Goal: Check status: Check status

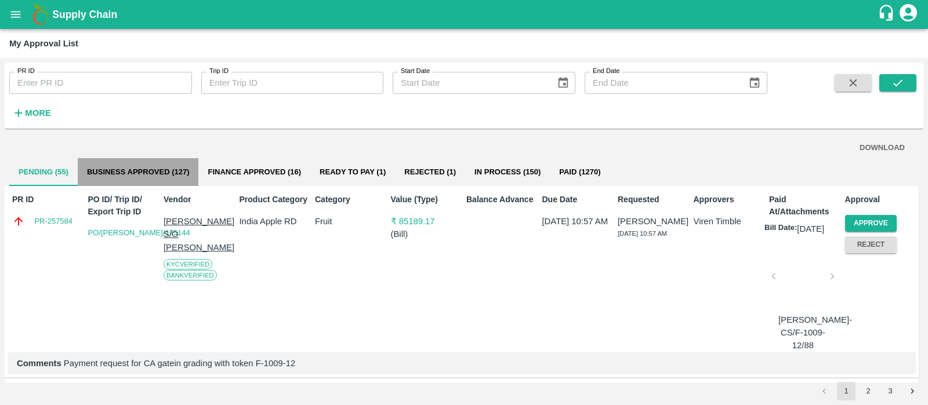
click at [186, 175] on button "Business Approved (127)" at bounding box center [138, 172] width 121 height 28
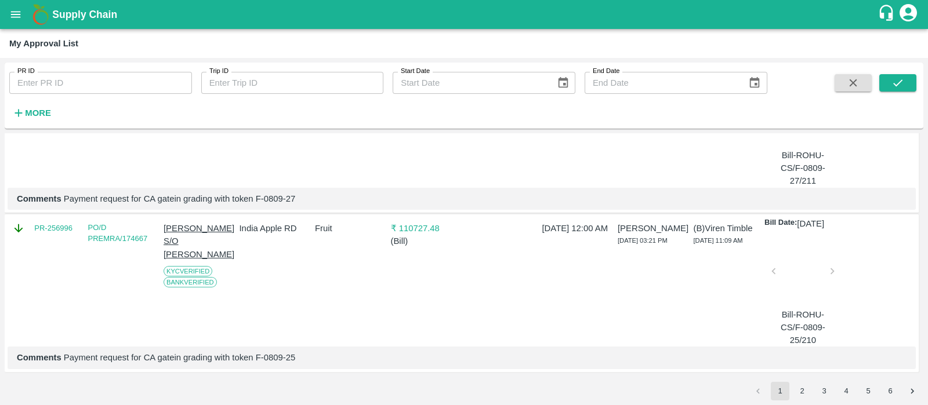
scroll to position [4092, 0]
click at [891, 390] on button "6" at bounding box center [890, 391] width 19 height 19
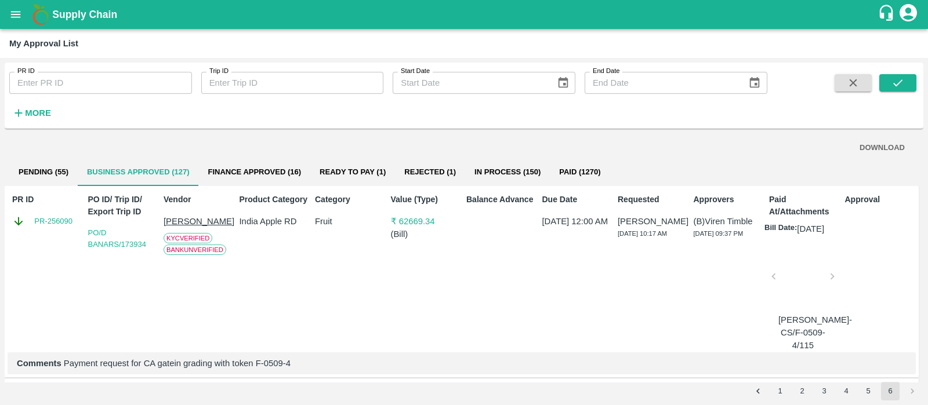
scroll to position [186, 0]
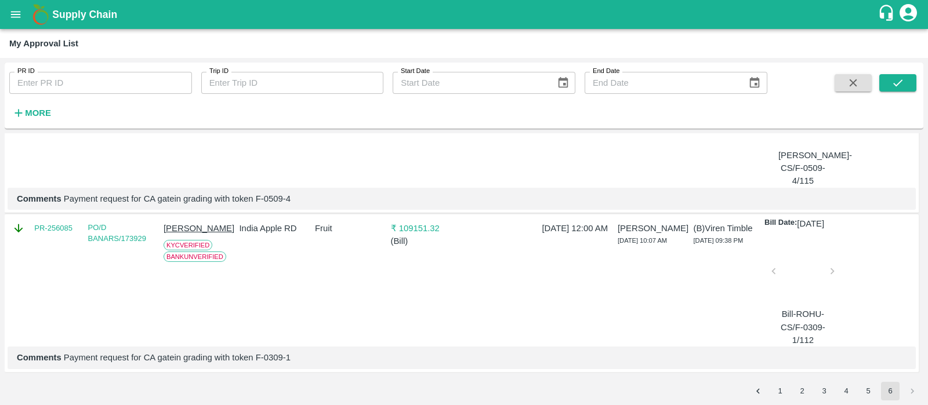
click at [872, 393] on button "5" at bounding box center [868, 391] width 19 height 19
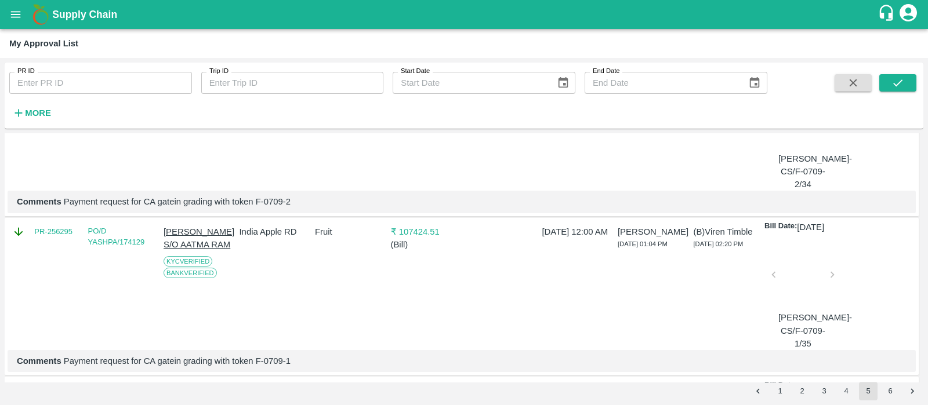
scroll to position [917, 0]
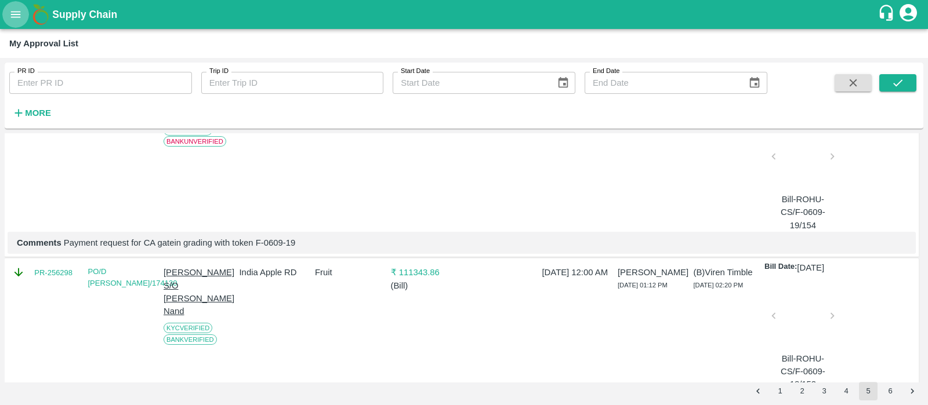
click at [6, 9] on button "open drawer" at bounding box center [15, 14] width 27 height 27
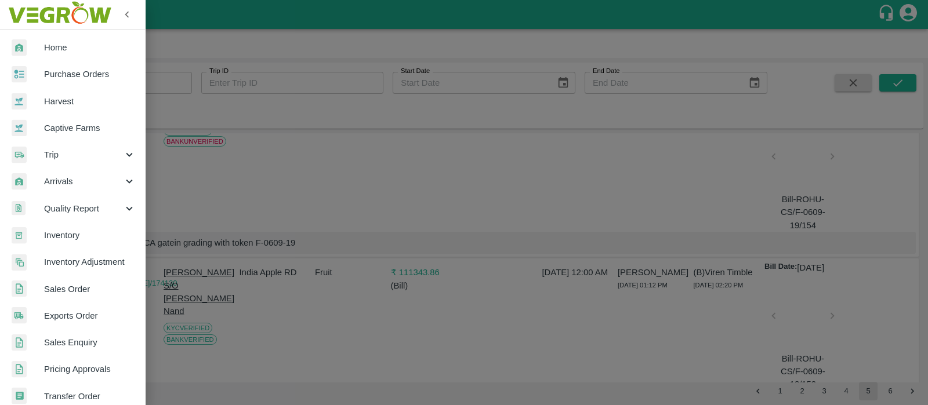
scroll to position [255, 0]
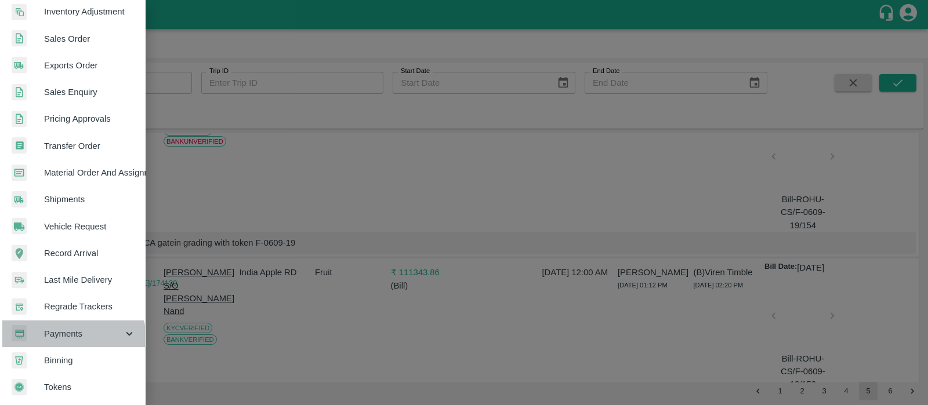
click at [72, 334] on span "Payments" at bounding box center [83, 334] width 79 height 13
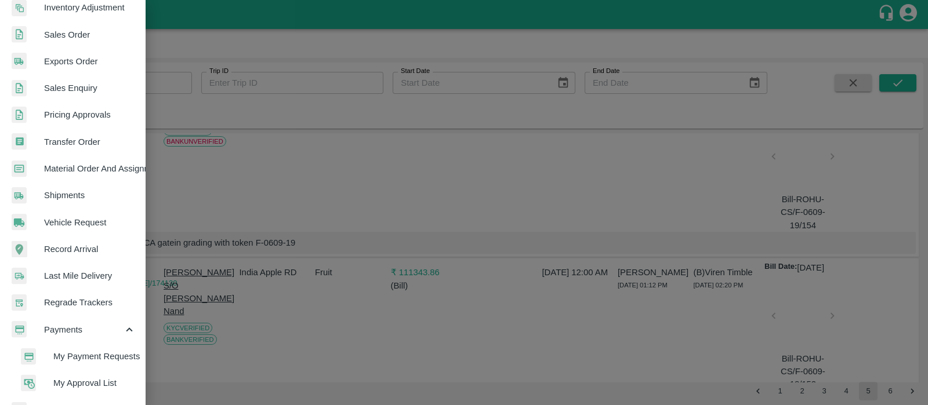
click at [85, 353] on span "My Payment Requests" at bounding box center [94, 356] width 82 height 13
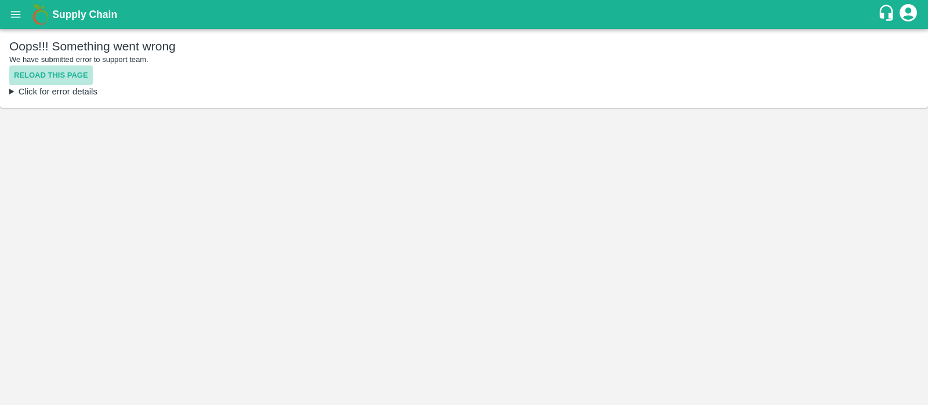
click at [50, 74] on button "Reload this page" at bounding box center [51, 76] width 84 height 20
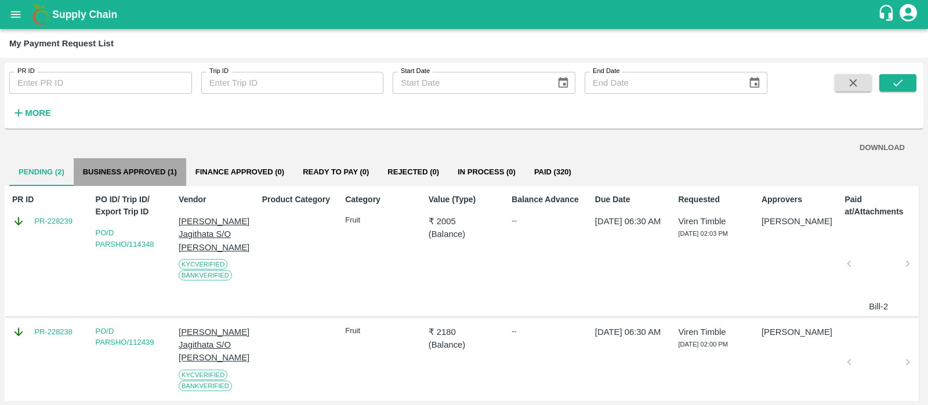
click at [149, 172] on button "Business Approved (1)" at bounding box center [130, 172] width 112 height 28
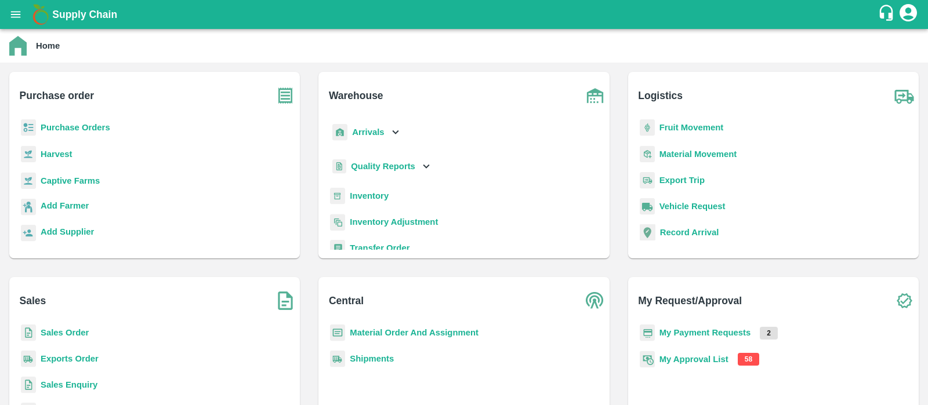
click at [710, 355] on b "My Approval List" at bounding box center [693, 359] width 69 height 9
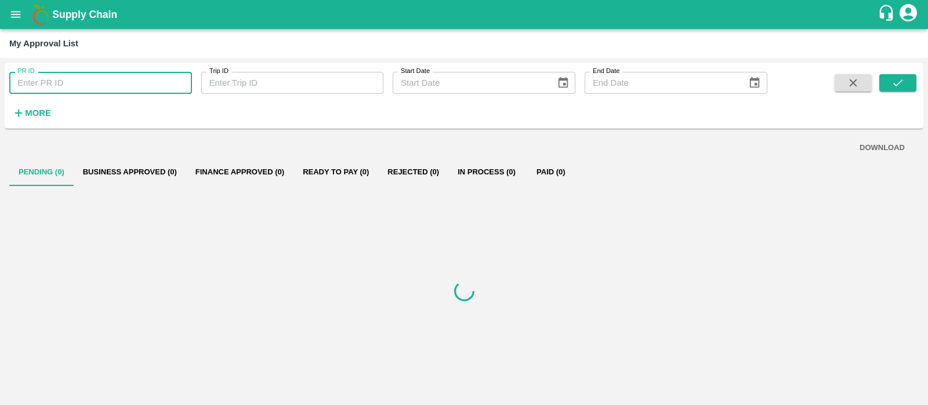
click at [96, 83] on input "PR ID" at bounding box center [100, 83] width 183 height 22
paste input "256152"
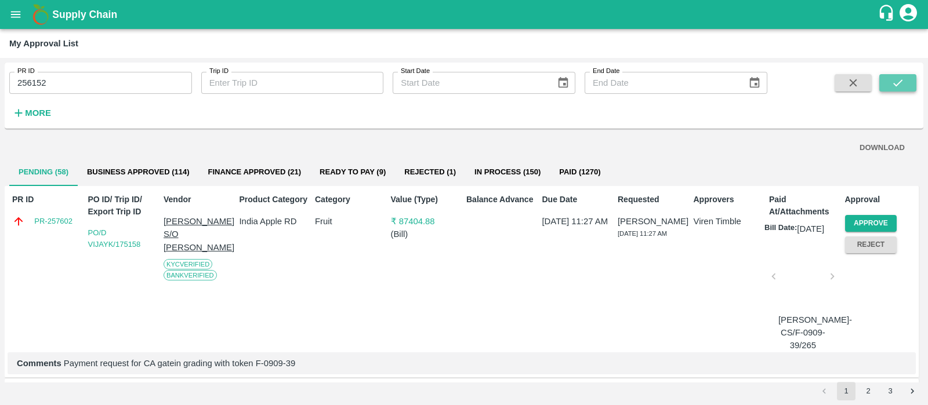
click at [902, 89] on button "submit" at bounding box center [897, 82] width 37 height 17
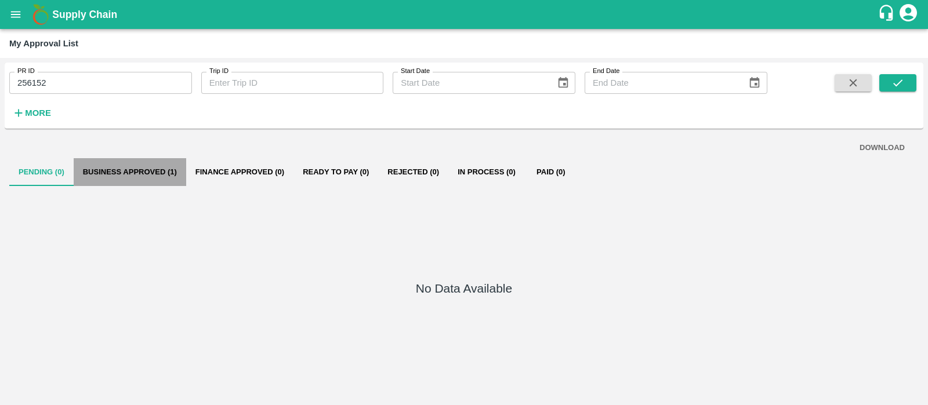
click at [122, 170] on button "Business Approved (1)" at bounding box center [130, 172] width 112 height 28
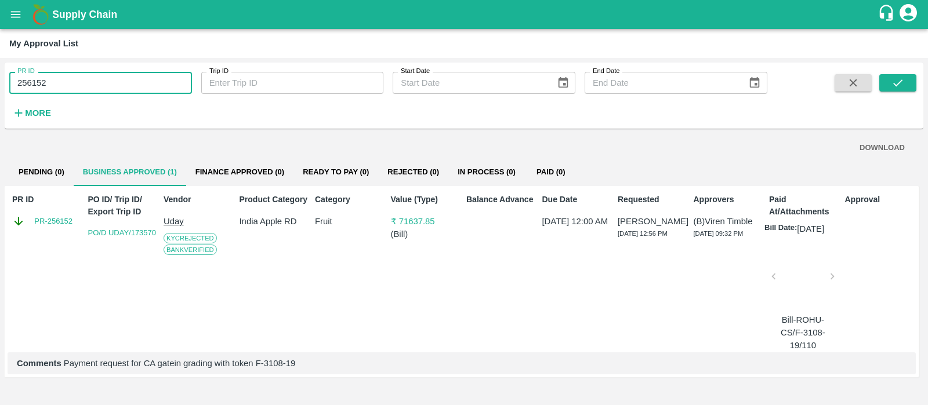
click at [111, 86] on input "256152" at bounding box center [100, 83] width 183 height 22
paste input "text"
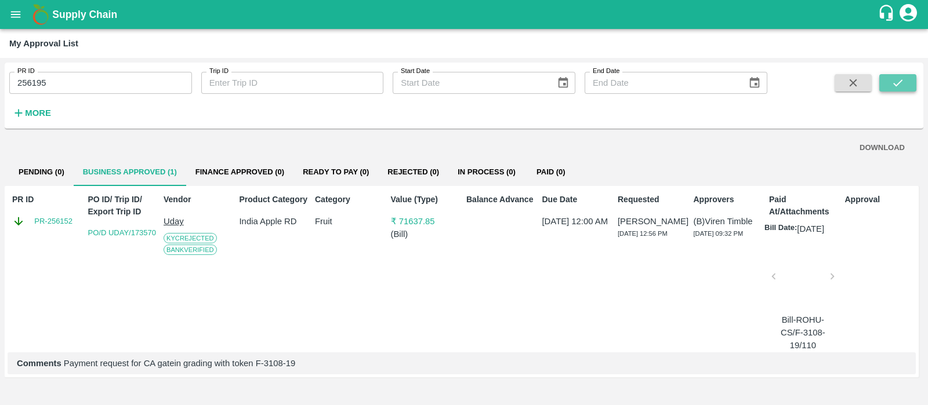
click at [907, 81] on button "submit" at bounding box center [897, 82] width 37 height 17
click at [102, 80] on input "256195" at bounding box center [100, 83] width 183 height 22
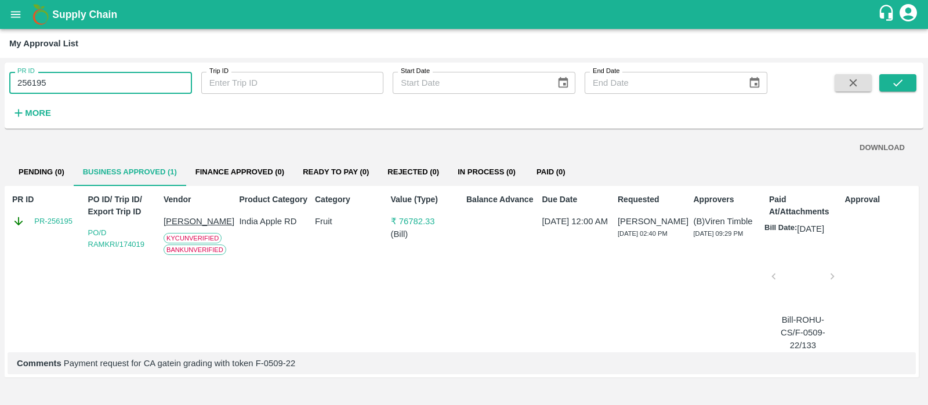
click at [102, 80] on input "256195" at bounding box center [100, 83] width 183 height 22
paste input "text"
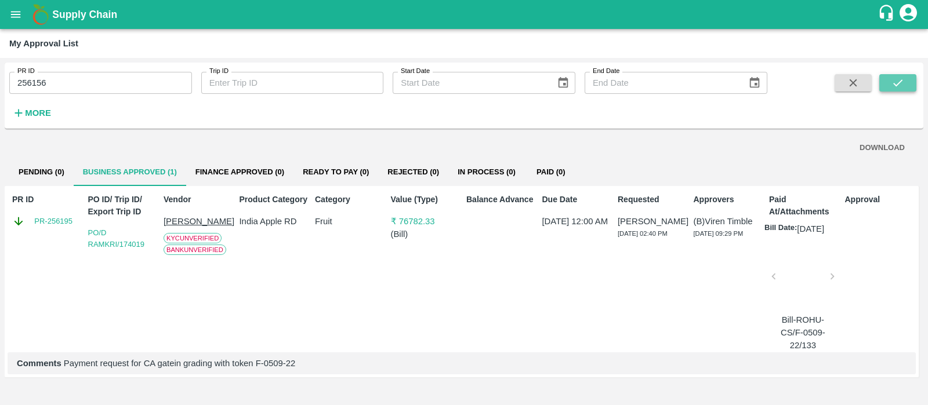
click at [899, 89] on icon "submit" at bounding box center [897, 83] width 13 height 13
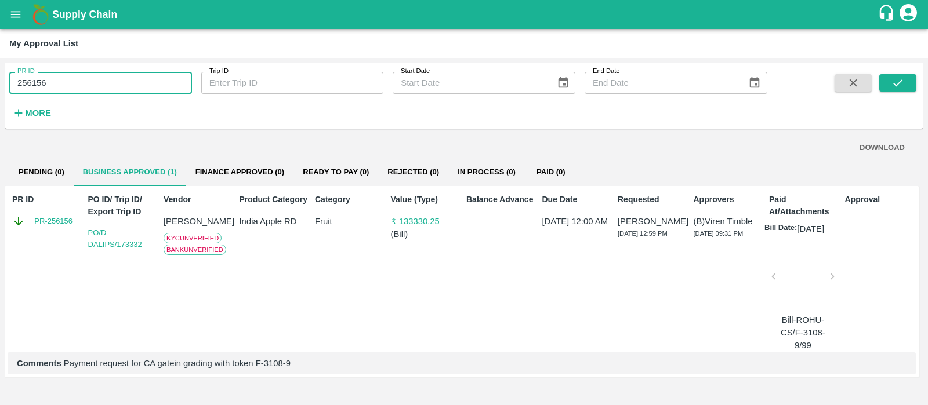
click at [112, 83] on input "256156" at bounding box center [100, 83] width 183 height 22
paste input "text"
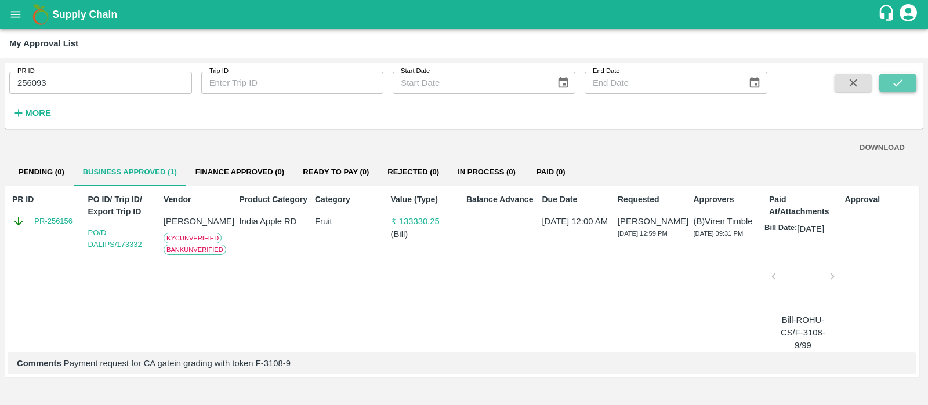
click at [894, 80] on icon "submit" at bounding box center [897, 83] width 13 height 13
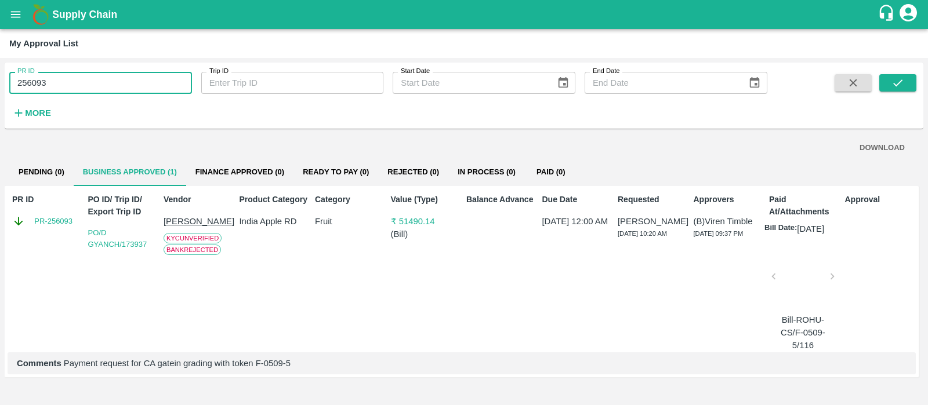
click at [78, 79] on input "256093" at bounding box center [100, 83] width 183 height 22
paste input "text"
click at [78, 79] on input "256093" at bounding box center [100, 83] width 183 height 22
click at [905, 81] on button "submit" at bounding box center [897, 82] width 37 height 17
click at [140, 78] on input "256158" at bounding box center [100, 83] width 183 height 22
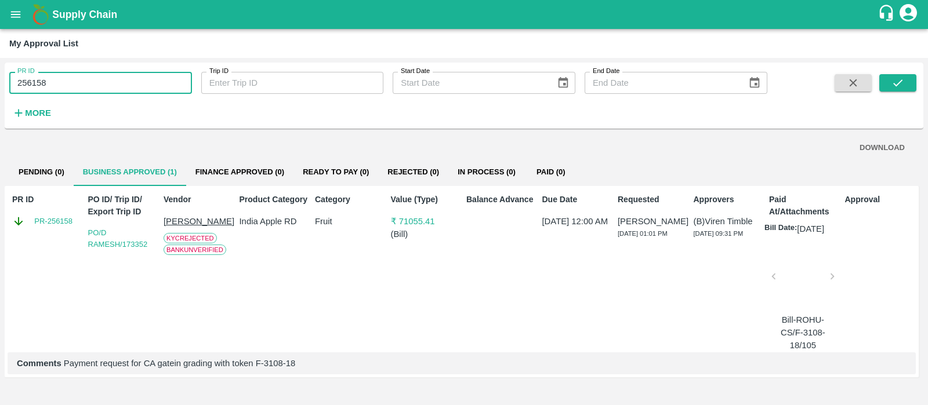
click at [140, 78] on input "256158" at bounding box center [100, 83] width 183 height 22
paste input "text"
type input "256085"
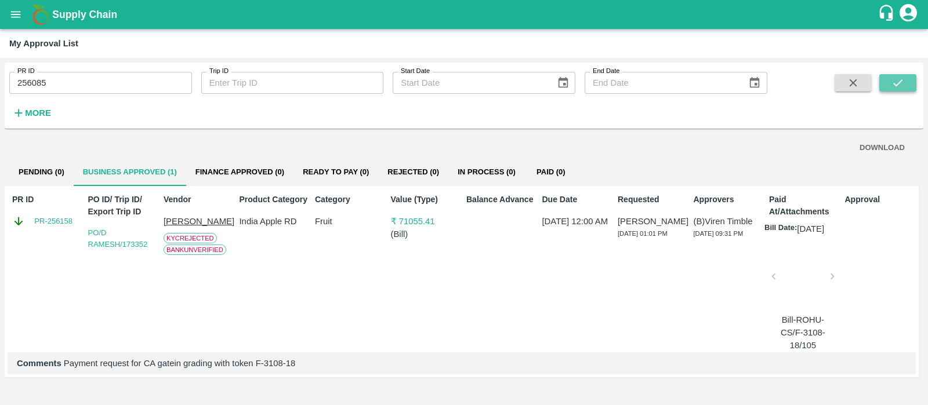
click at [896, 83] on icon "submit" at bounding box center [897, 83] width 13 height 13
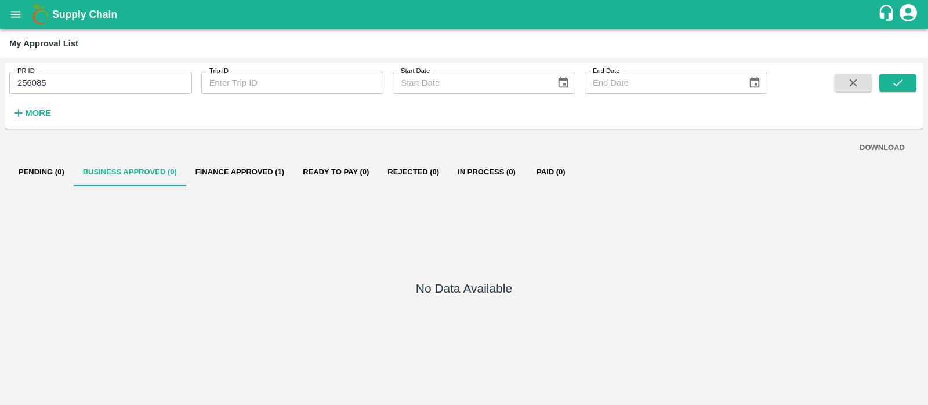
click at [249, 164] on button "Finance Approved (1)" at bounding box center [239, 172] width 107 height 28
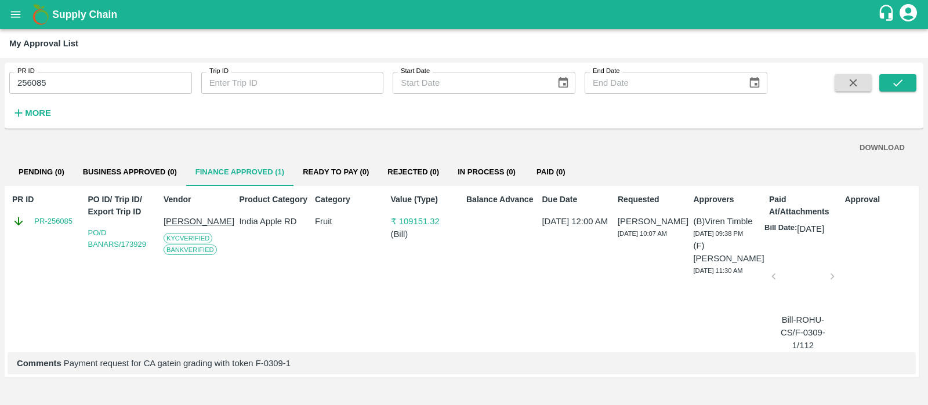
click at [90, 84] on input "256085" at bounding box center [100, 83] width 183 height 22
click at [901, 84] on icon "submit" at bounding box center [897, 83] width 13 height 13
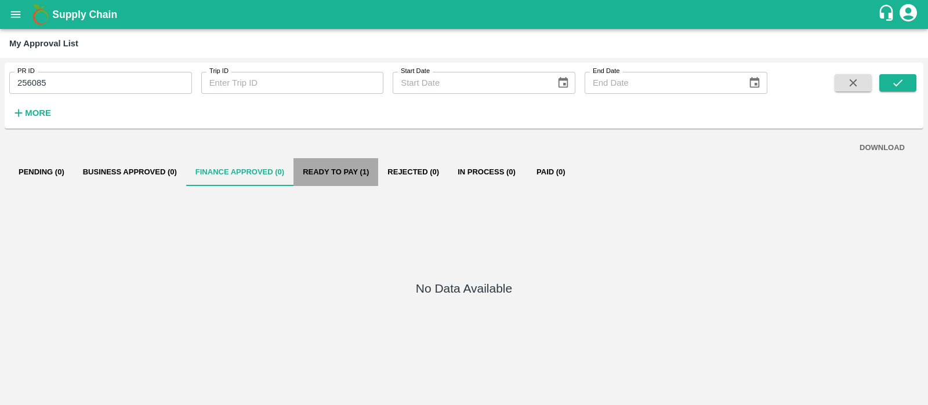
click at [347, 166] on button "Ready To Pay (1)" at bounding box center [335, 172] width 85 height 28
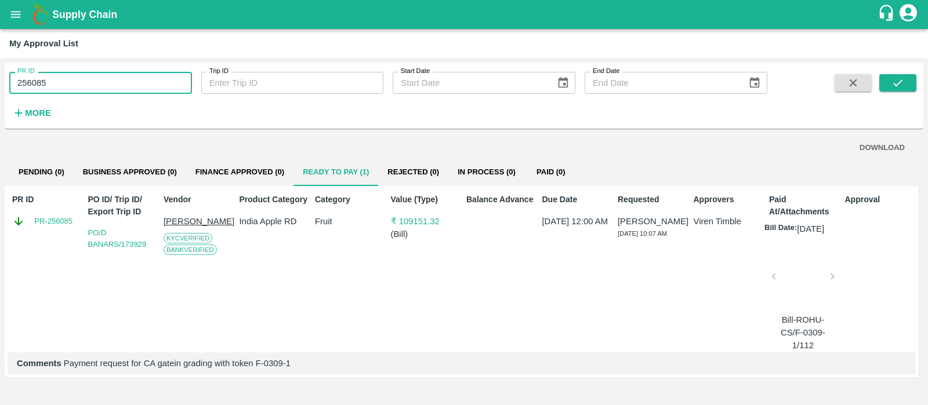
click at [82, 82] on input "256085" at bounding box center [100, 83] width 183 height 22
paste input "text"
type input "256154"
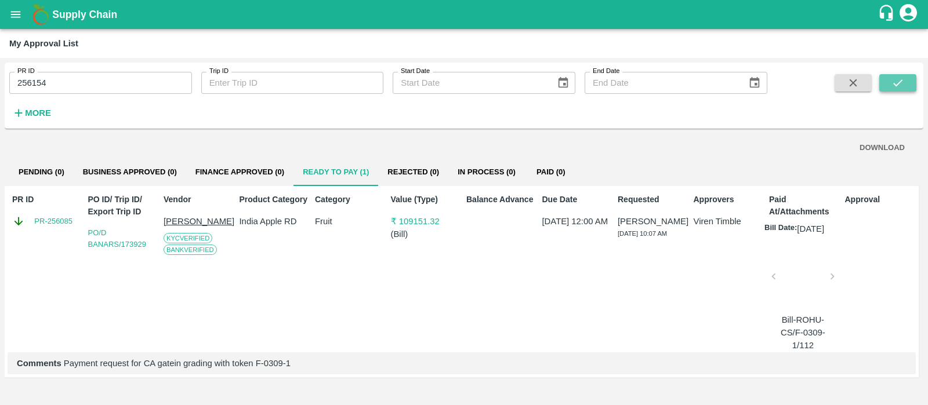
click at [891, 79] on icon "submit" at bounding box center [897, 83] width 13 height 13
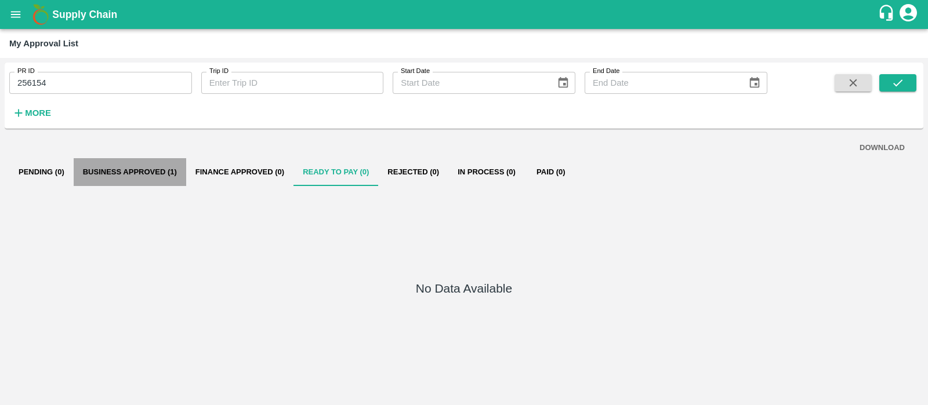
click at [139, 166] on button "Business Approved (1)" at bounding box center [130, 172] width 112 height 28
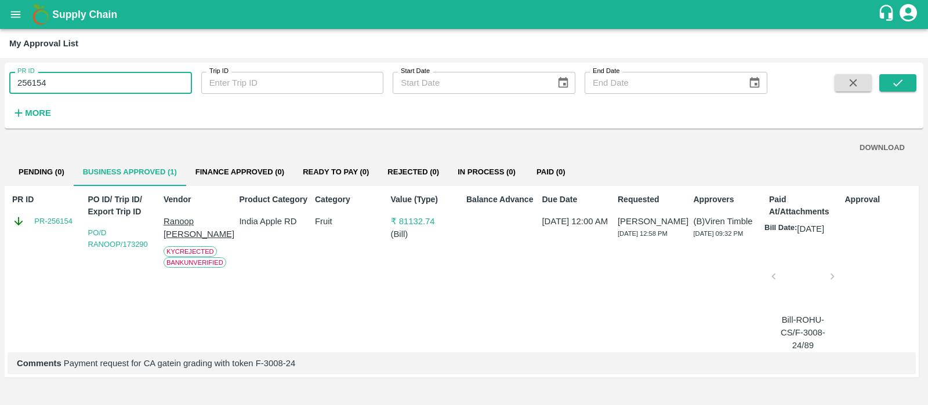
click at [104, 88] on input "256154" at bounding box center [100, 83] width 183 height 22
paste input "text"
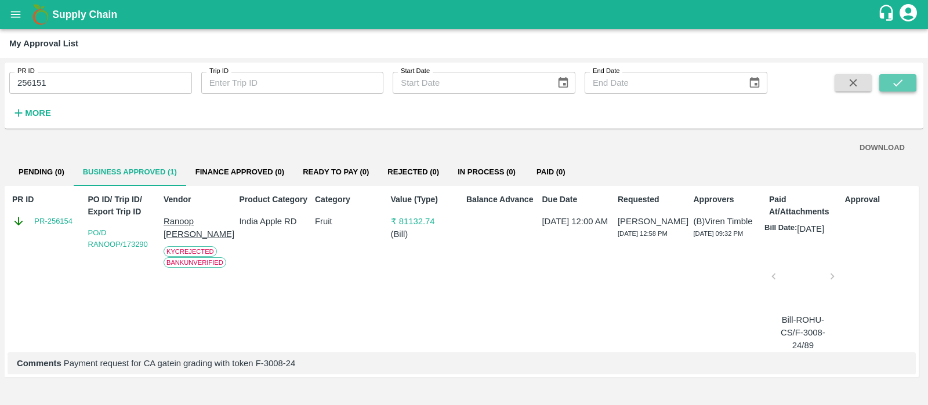
click at [893, 86] on icon "submit" at bounding box center [897, 83] width 13 height 13
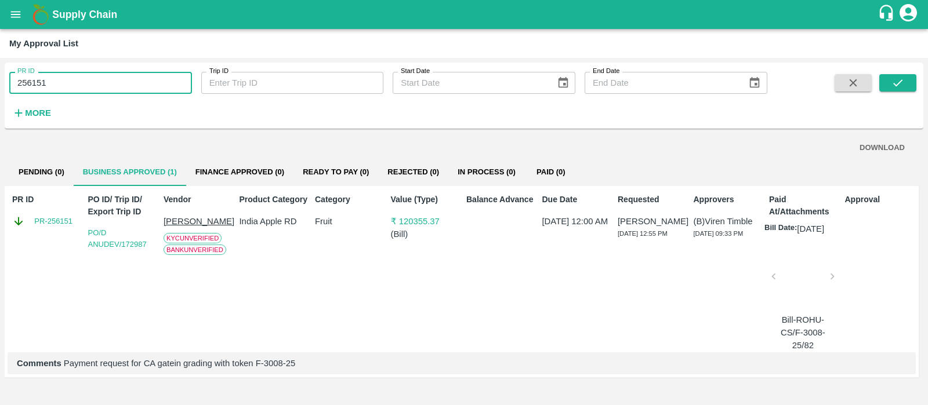
click at [60, 86] on input "256151" at bounding box center [100, 83] width 183 height 22
paste input "text"
click at [903, 83] on icon "submit" at bounding box center [897, 83] width 13 height 13
click at [153, 79] on input "256195" at bounding box center [100, 83] width 183 height 22
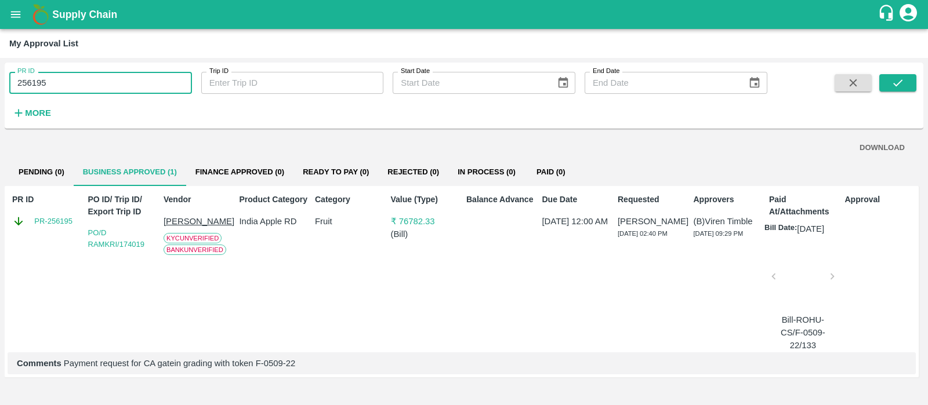
click at [153, 79] on input "256195" at bounding box center [100, 83] width 183 height 22
paste input "text"
type input "256156"
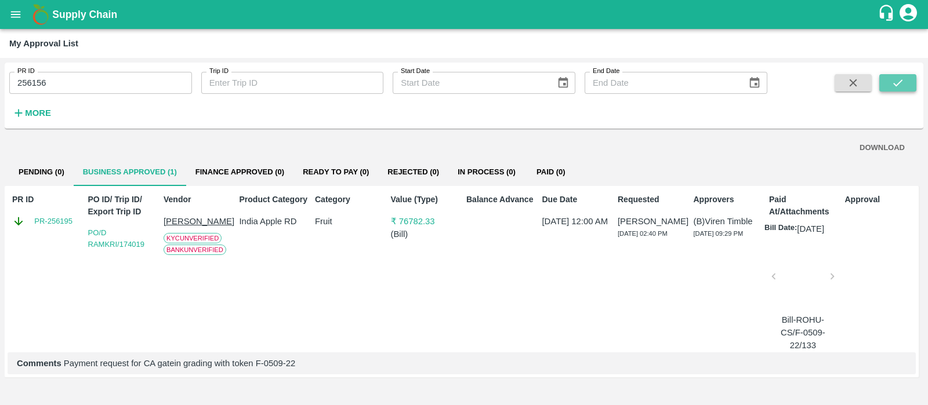
click at [905, 91] on button "submit" at bounding box center [897, 82] width 37 height 17
click at [23, 12] on button "open drawer" at bounding box center [15, 14] width 27 height 27
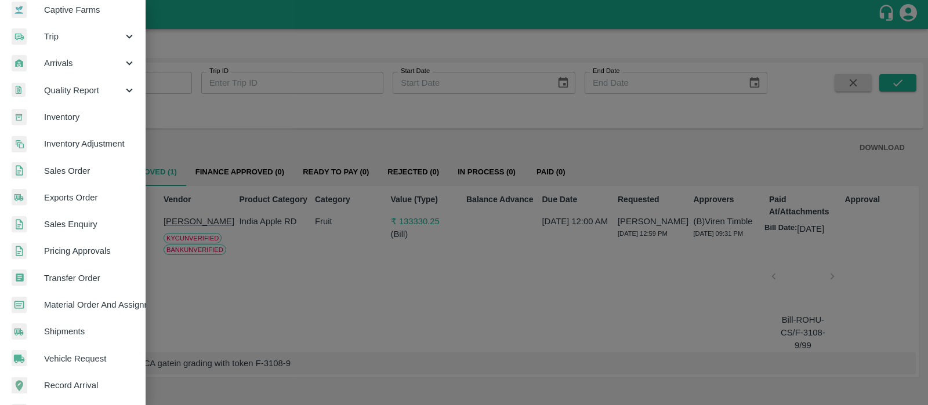
scroll to position [118, 0]
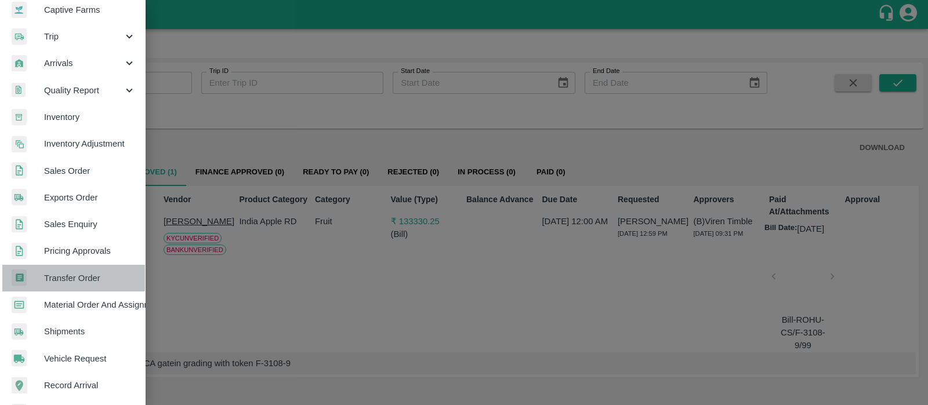
click at [72, 274] on span "Transfer Order" at bounding box center [90, 278] width 92 height 13
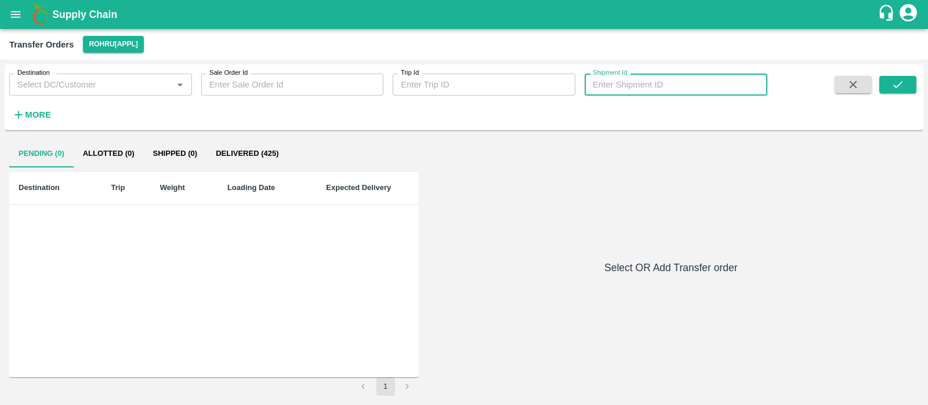
click at [651, 81] on input "Shipment Id" at bounding box center [676, 85] width 183 height 22
type input "354970"
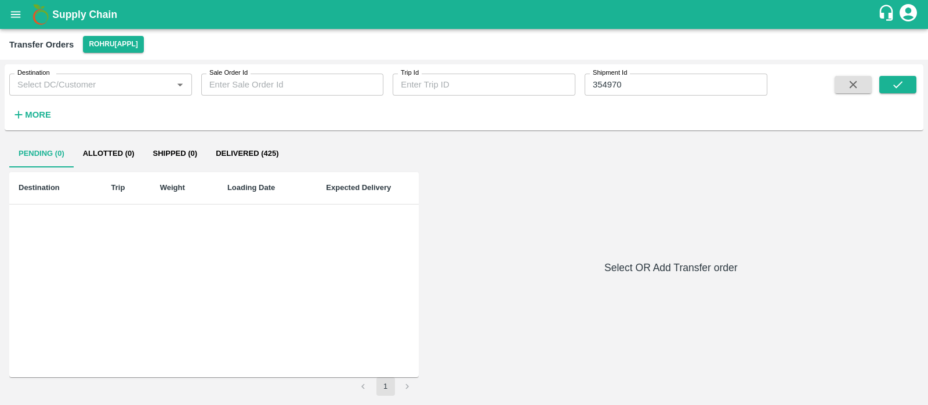
click at [636, 222] on div "Pending (0) Allotted (0) Shipped (0) Delivered (425) Destination Trip Weight Lo…" at bounding box center [463, 268] width 909 height 256
click at [901, 91] on button "submit" at bounding box center [897, 84] width 37 height 17
click at [894, 91] on button "submit" at bounding box center [897, 84] width 37 height 17
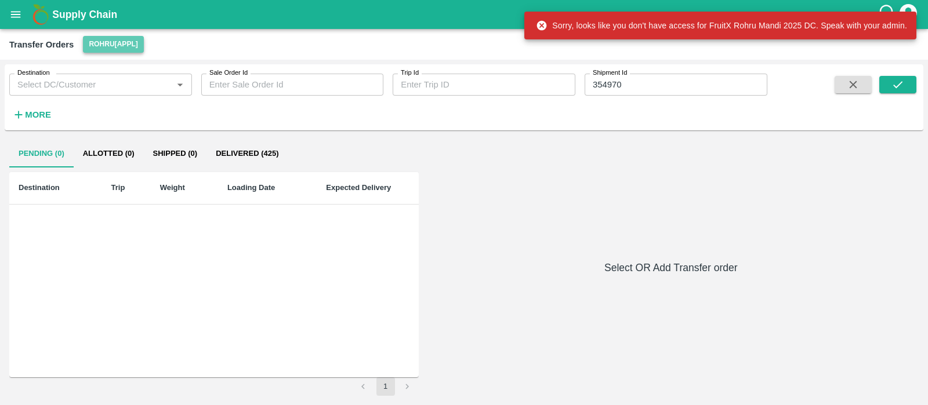
click at [107, 44] on button "Rohru[APPL]" at bounding box center [113, 44] width 60 height 17
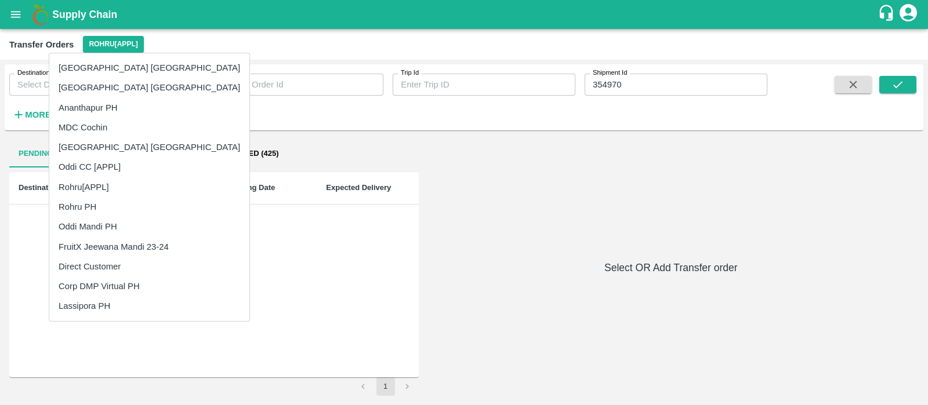
click at [291, 133] on div at bounding box center [464, 202] width 928 height 405
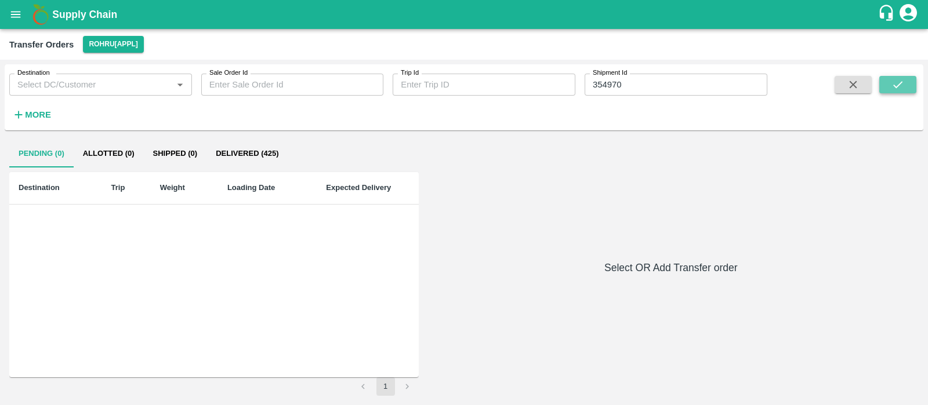
click at [886, 78] on button "submit" at bounding box center [897, 84] width 37 height 17
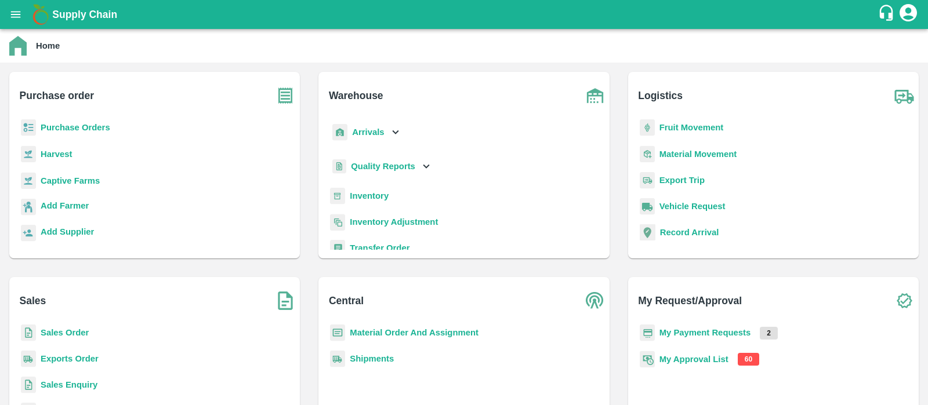
click at [382, 247] on b "Transfer Order" at bounding box center [380, 248] width 60 height 9
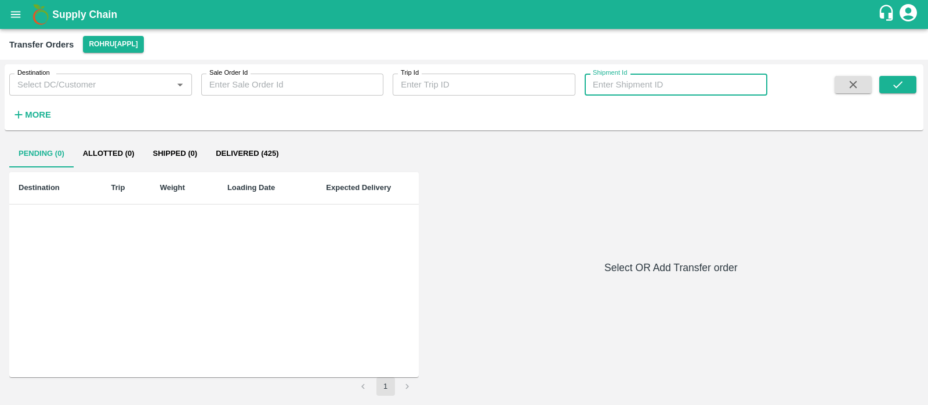
paste input "354970"
click at [647, 90] on input "Shipment Id" at bounding box center [676, 85] width 183 height 22
type input "354970"
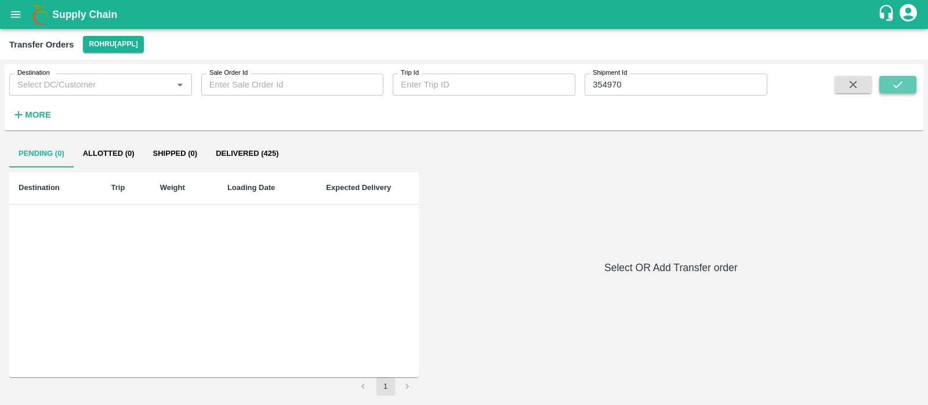
click at [895, 82] on icon "submit" at bounding box center [897, 84] width 13 height 13
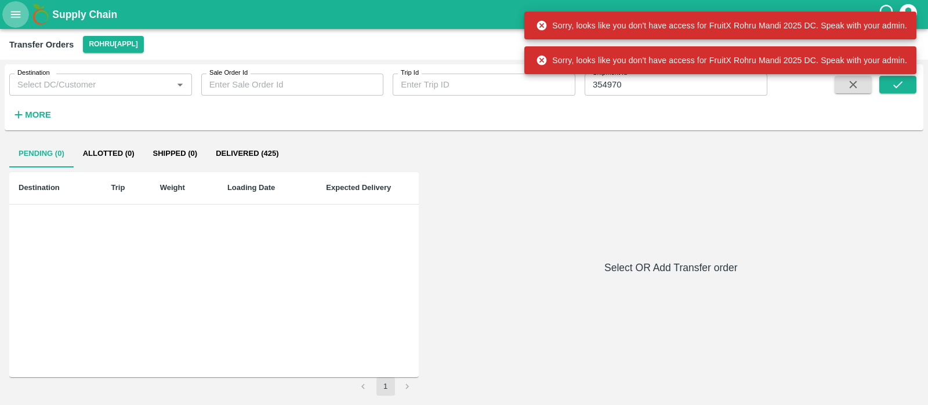
click at [12, 14] on icon "open drawer" at bounding box center [16, 14] width 10 height 6
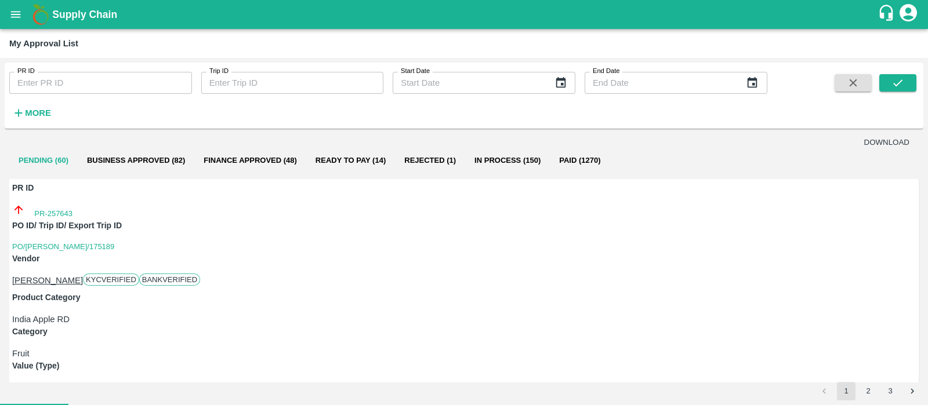
type input "15/09/2025"
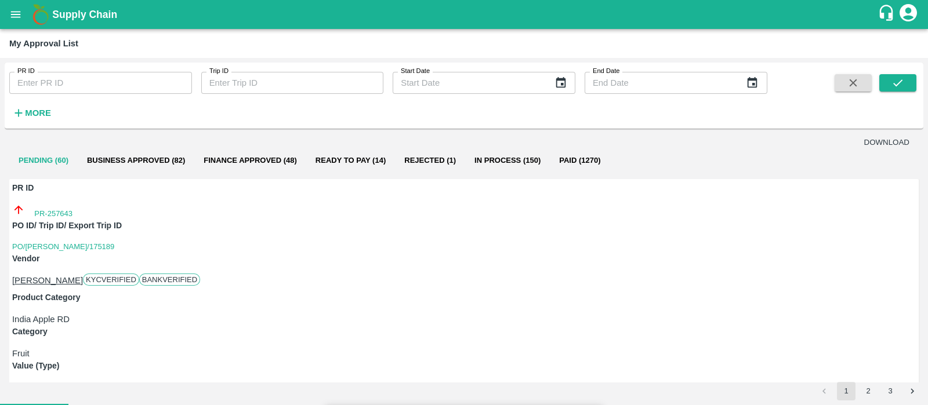
type input "15/09/2025"
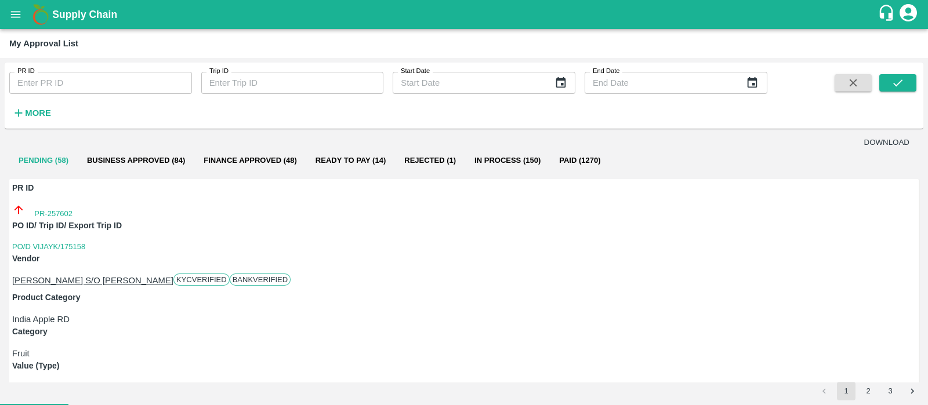
type input "15/09/2025"
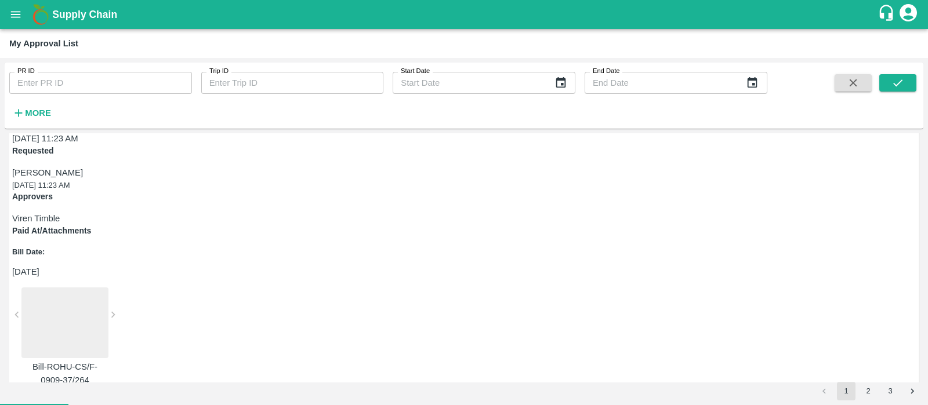
scroll to position [319, 0]
type input "15/09/2025"
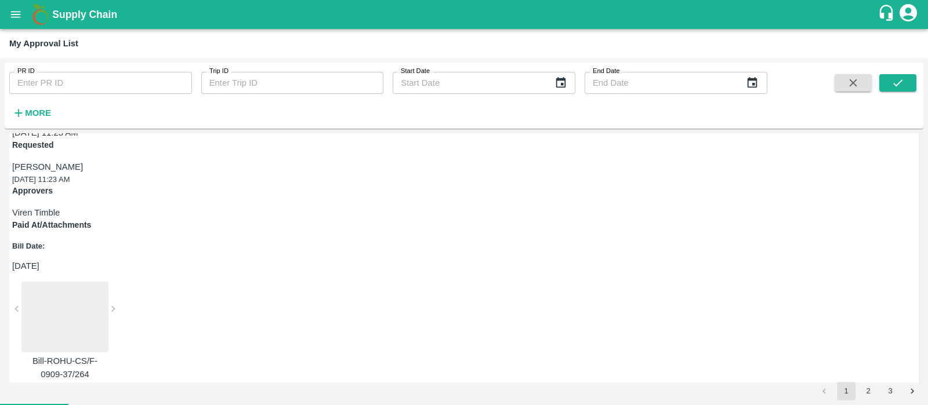
scroll to position [325, 0]
type input "15/09/2025"
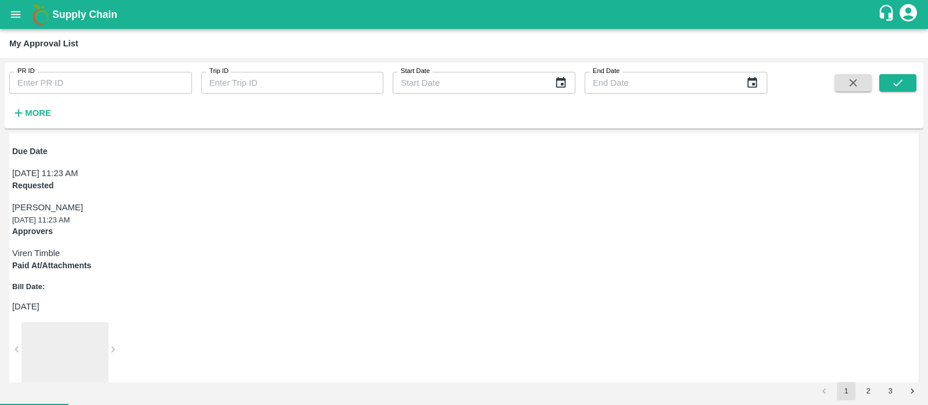
scroll to position [284, 0]
type input "15/09/2025"
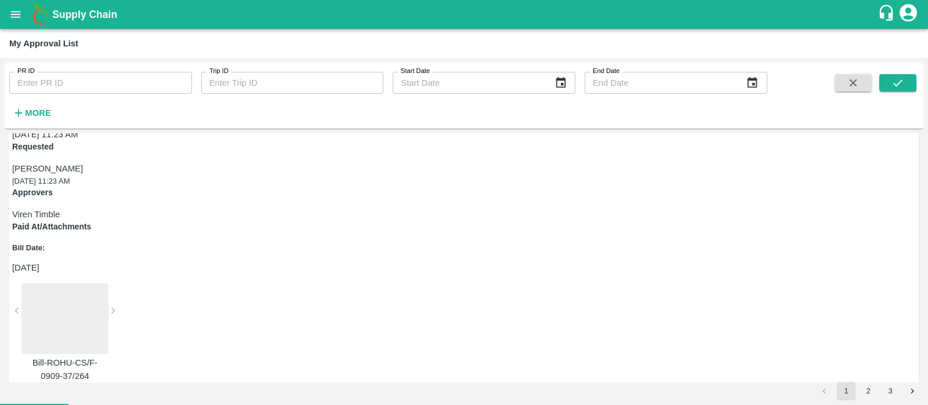
scroll to position [336, 0]
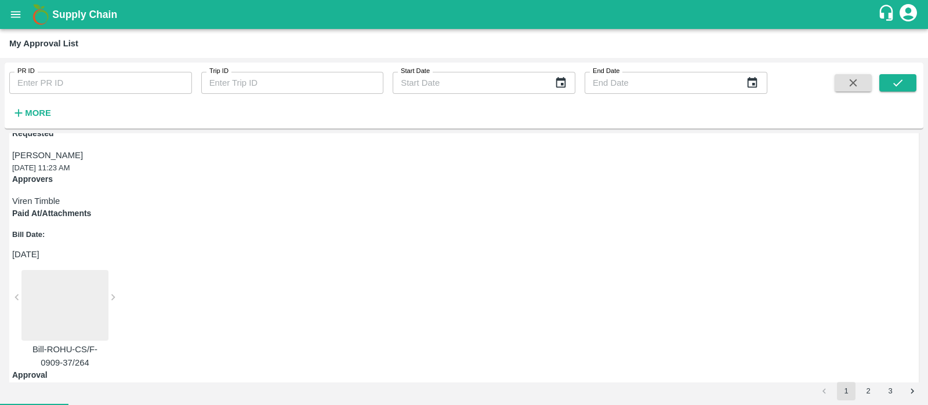
type input "14/09/2025"
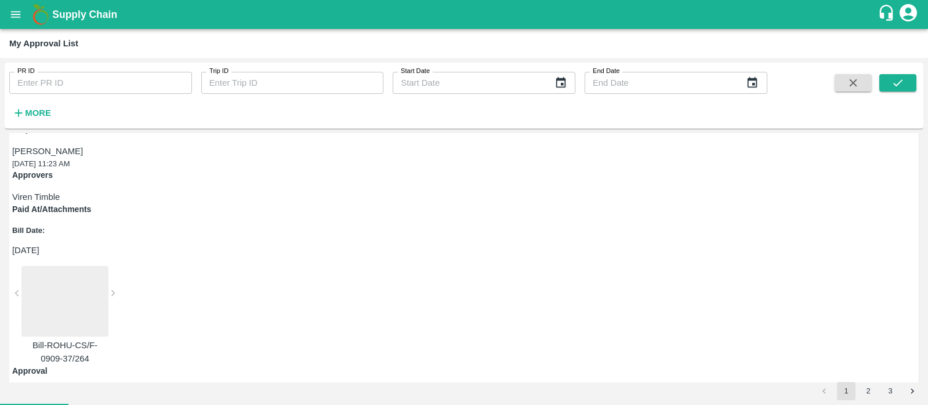
type input "14/09/2025"
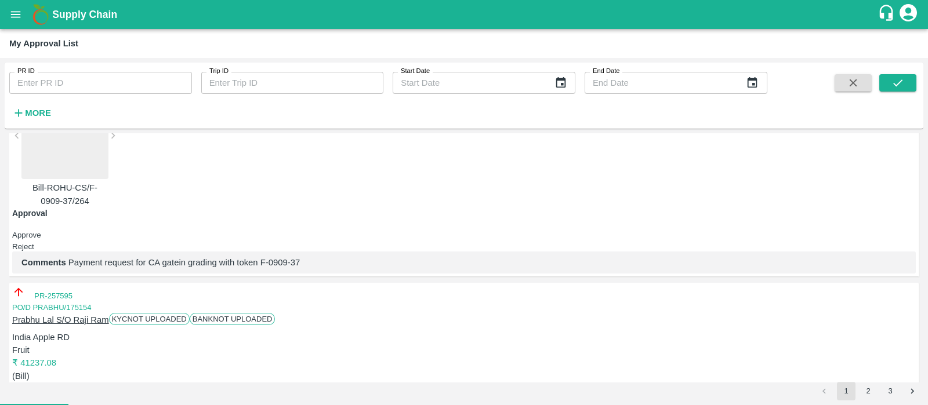
scroll to position [499, 0]
type input "DD/MM/YYYY"
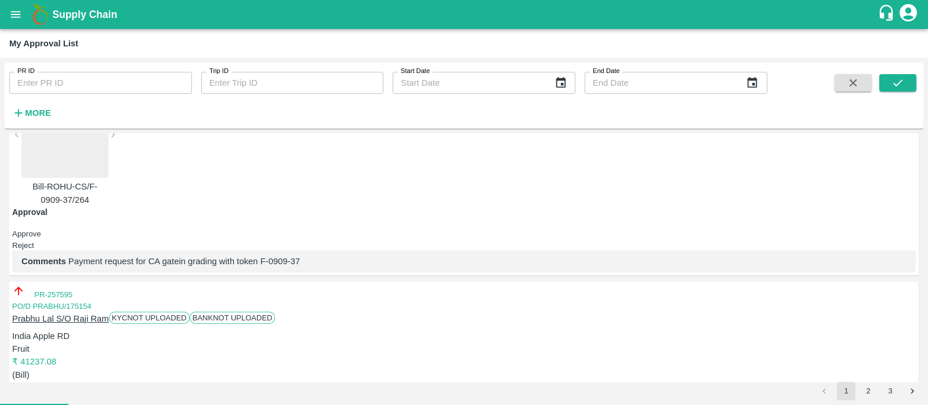
type input "14/09/2025"
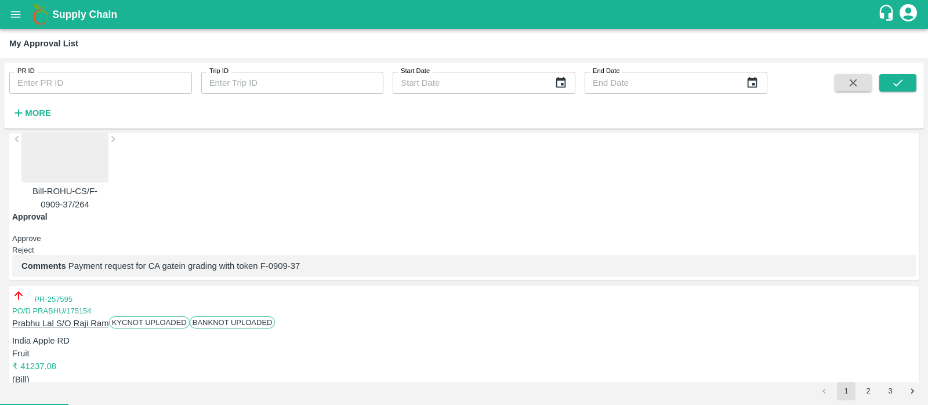
scroll to position [495, 0]
type input "DD/MM/YYYY"
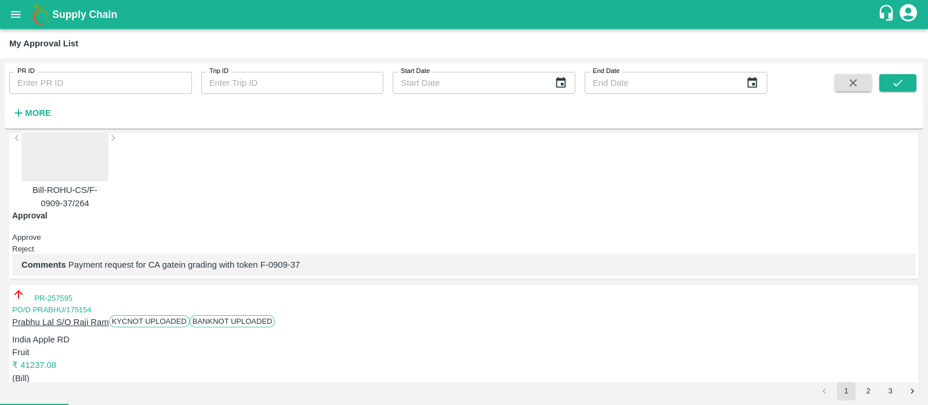
type input "14/09/2025"
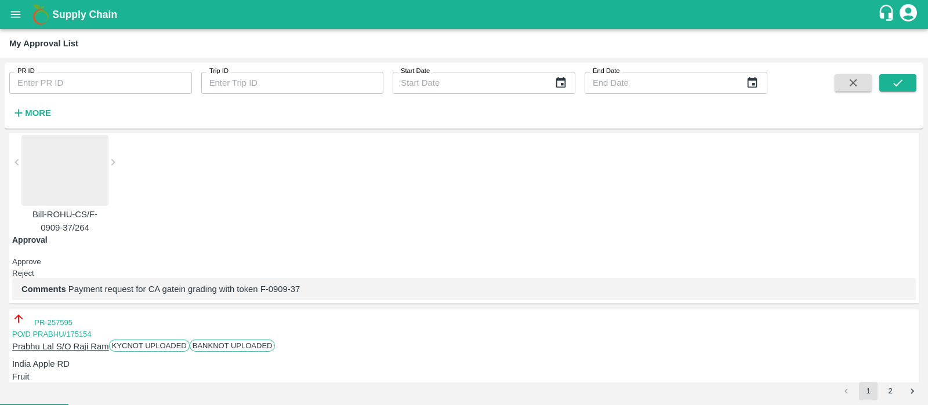
scroll to position [516, 0]
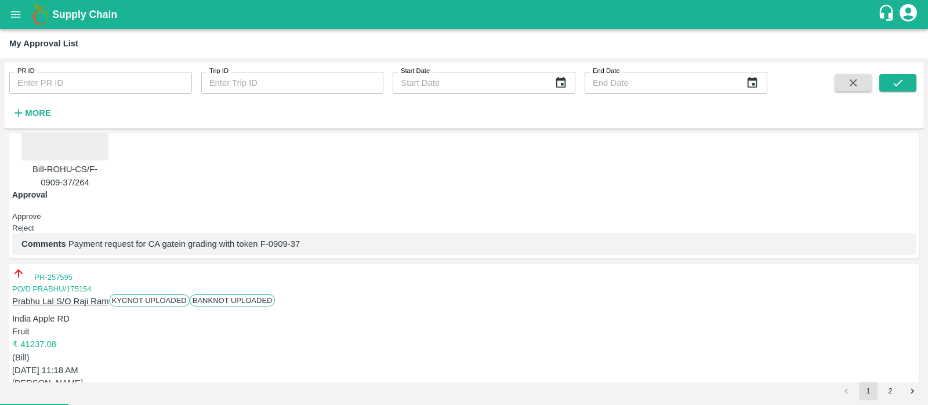
type input "DD/MM/YYYY"
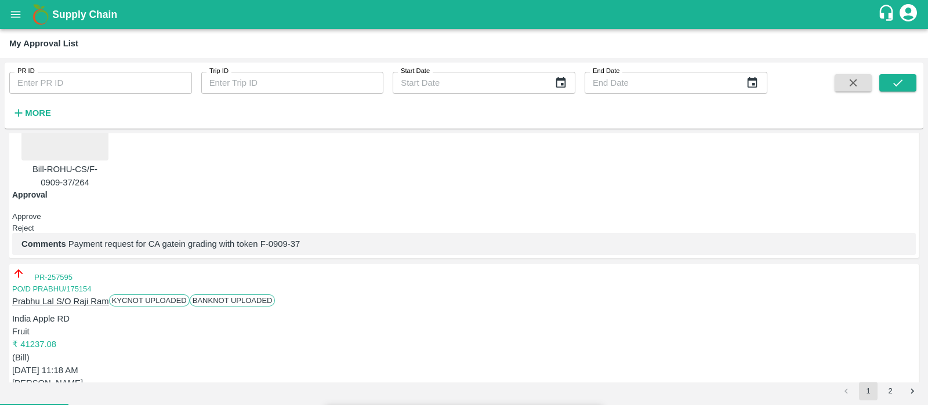
type input "14/09/2025"
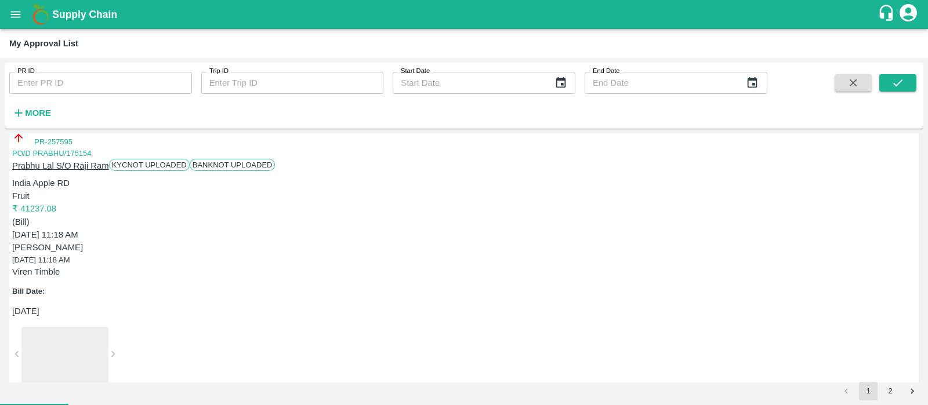
scroll to position [654, 0]
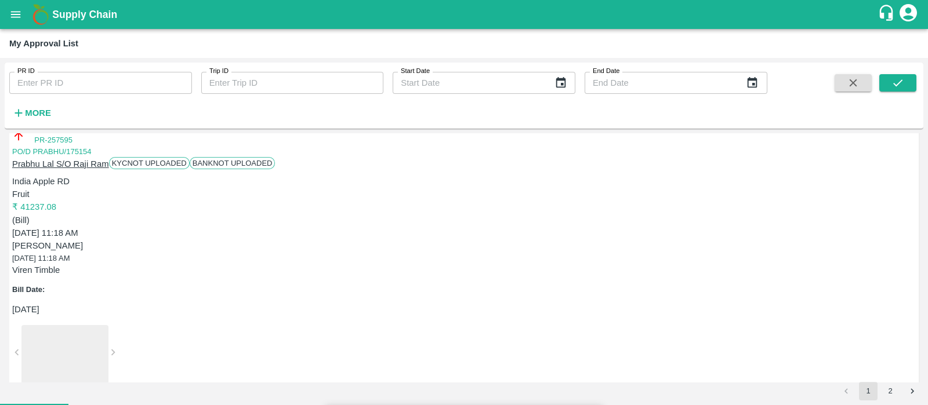
type input "14/09/2025"
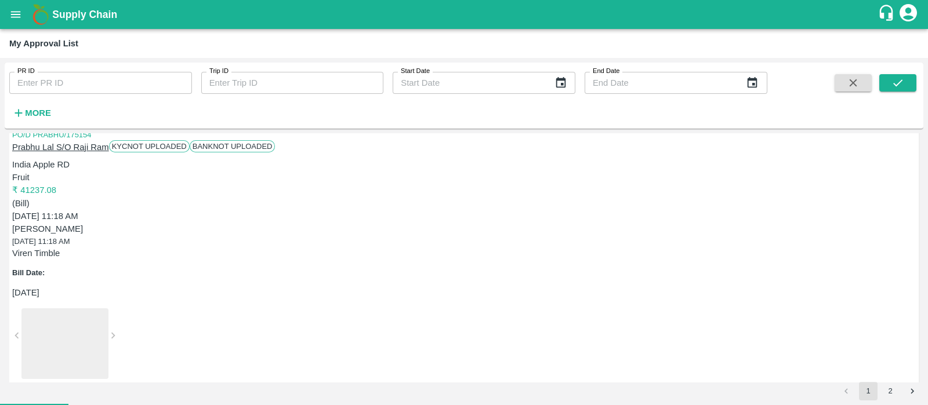
scroll to position [672, 0]
type input "13/MM/YYYY"
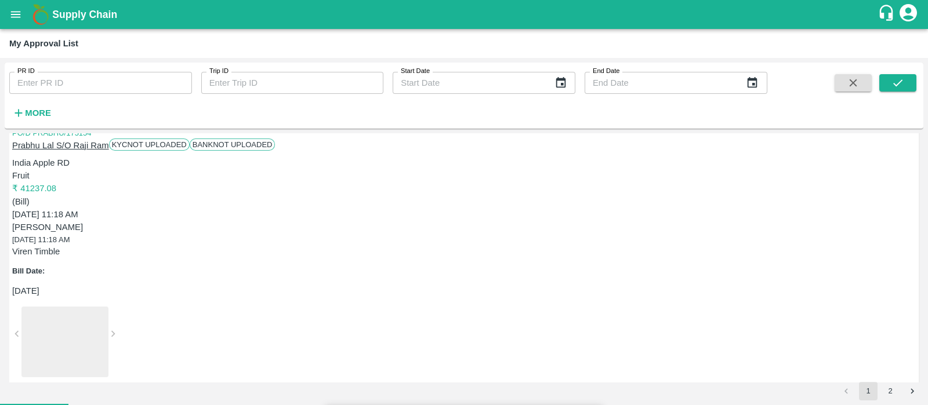
type input "14/09/2025"
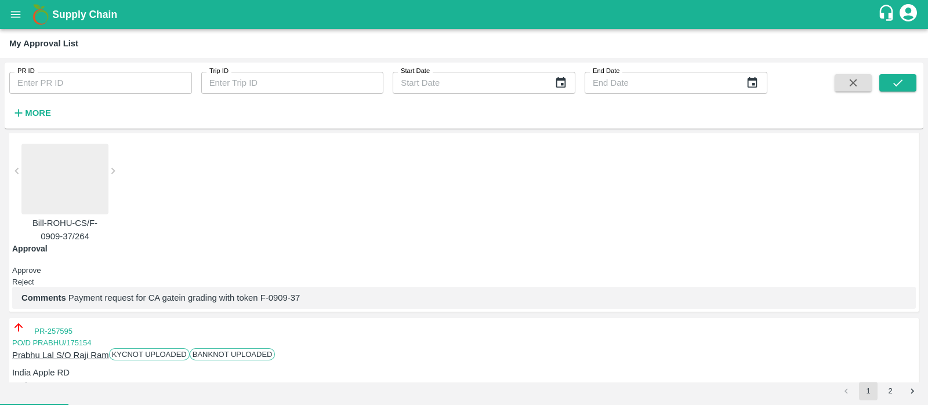
scroll to position [649, 0]
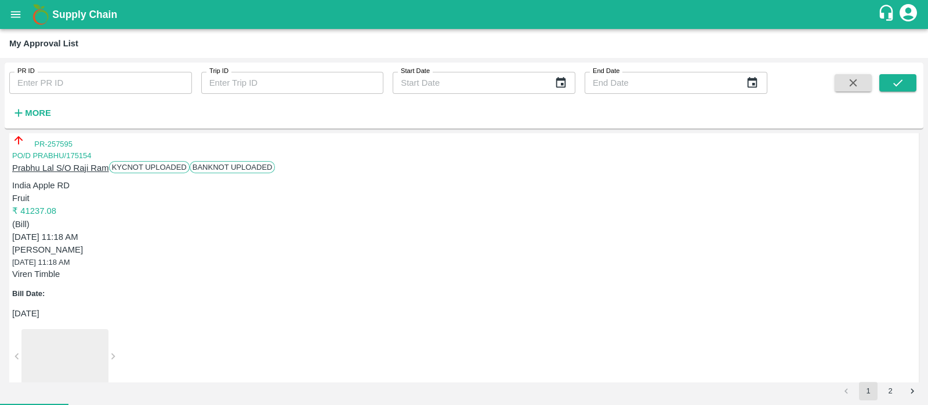
type input "14/09/2025"
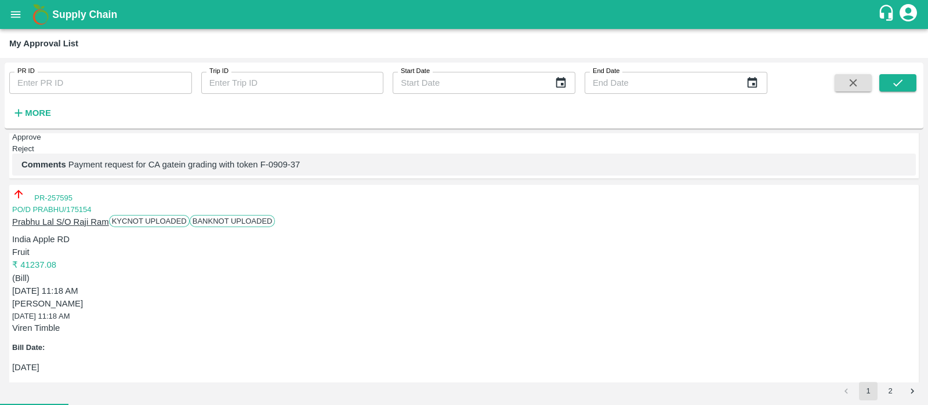
scroll to position [598, 0]
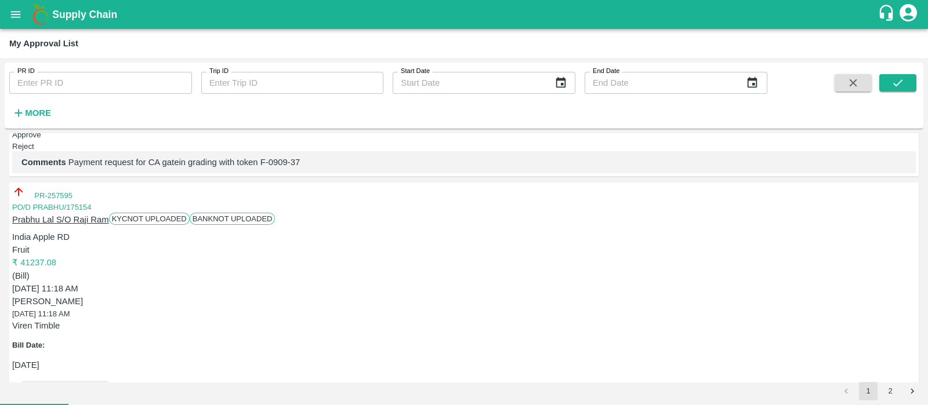
type input "14/09/2025"
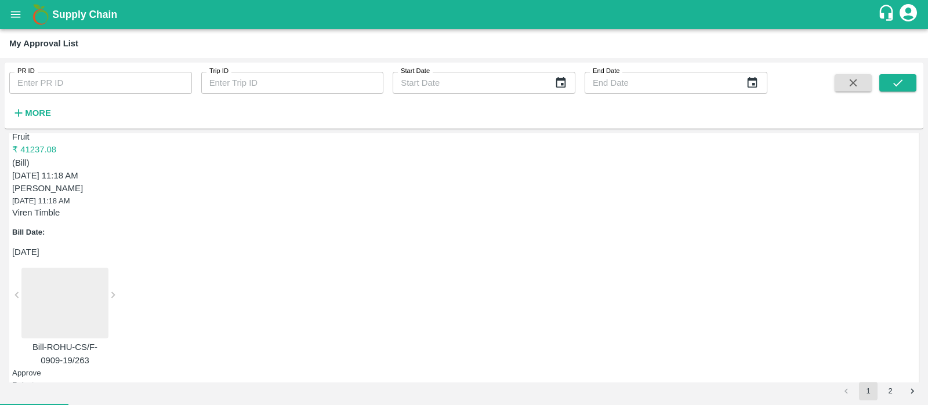
scroll to position [712, 0]
type input "14/09/2025"
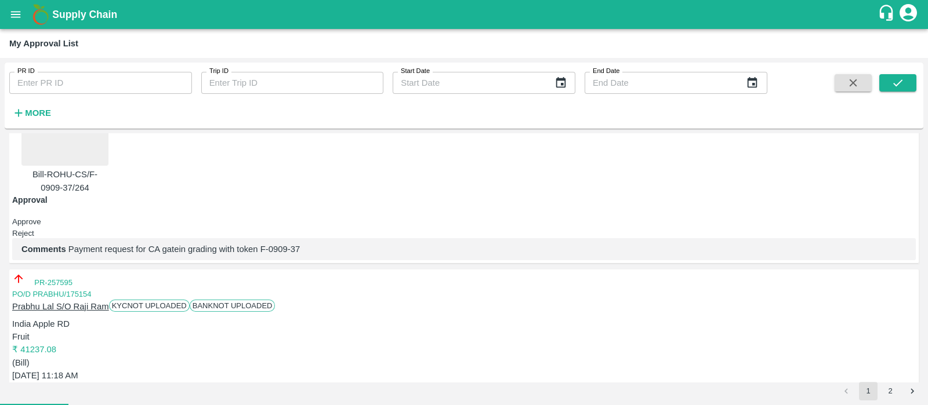
scroll to position [685, 0]
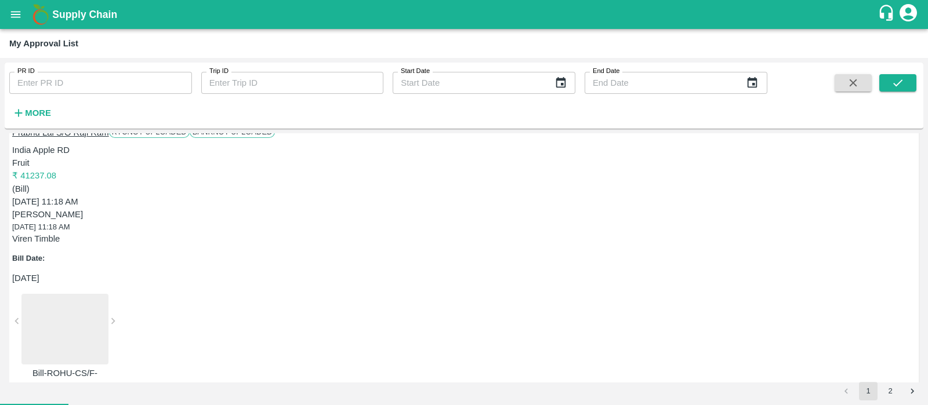
type input "14/09/2025"
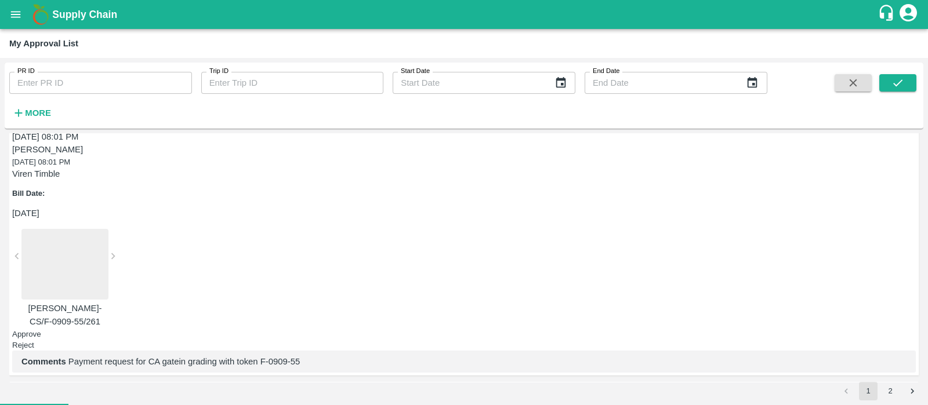
scroll to position [1111, 0]
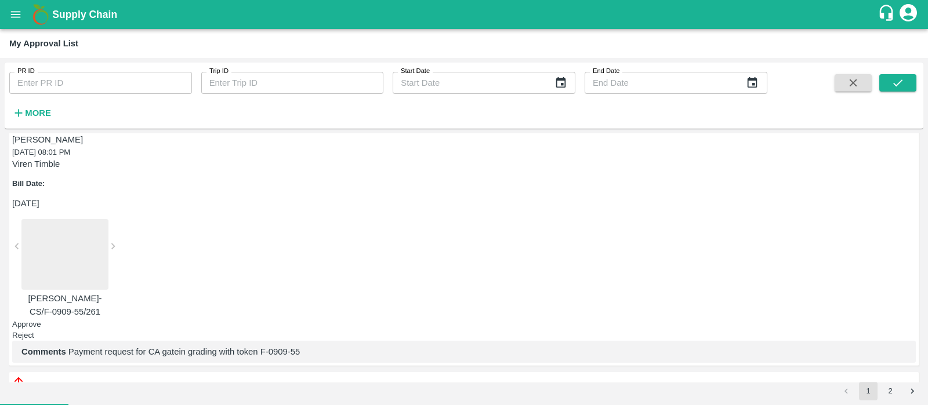
type input "14/09/2025"
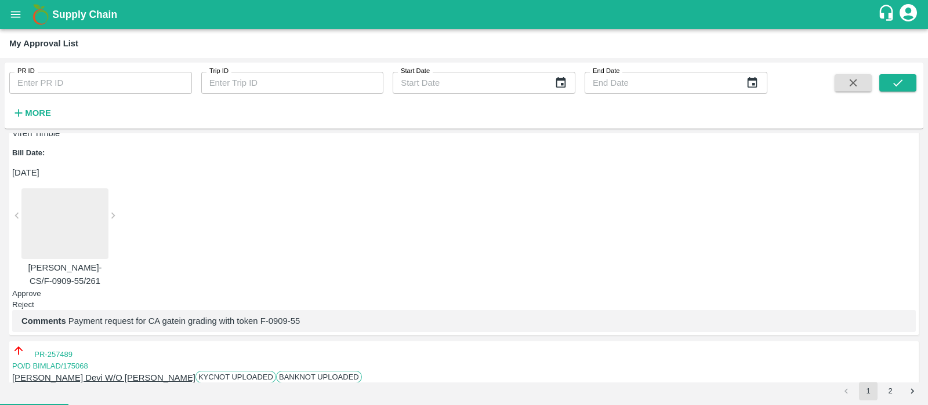
scroll to position [1146, 0]
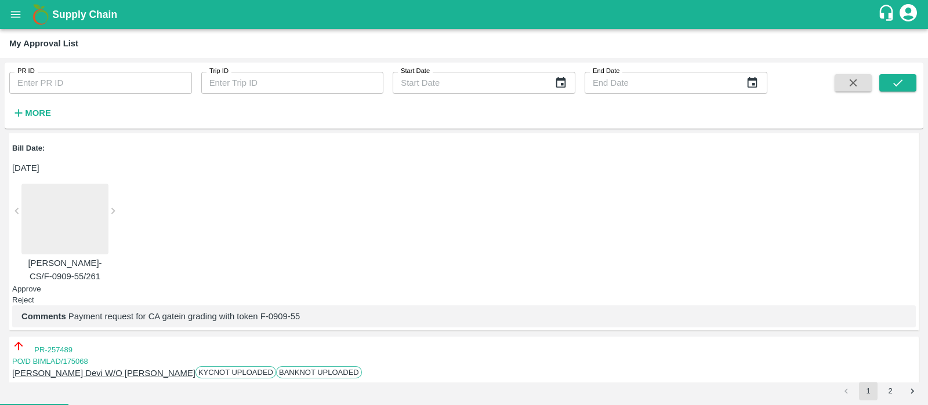
type input "14/09/2025"
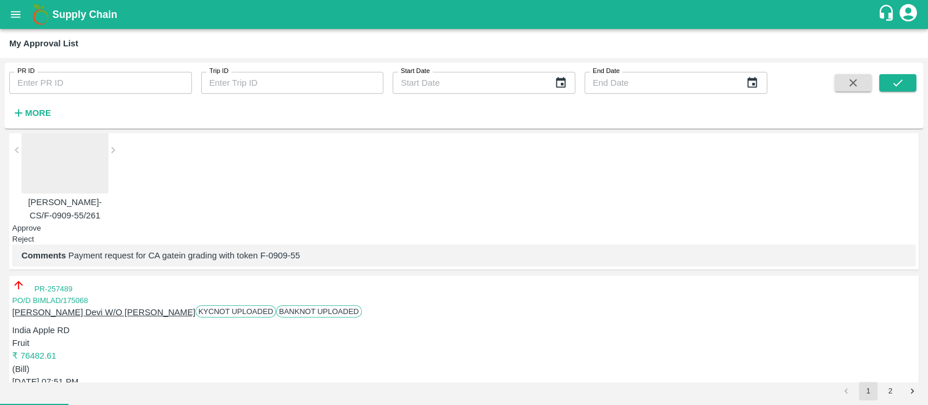
scroll to position [1213, 0]
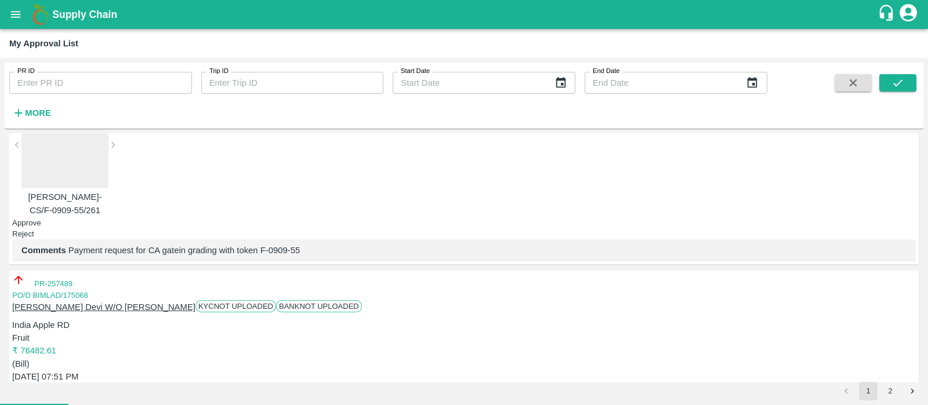
type input "14/09/2025"
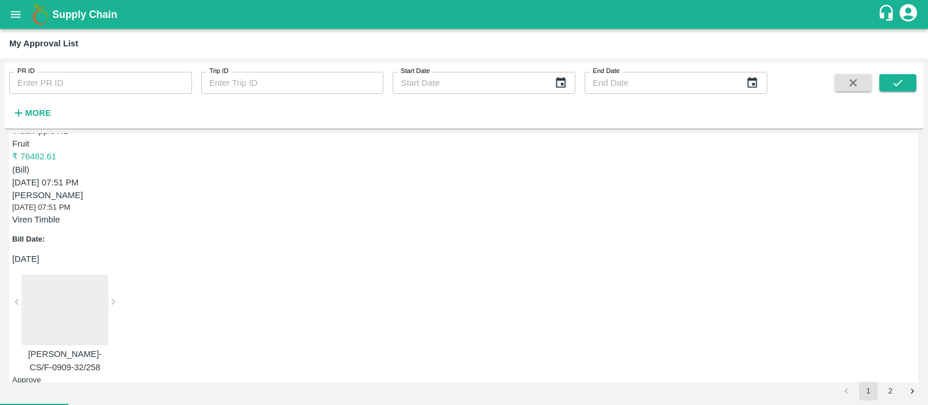
scroll to position [1407, 0]
type input "14/09/2025"
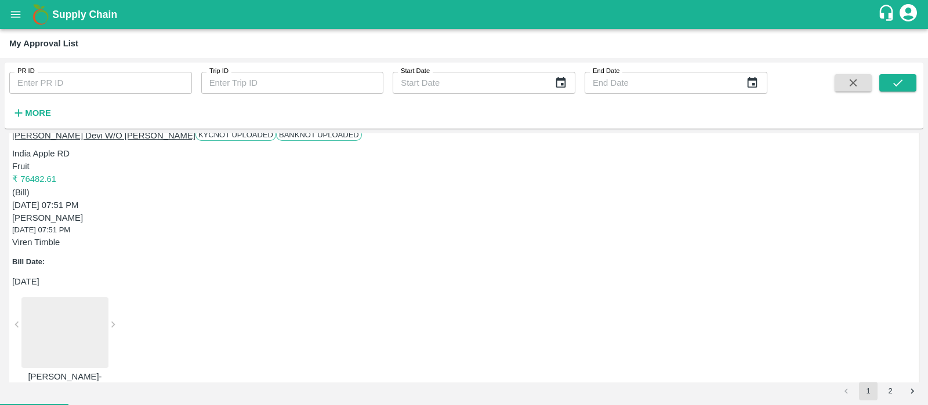
scroll to position [1385, 0]
type input "14/09/2025"
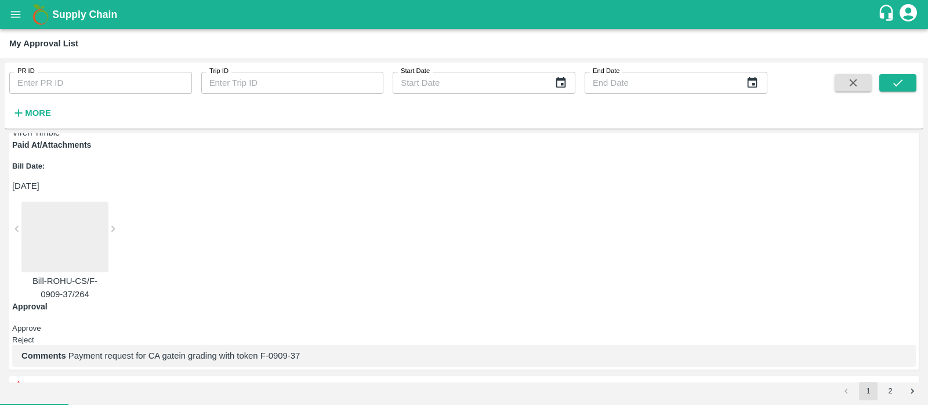
scroll to position [651, 0]
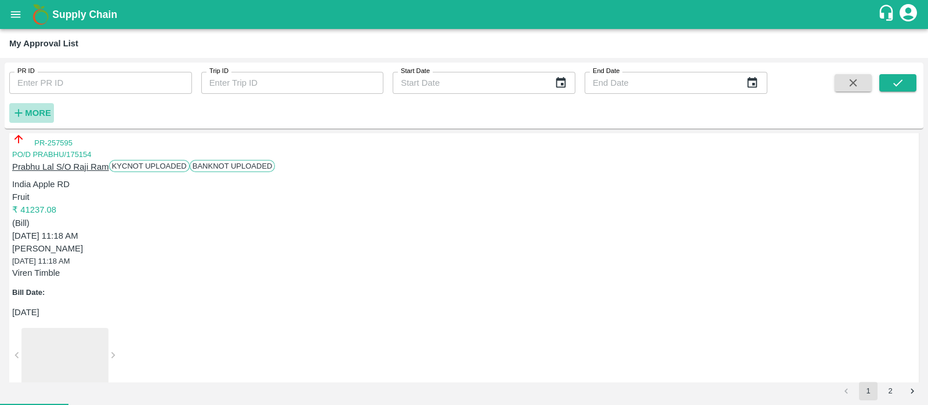
click at [22, 115] on icon "button" at bounding box center [18, 113] width 13 height 13
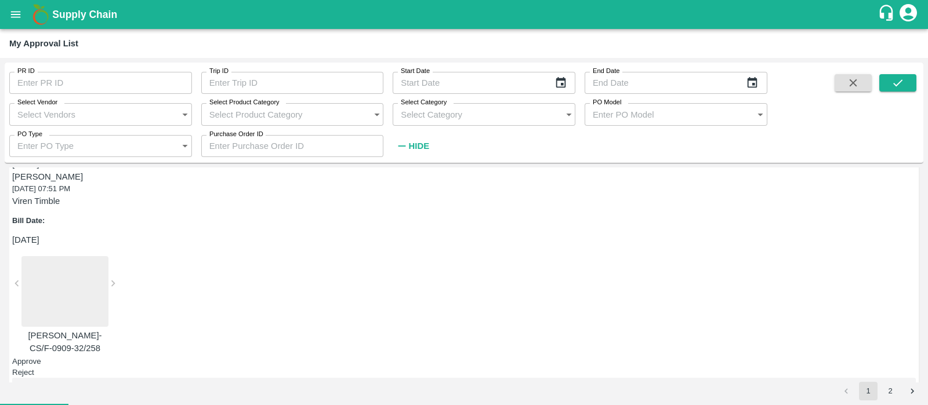
scroll to position [1432, 0]
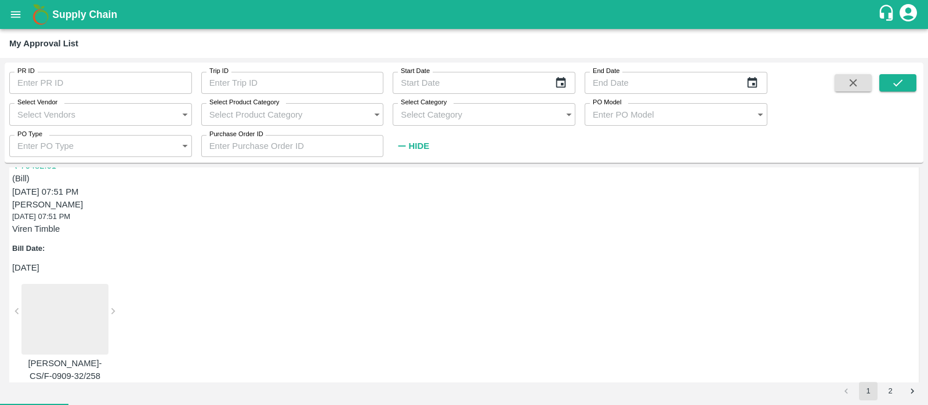
type input "DD/MM/YYYY"
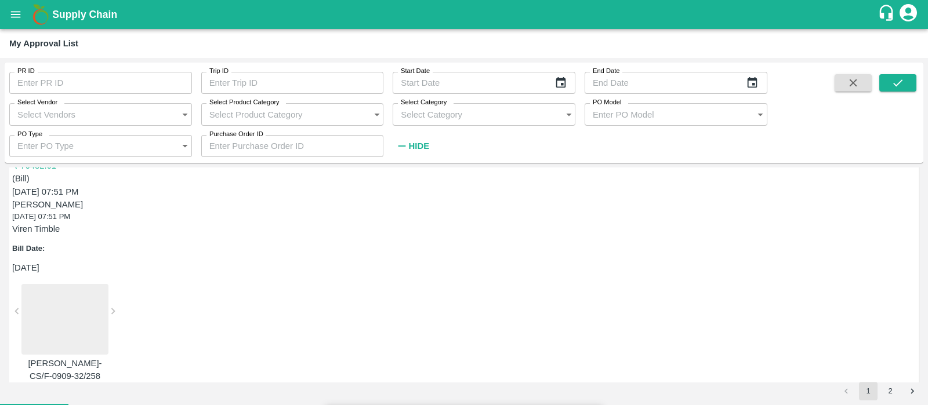
type input "14/09/2025"
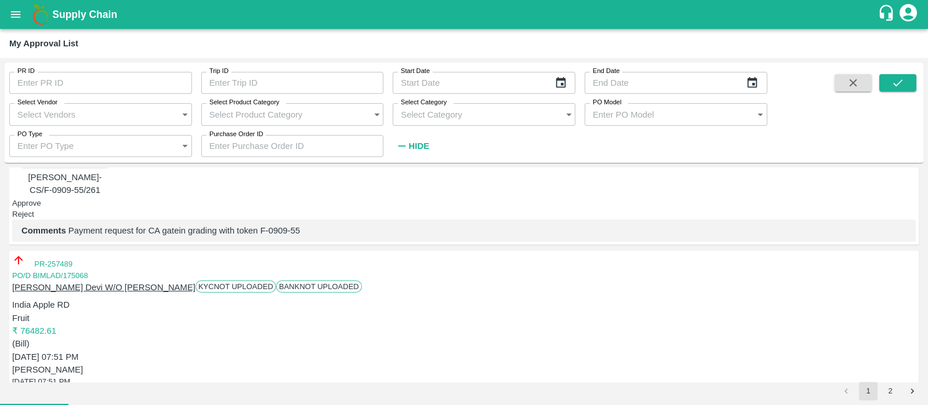
scroll to position [1373, 0]
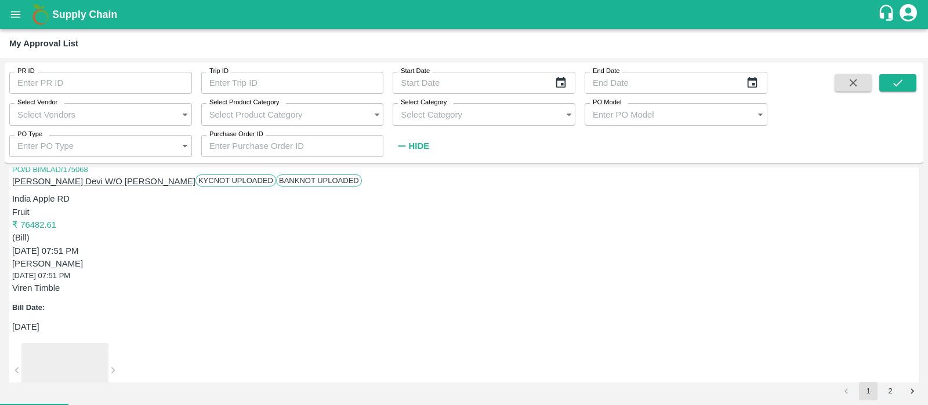
type input "14/09/2025"
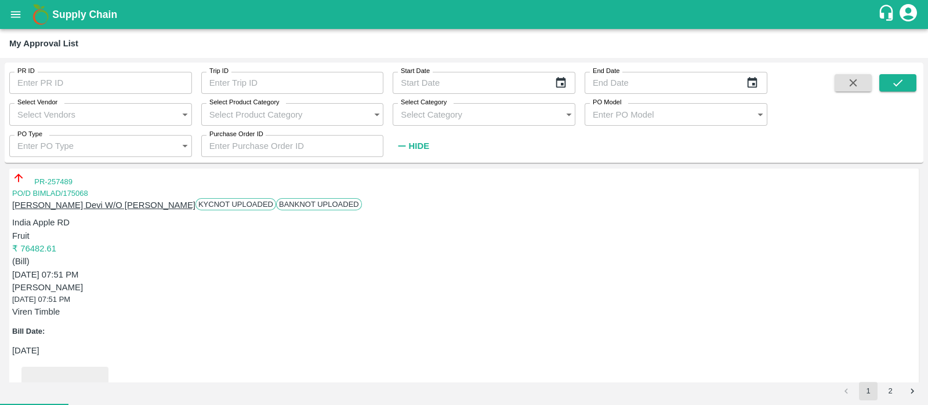
scroll to position [1358, 0]
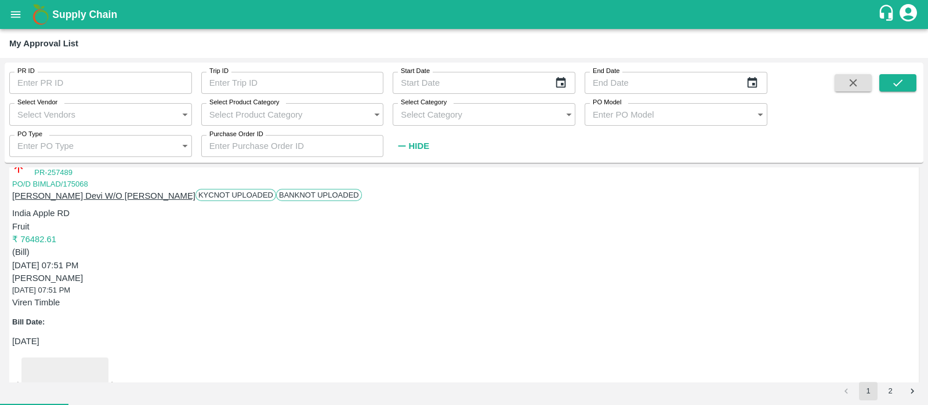
type input "14/09/2025"
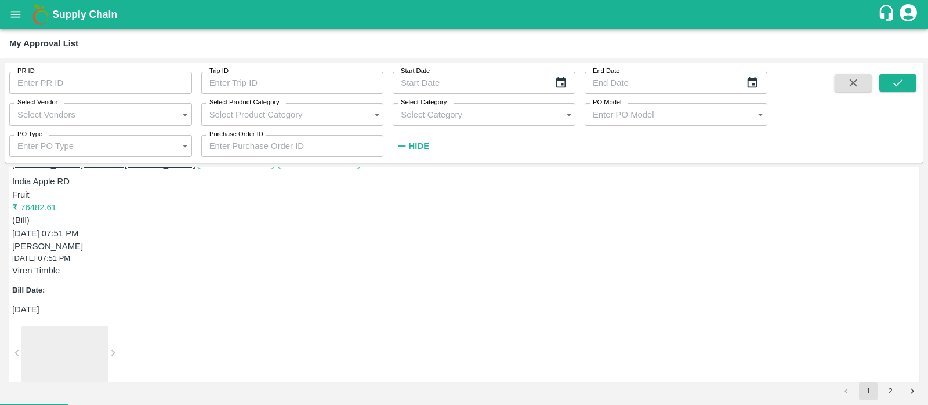
scroll to position [1416, 0]
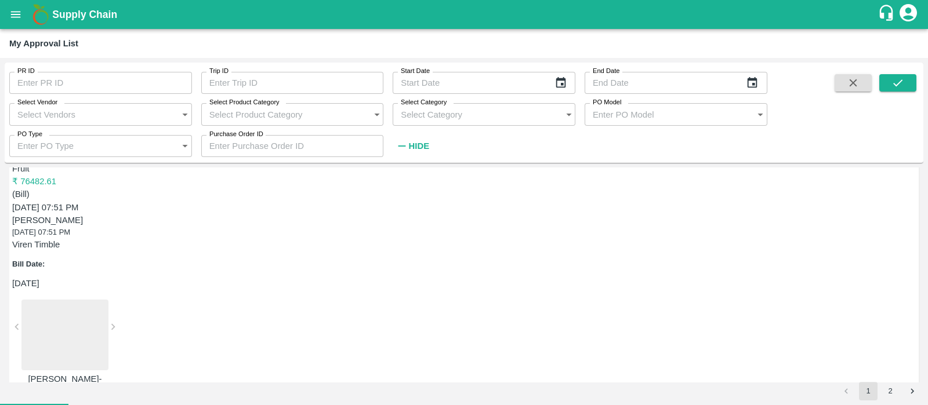
type input "14/09/2025"
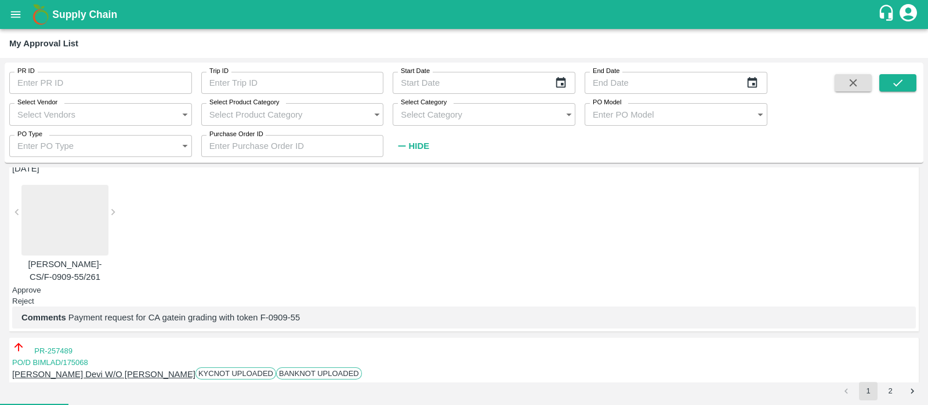
scroll to position [1409, 0]
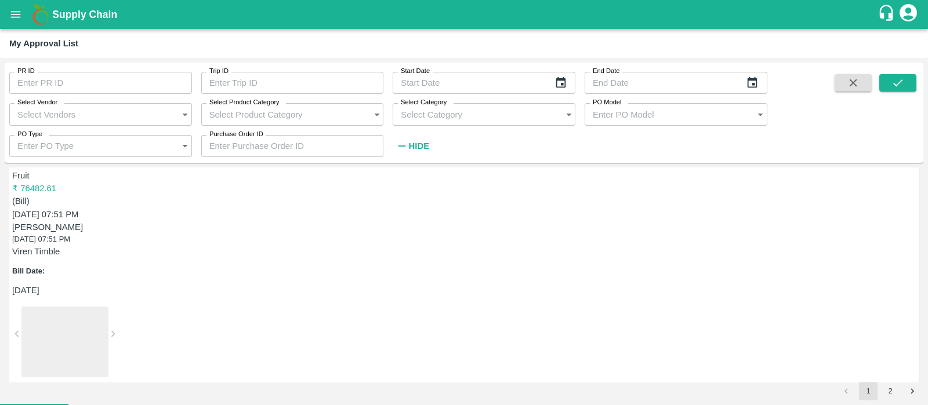
type input "14/09/2025"
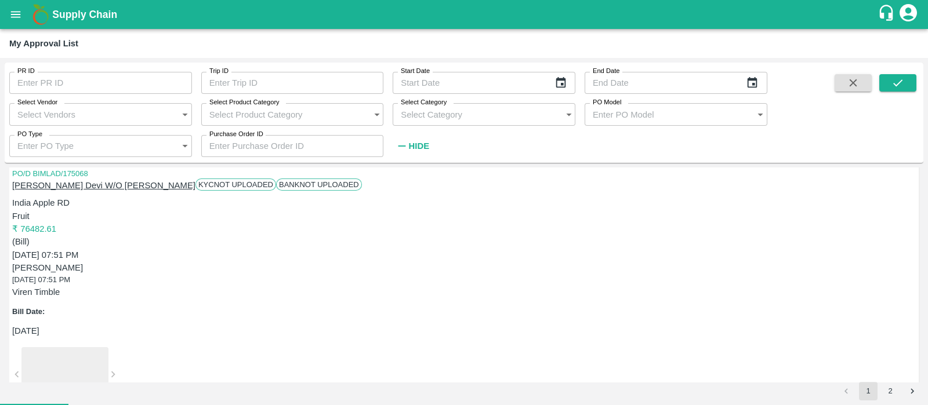
scroll to position [1369, 0]
type input "14/09/2025"
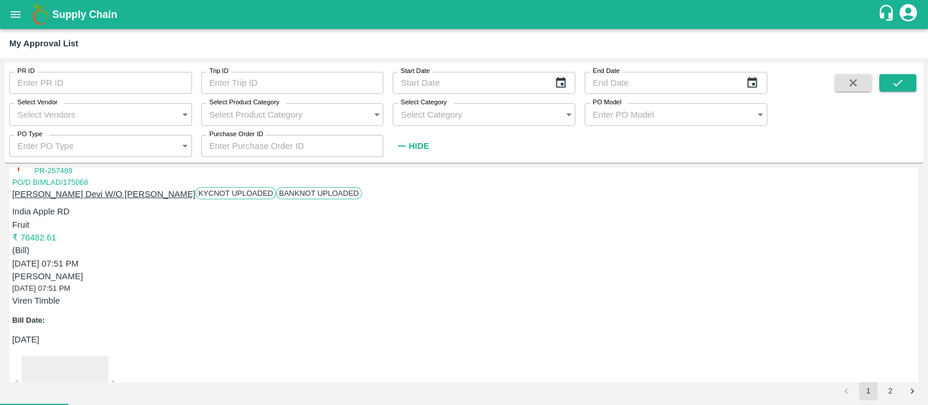
scroll to position [1360, 0]
type input "14/09/2025"
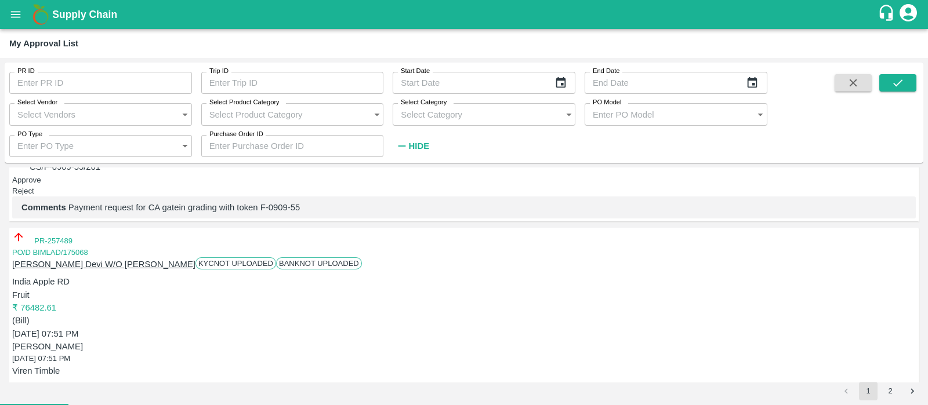
scroll to position [1302, 0]
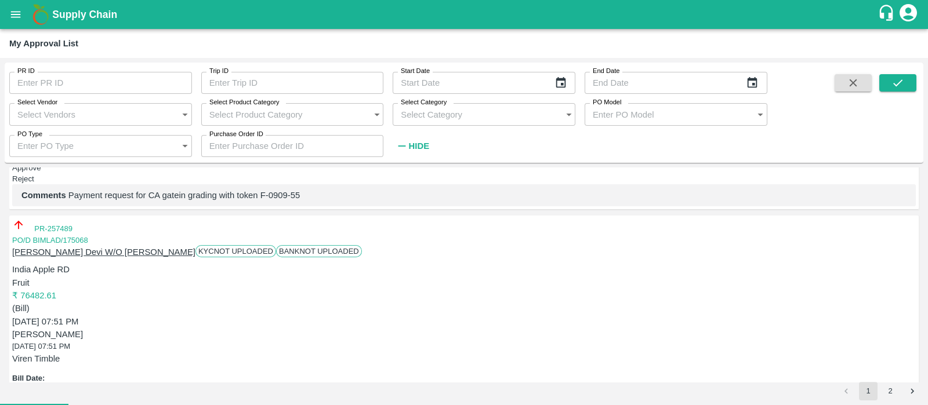
type input "14/09/2025"
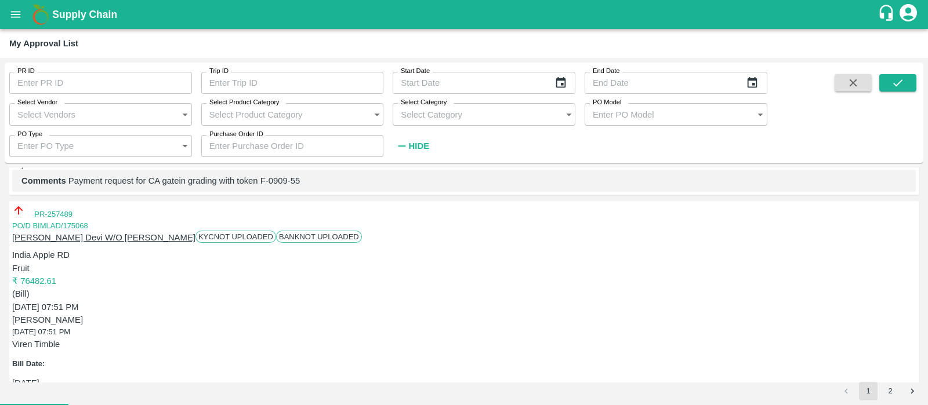
scroll to position [1317, 0]
type input "14/09/2025"
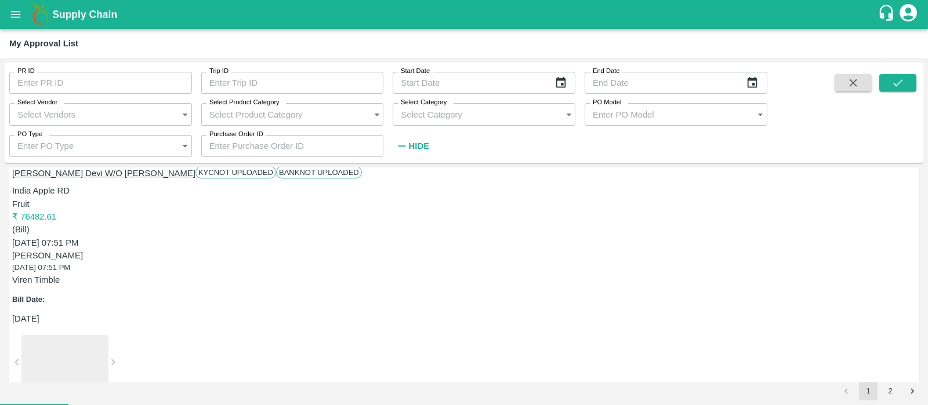
scroll to position [1395, 0]
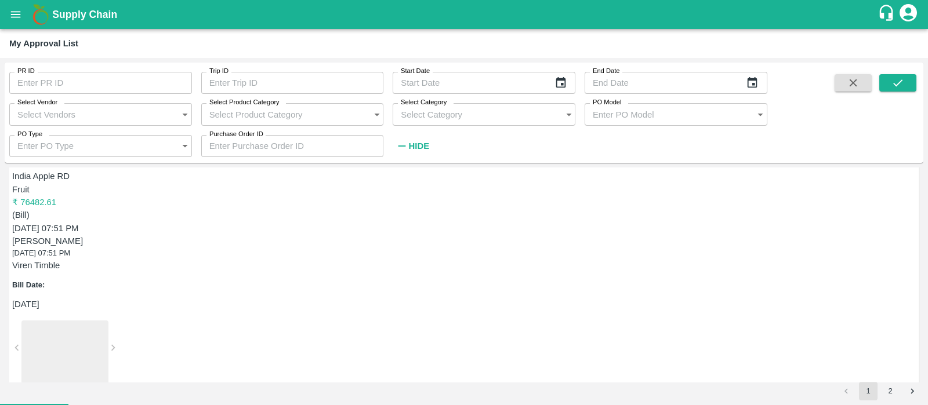
type input "14/09/2025"
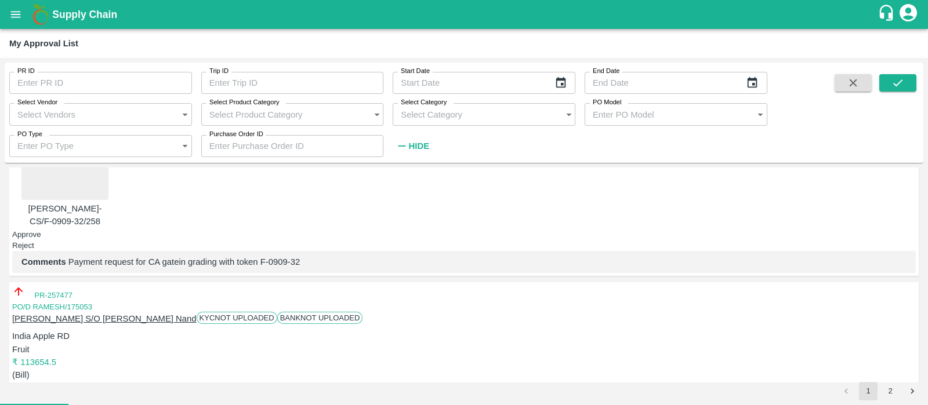
scroll to position [1582, 0]
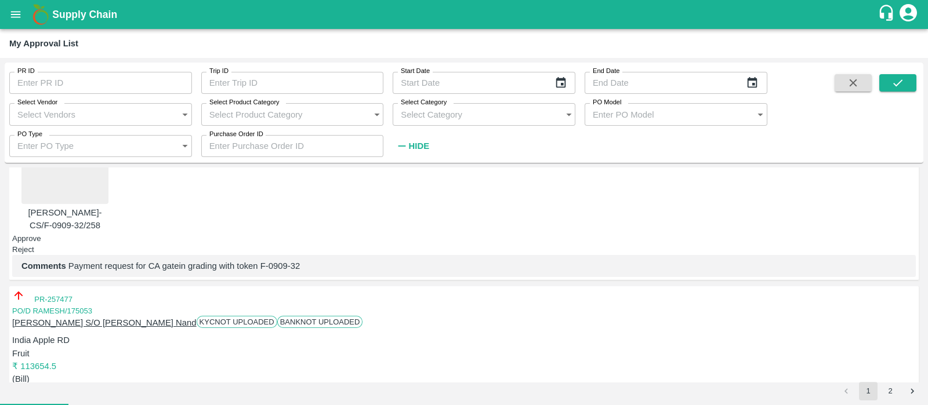
type input "14/09/2025"
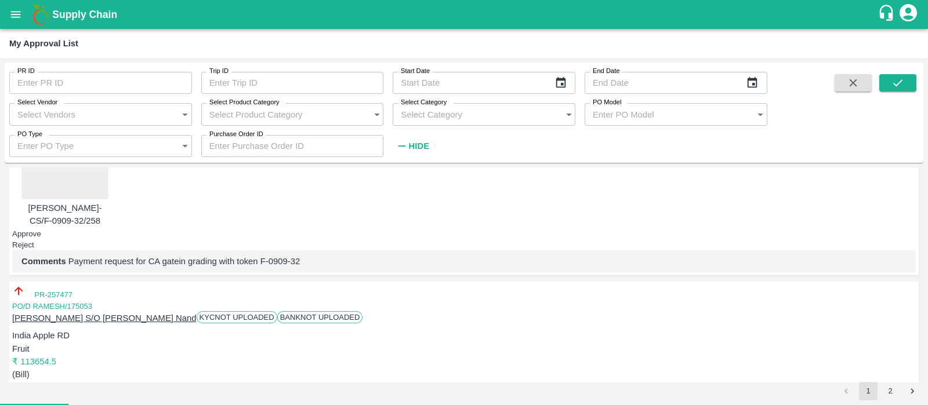
scroll to position [1566, 0]
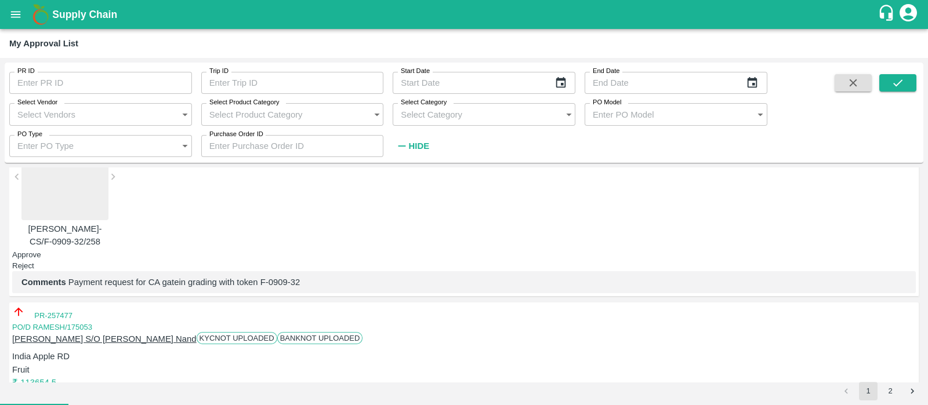
type input "14/09/2025"
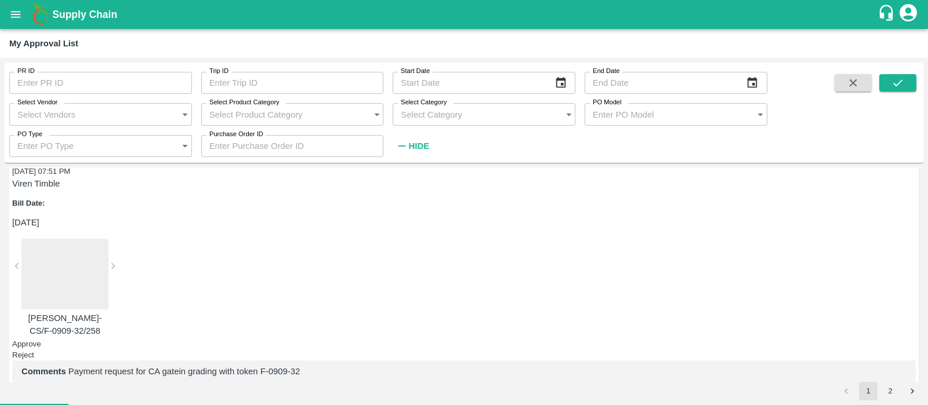
scroll to position [1479, 0]
type input "14/09/2025"
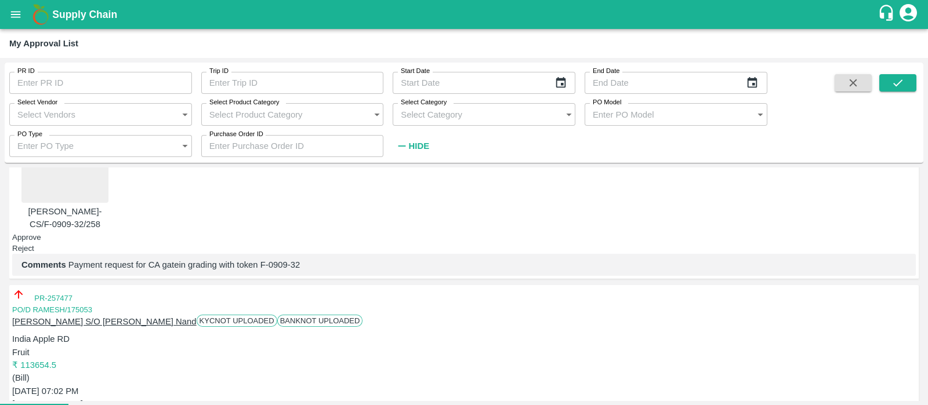
scroll to position [1555, 0]
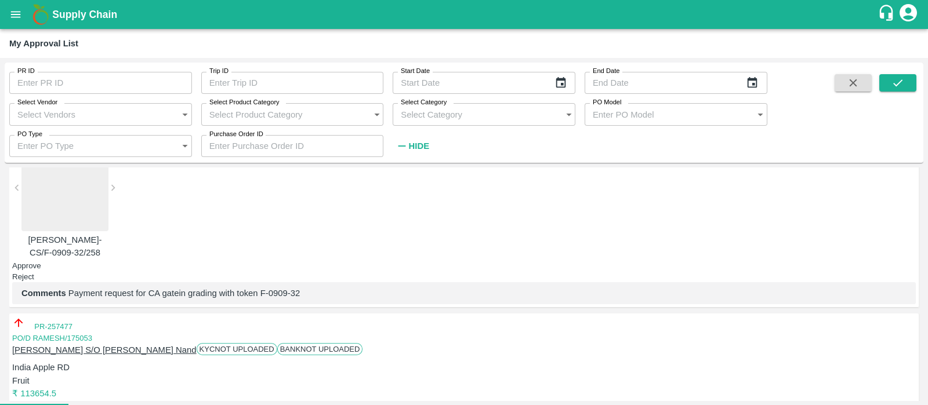
type input "14/09/2025"
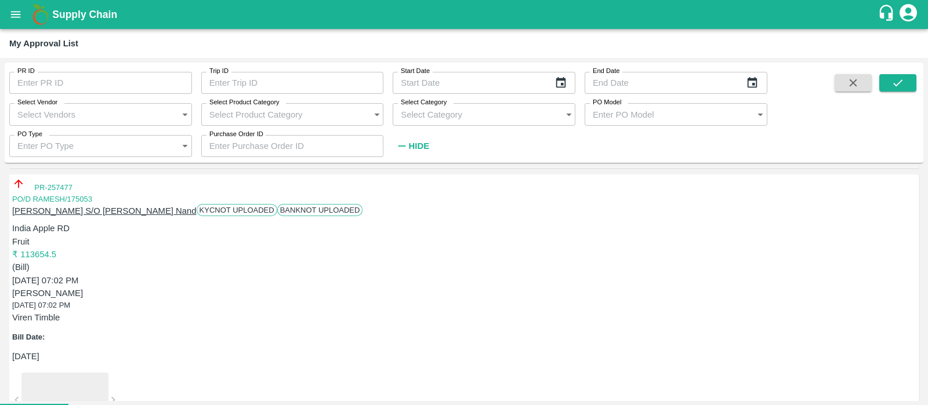
scroll to position [1696, 0]
type input "14/09/2025"
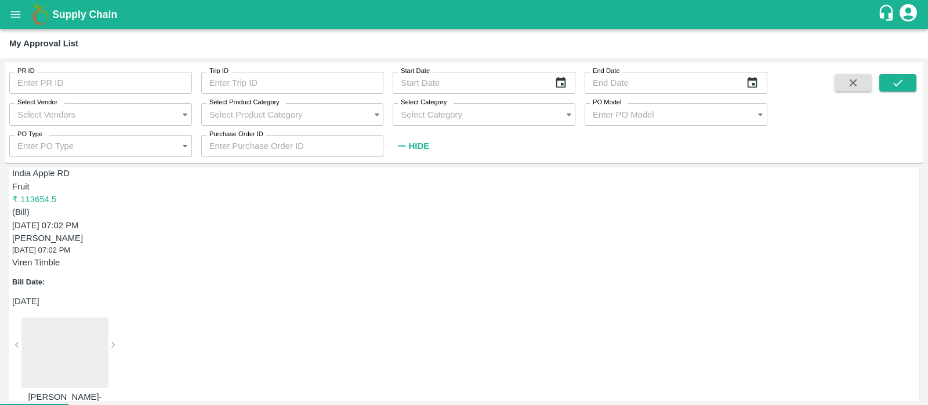
scroll to position [1762, 0]
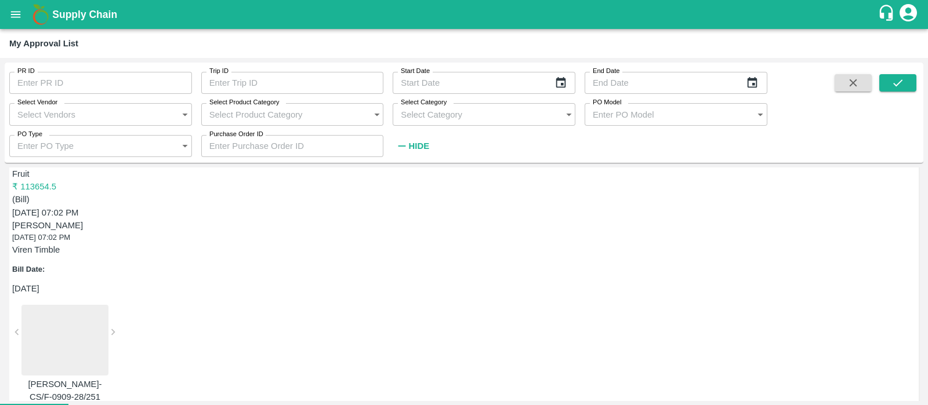
type input "14/09/2025"
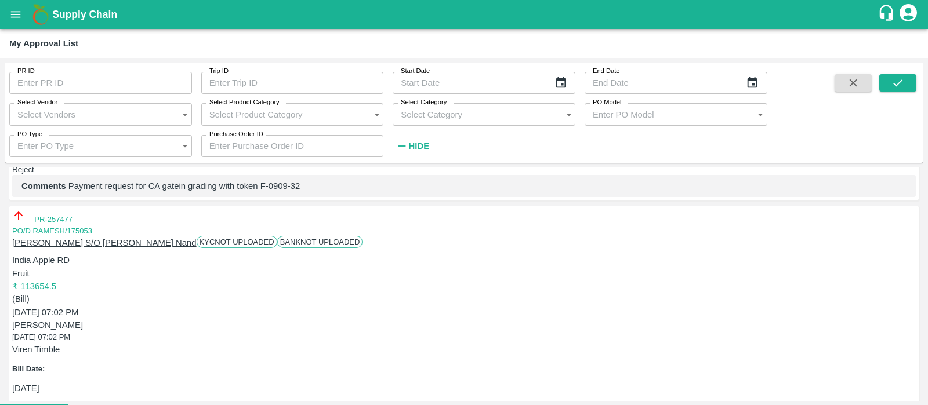
scroll to position [1682, 0]
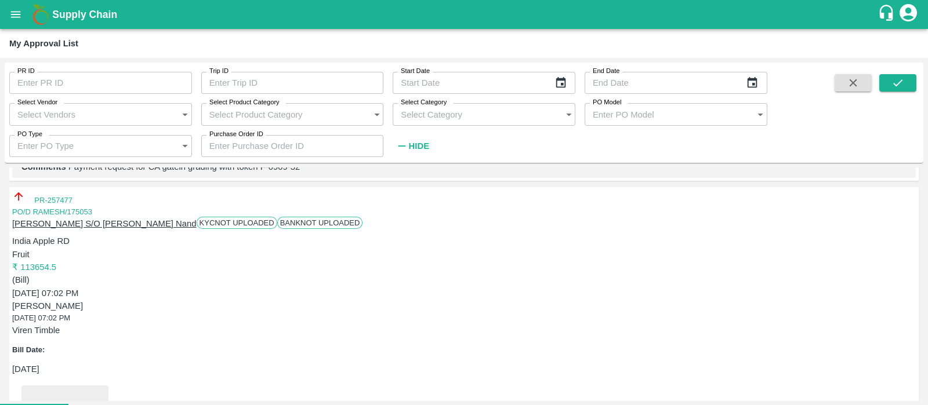
type input "14/09/2025"
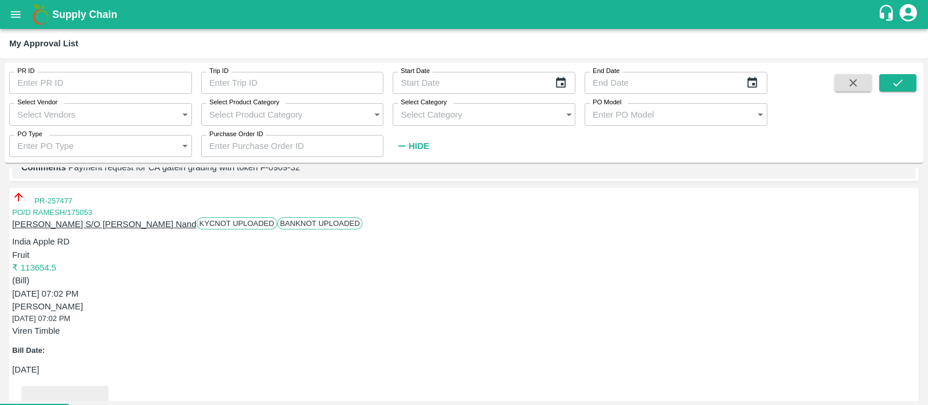
type input "14/09/2025"
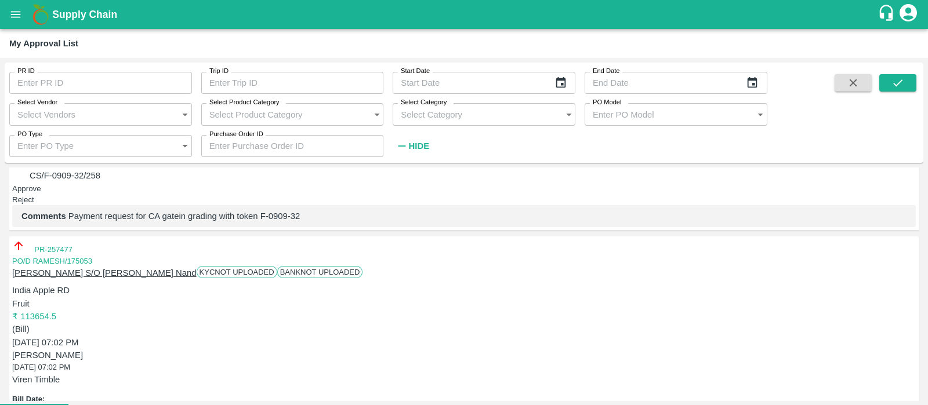
scroll to position [1708, 0]
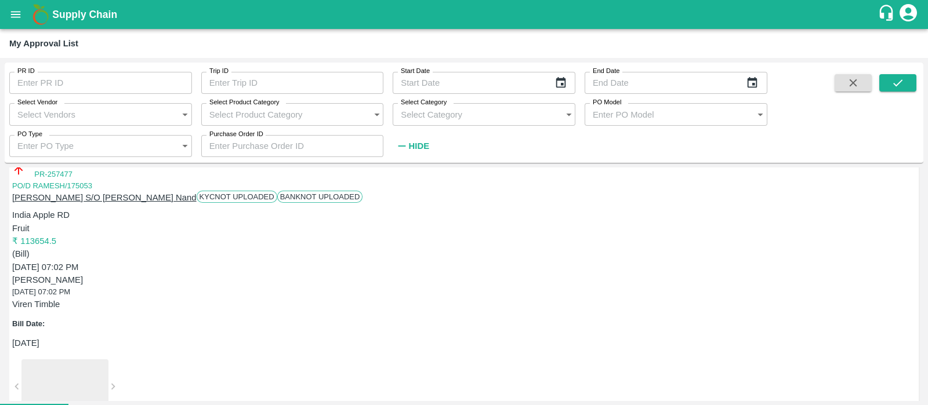
type input "14/09/2025"
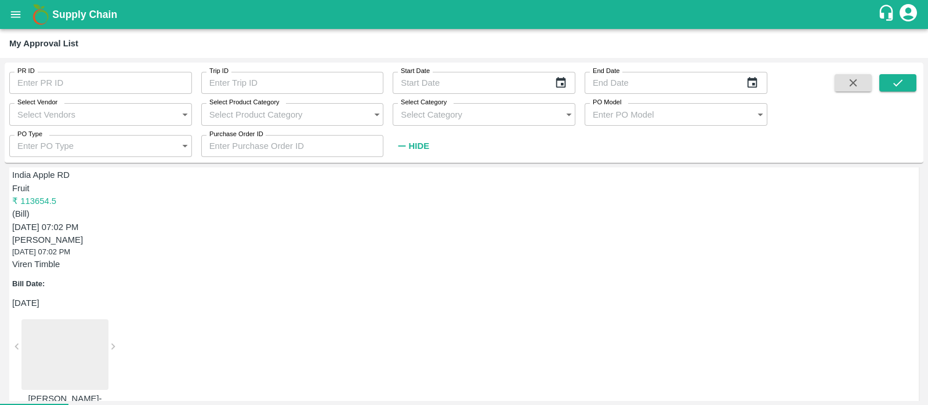
scroll to position [1776, 0]
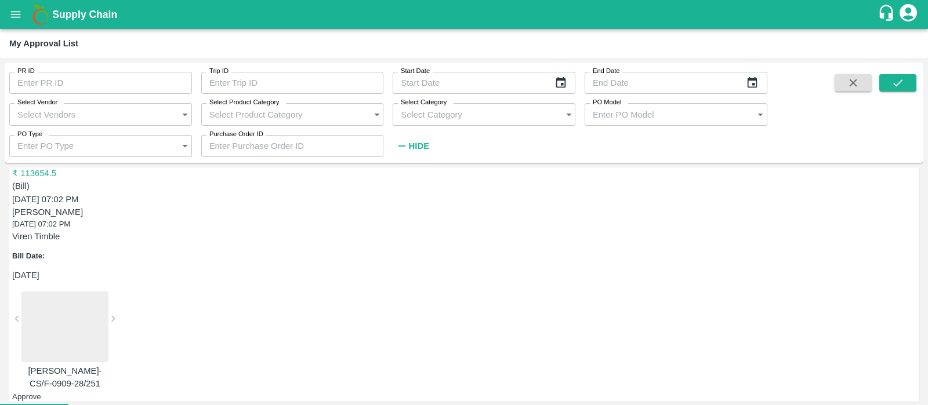
type input "14/09/2025"
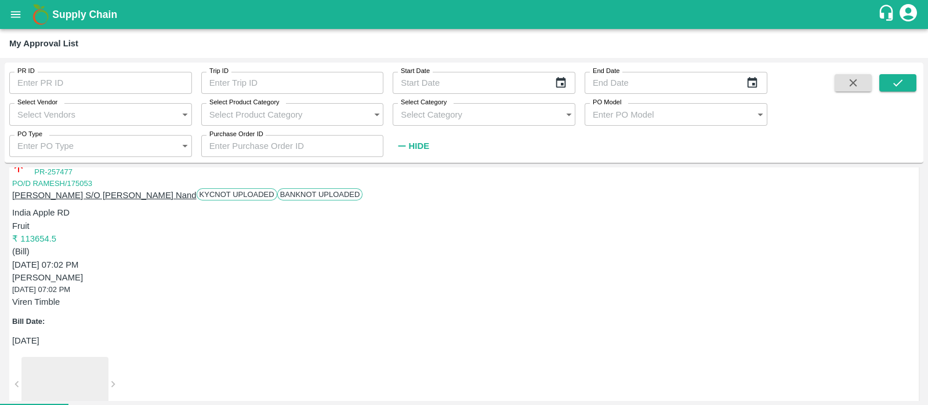
scroll to position [1711, 0]
type input "14/09/2025"
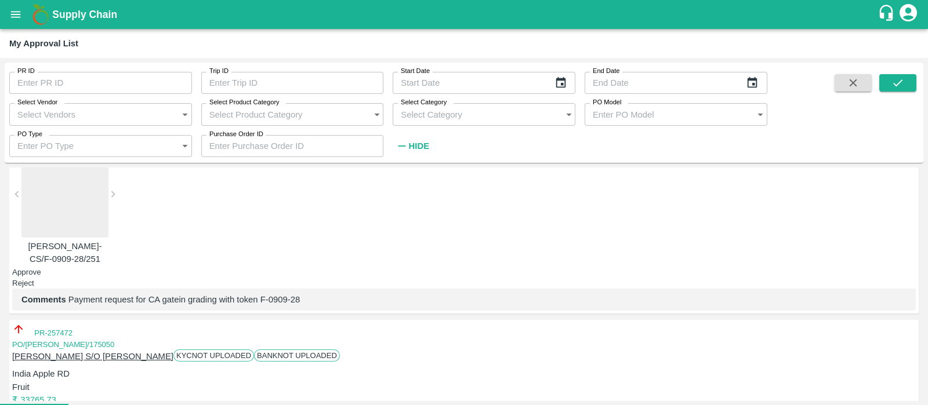
scroll to position [1778, 0]
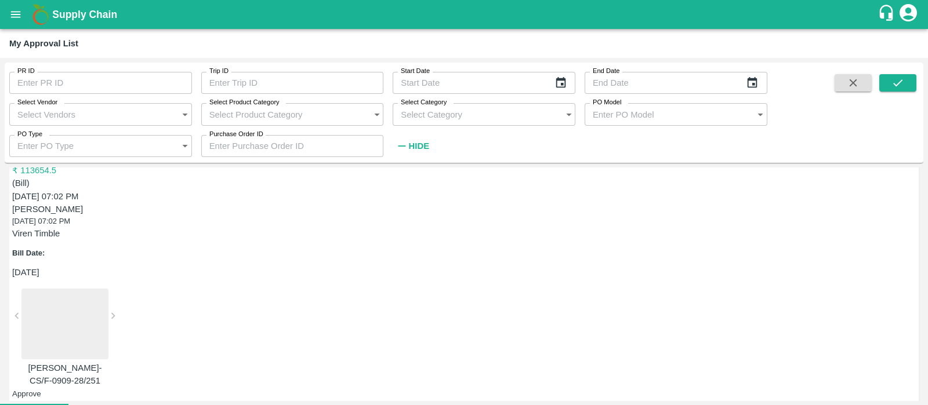
type input "14/09/2025"
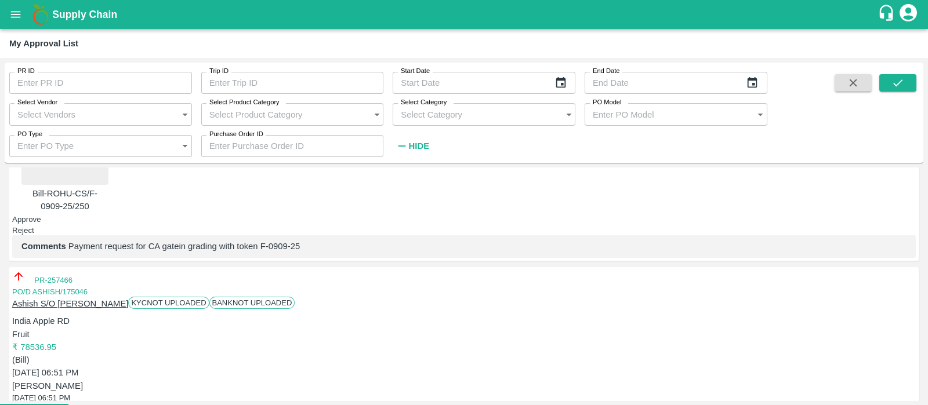
scroll to position [2465, 0]
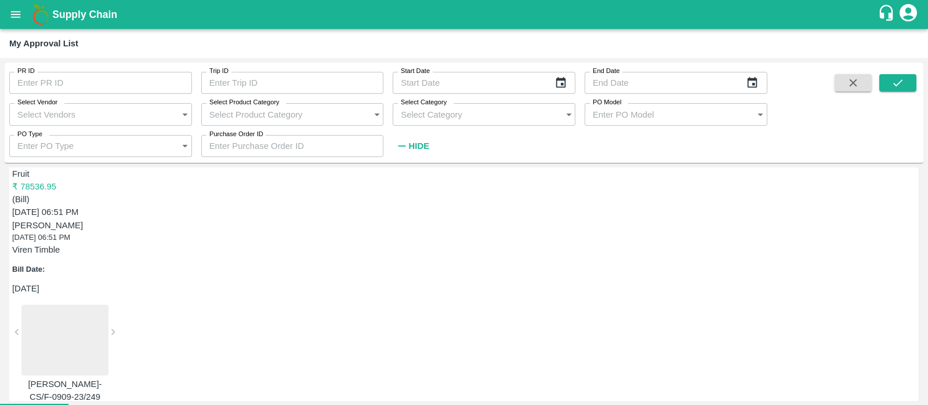
type input "DD/MM/YYYY"
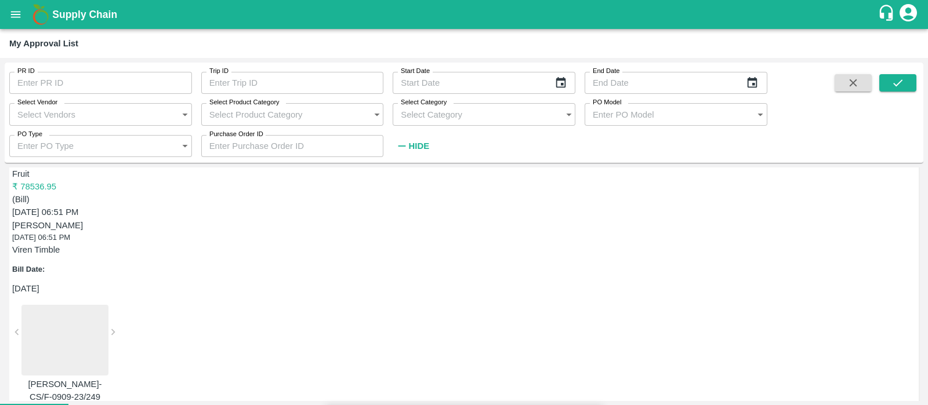
type input "12/09/2025"
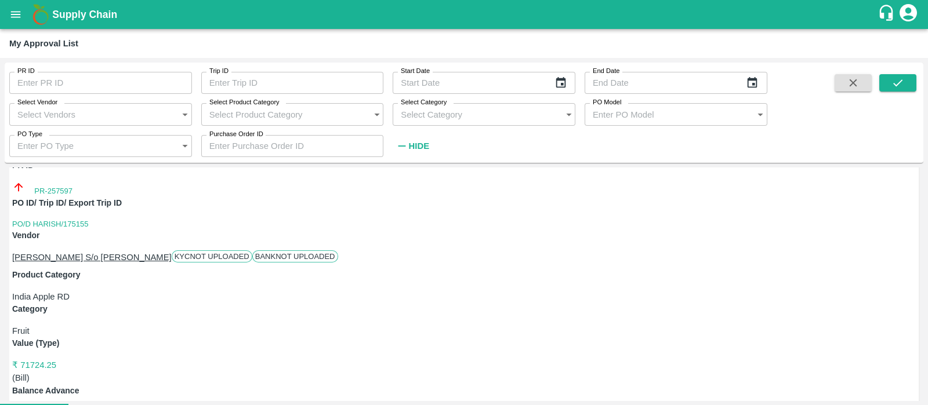
scroll to position [0, 0]
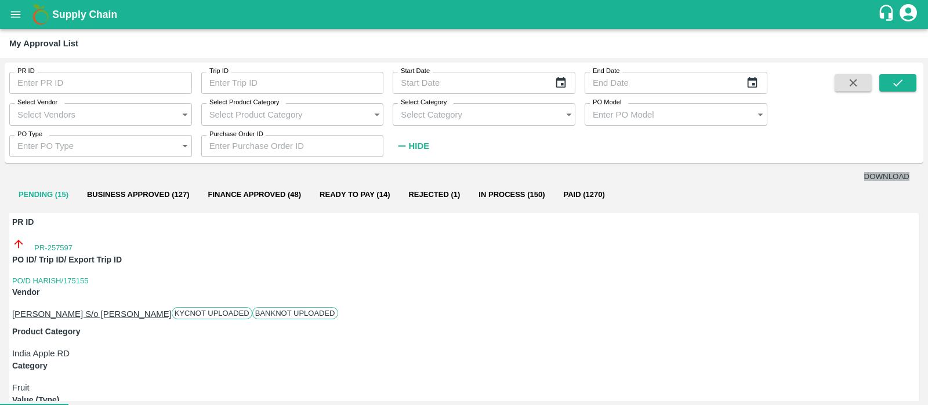
click at [886, 180] on button "DOWNLOAD" at bounding box center [887, 176] width 46 height 9
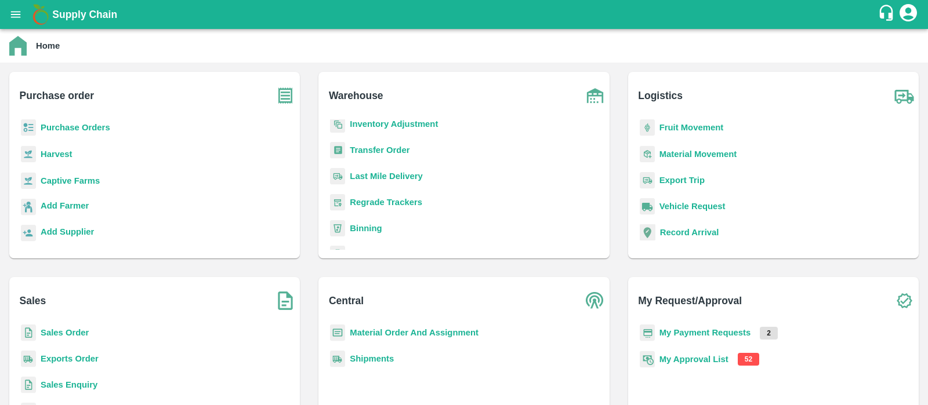
scroll to position [99, 0]
click at [386, 151] on b "Transfer Order" at bounding box center [380, 149] width 60 height 9
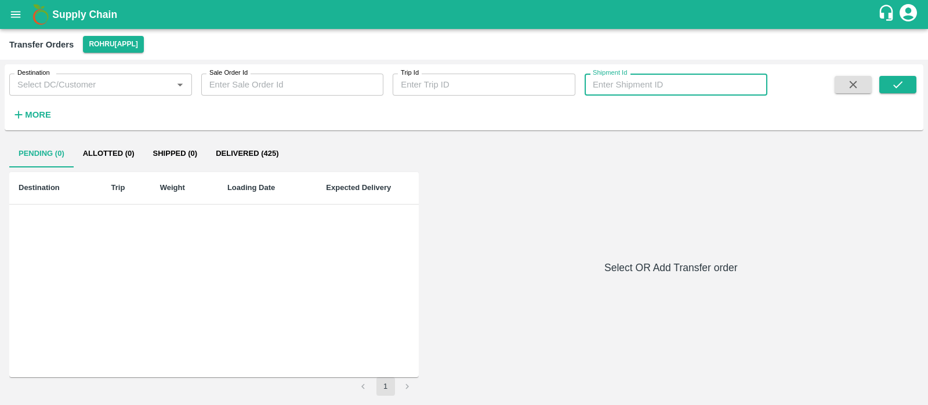
click at [663, 76] on input "Shipment Id" at bounding box center [676, 85] width 183 height 22
paste input "354970"
type input "354970"
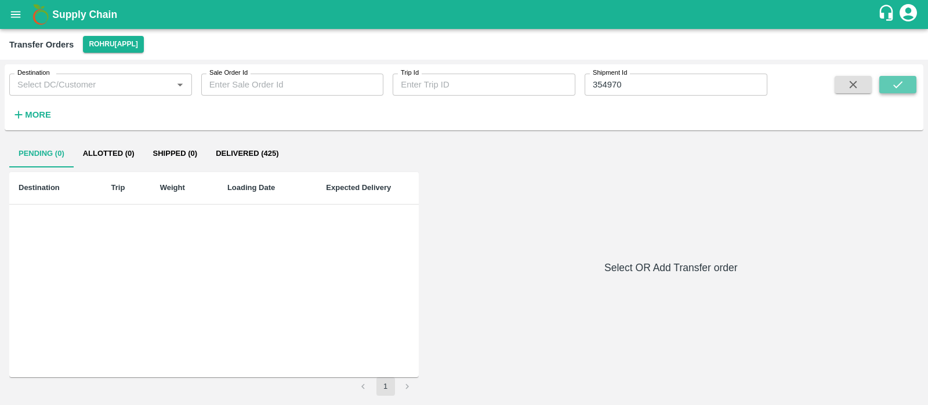
click at [903, 84] on icon "submit" at bounding box center [897, 84] width 13 height 13
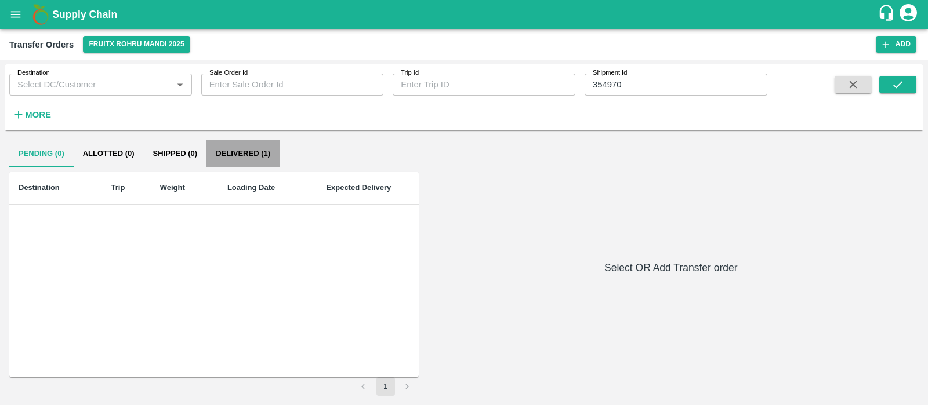
click at [252, 157] on button "Delivered (1)" at bounding box center [242, 154] width 73 height 28
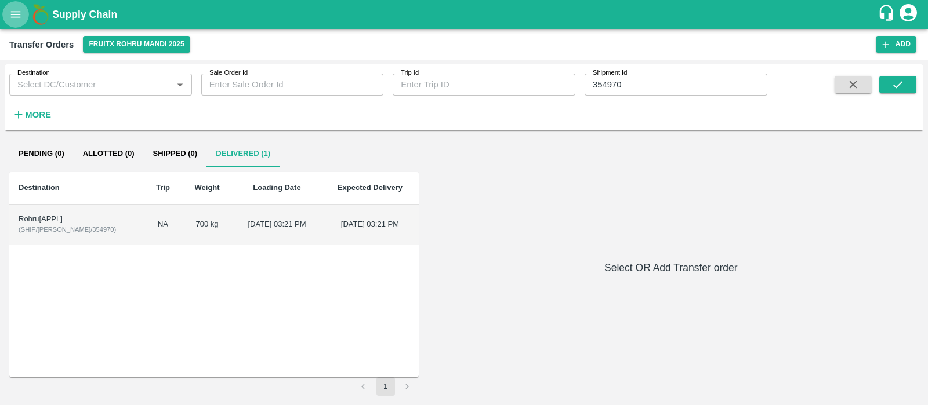
click at [23, 17] on button "open drawer" at bounding box center [15, 14] width 27 height 27
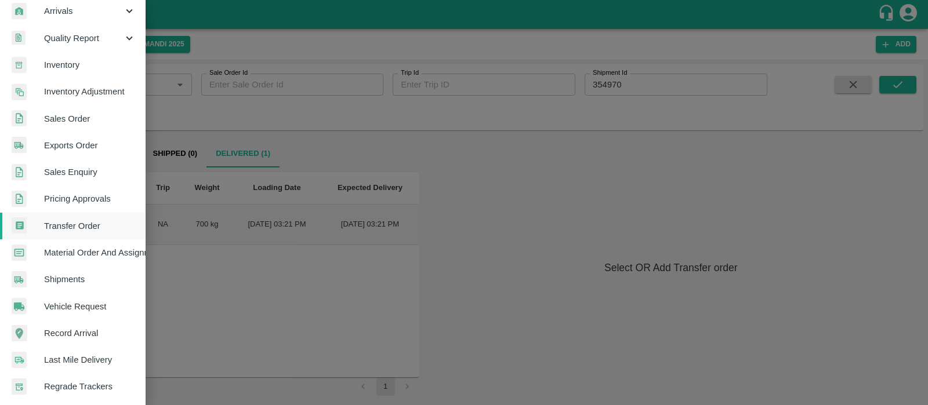
scroll to position [180, 0]
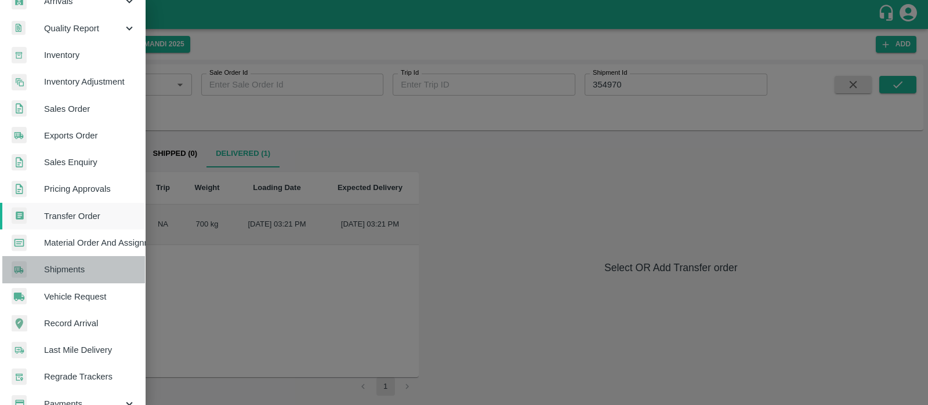
click at [76, 275] on span "Shipments" at bounding box center [90, 269] width 92 height 13
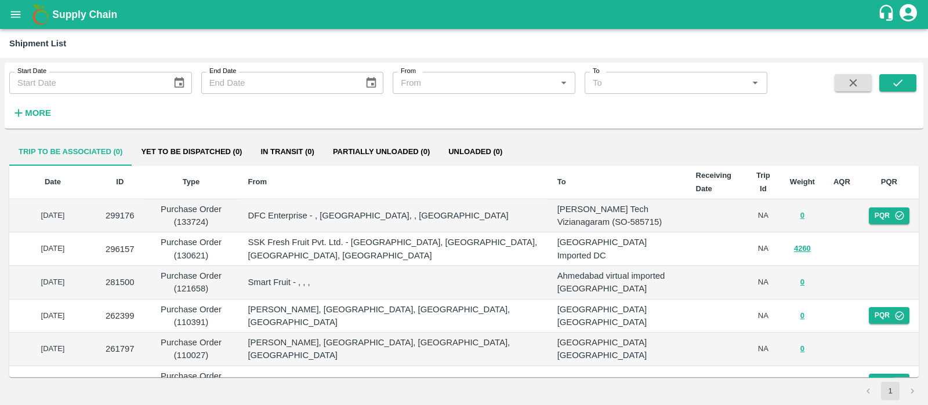
click at [36, 108] on strong "More" at bounding box center [38, 112] width 26 height 9
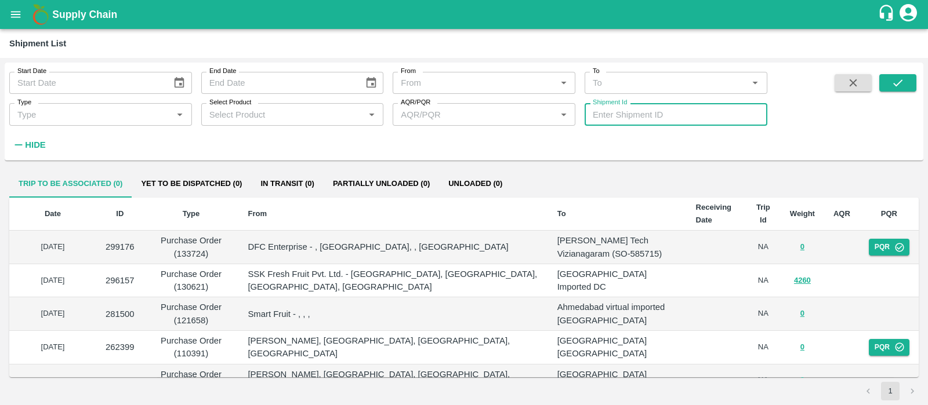
click at [626, 114] on input "Shipment Id" at bounding box center [676, 114] width 183 height 22
paste input "354970"
type input "354970"
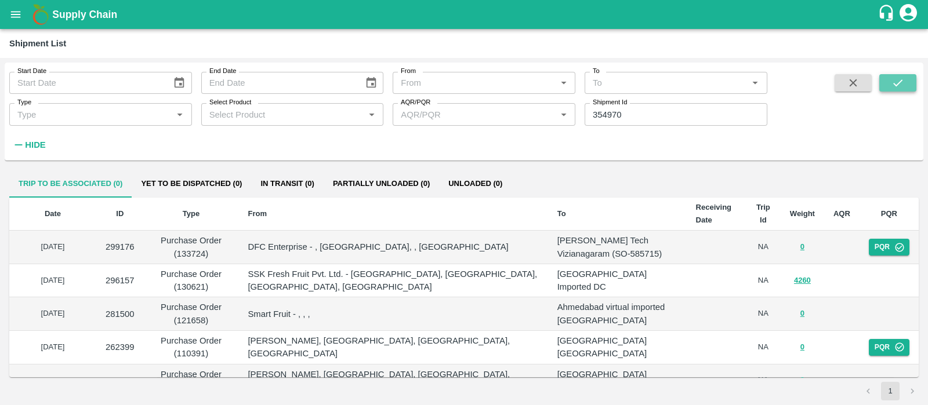
click at [912, 82] on button "submit" at bounding box center [897, 82] width 37 height 17
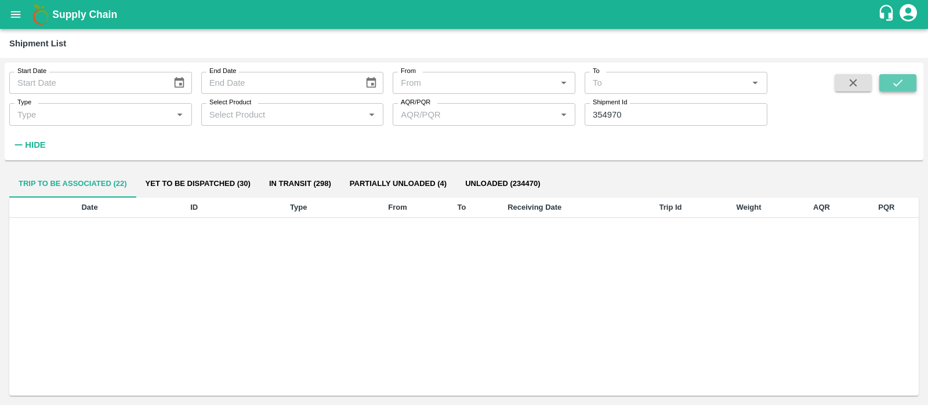
click at [895, 77] on icon "submit" at bounding box center [897, 83] width 13 height 13
click at [12, 17] on icon "open drawer" at bounding box center [16, 14] width 10 height 6
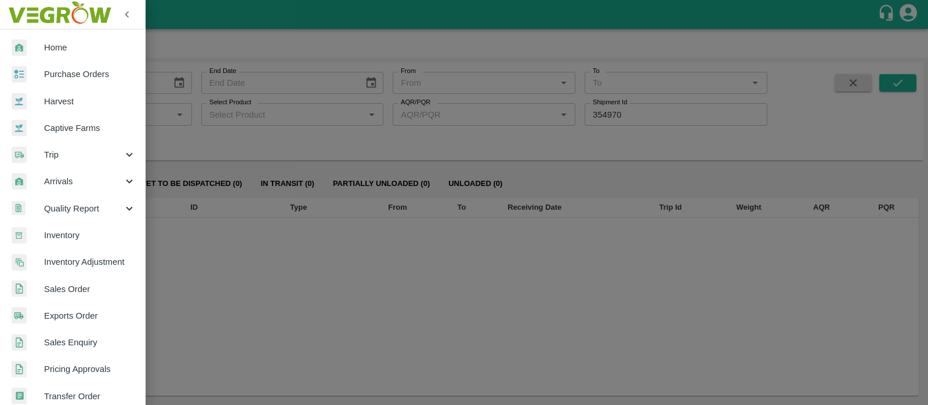
scroll to position [90, 0]
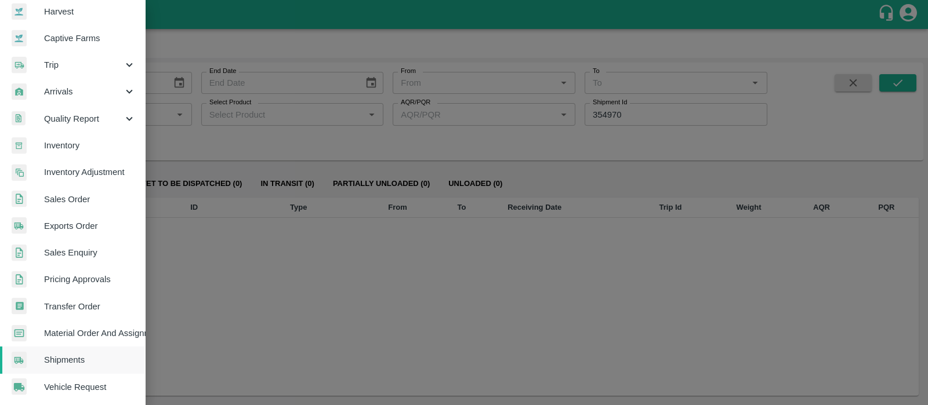
click at [90, 303] on span "Transfer Order" at bounding box center [90, 306] width 92 height 13
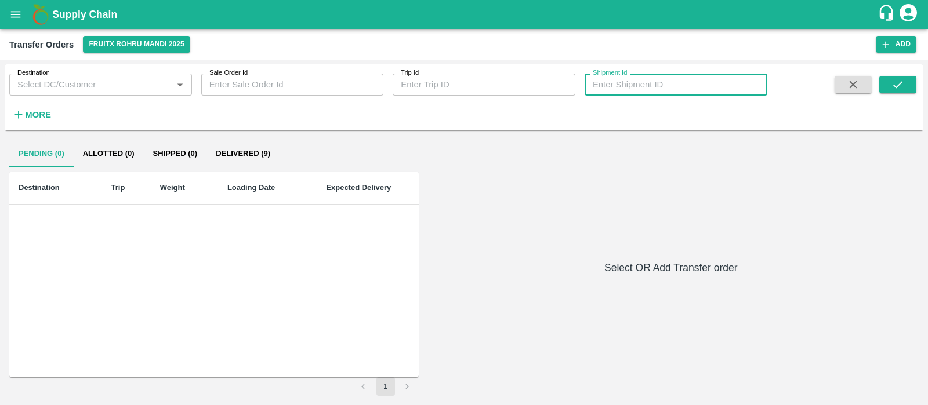
click at [620, 85] on input "Shipment Id" at bounding box center [676, 85] width 183 height 22
paste input "354970"
type input "354970"
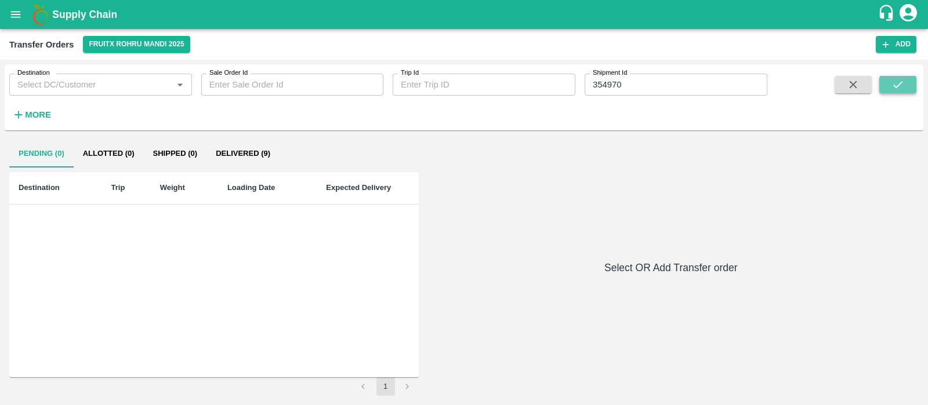
click at [900, 88] on icon "submit" at bounding box center [897, 84] width 13 height 13
click at [240, 155] on button "Delivered (1)" at bounding box center [242, 154] width 73 height 28
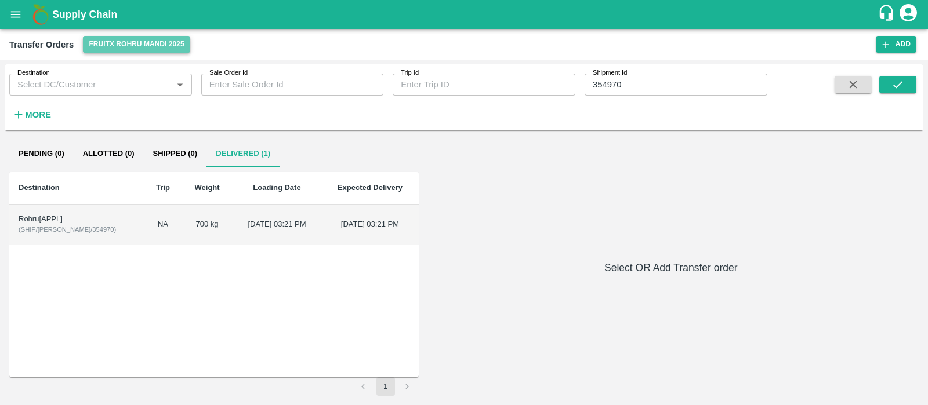
click at [155, 50] on button "FruitX Rohru Mandi 2025" at bounding box center [136, 44] width 107 height 17
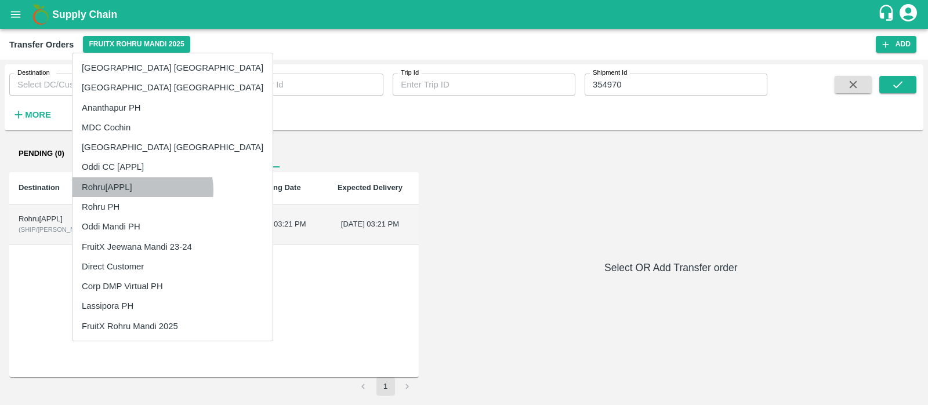
click at [142, 190] on li "Rohru[APPL]" at bounding box center [172, 187] width 200 height 20
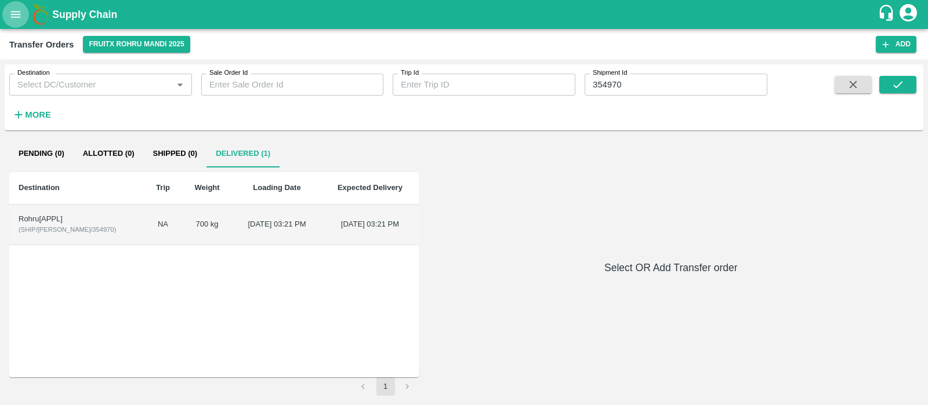
click at [16, 5] on button "open drawer" at bounding box center [15, 14] width 27 height 27
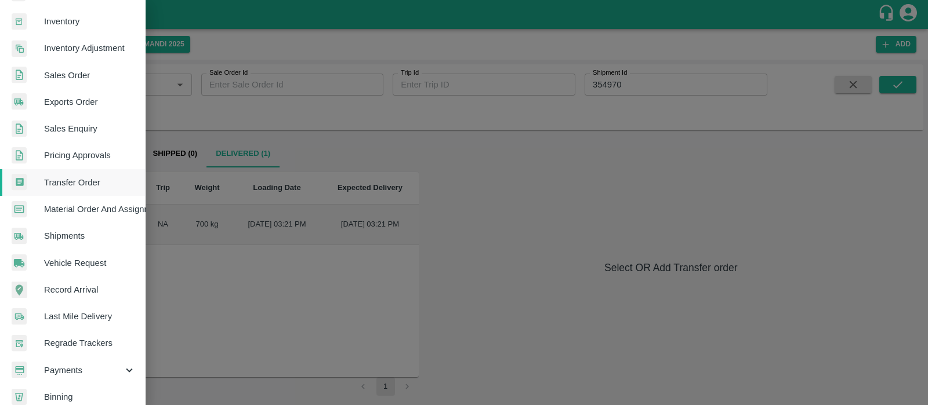
scroll to position [215, 0]
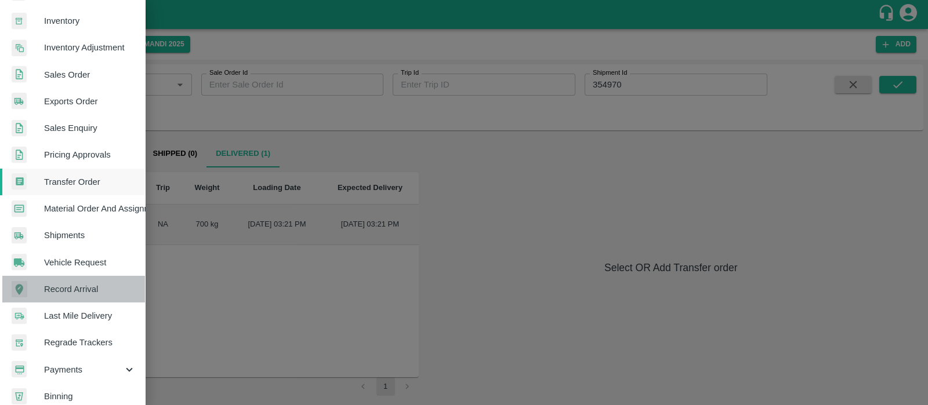
click at [81, 287] on span "Record Arrival" at bounding box center [90, 289] width 92 height 13
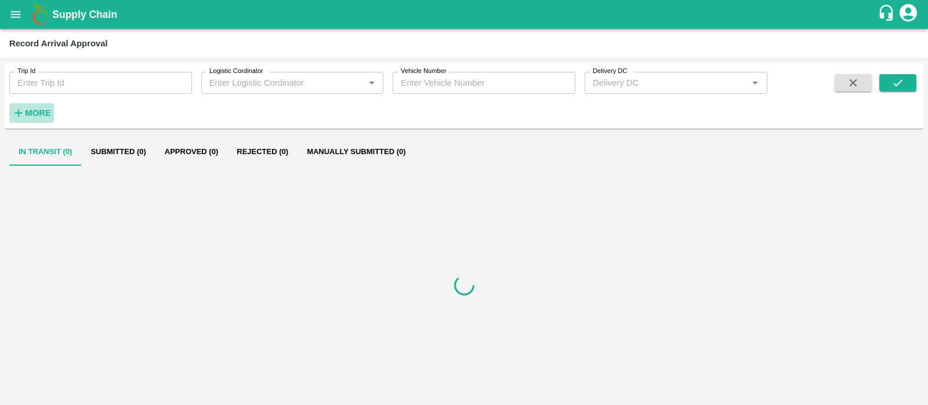
click at [42, 104] on button "More" at bounding box center [31, 113] width 45 height 20
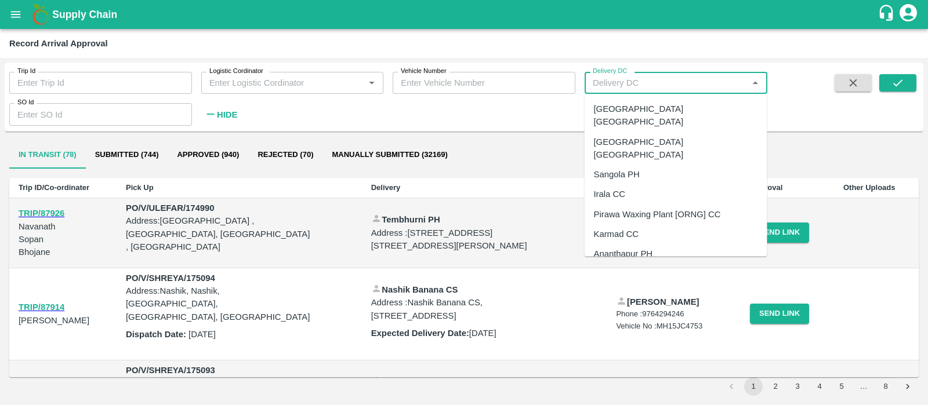
click at [681, 79] on input "Delivery DC" at bounding box center [666, 82] width 157 height 15
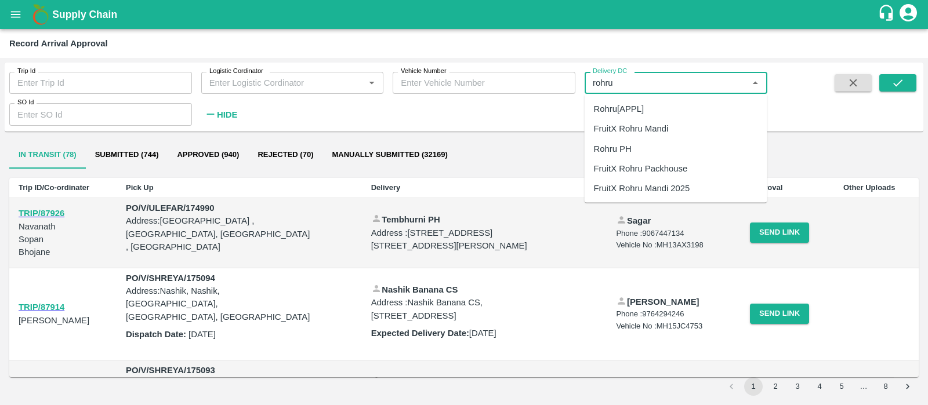
click at [659, 105] on div "Rohru[APPL]" at bounding box center [676, 109] width 183 height 20
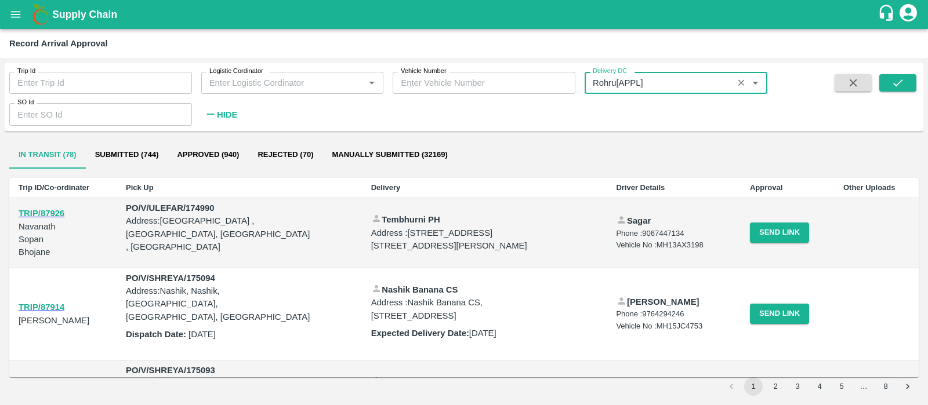
type input "Rohru[APPL]"
click at [890, 71] on div "Trip Id Trip Id Logistic Cordinator Logistic Cordinator   * Vehicle Number Vehi…" at bounding box center [464, 97] width 919 height 60
click at [899, 78] on icon "submit" at bounding box center [897, 83] width 13 height 13
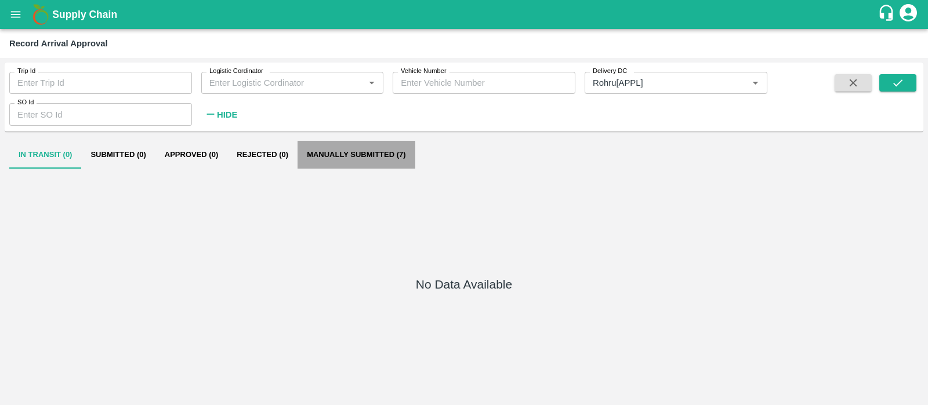
click at [375, 149] on button "Manually Submitted (7)" at bounding box center [355, 155] width 117 height 28
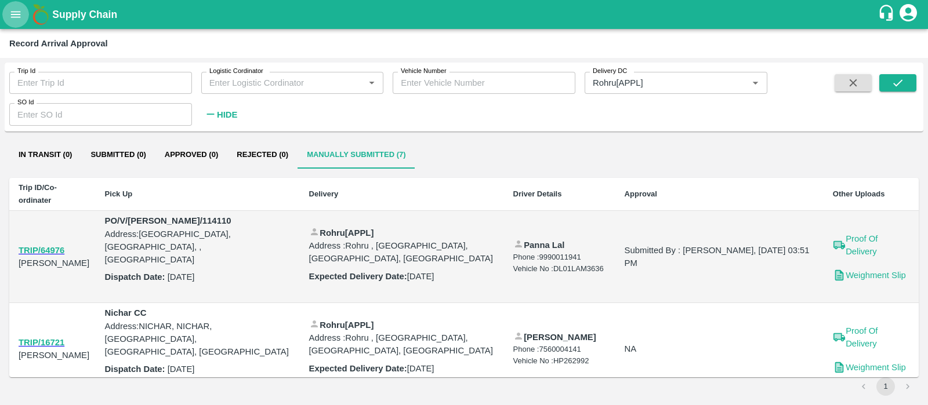
click at [16, 10] on icon "open drawer" at bounding box center [15, 14] width 13 height 13
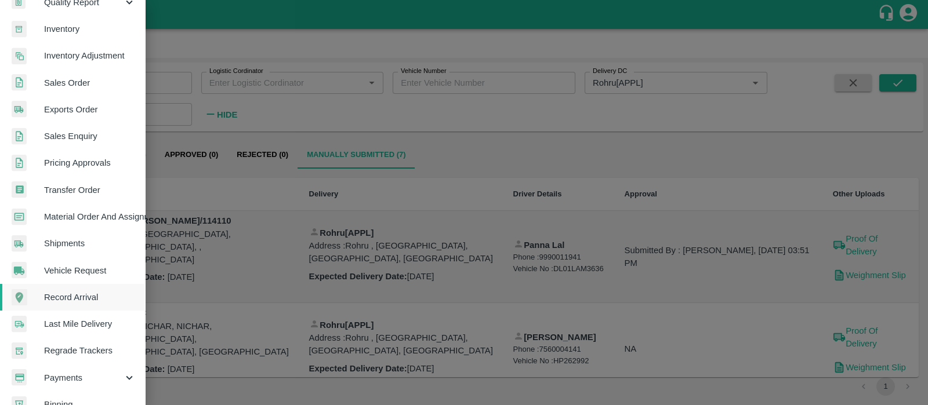
scroll to position [199, 0]
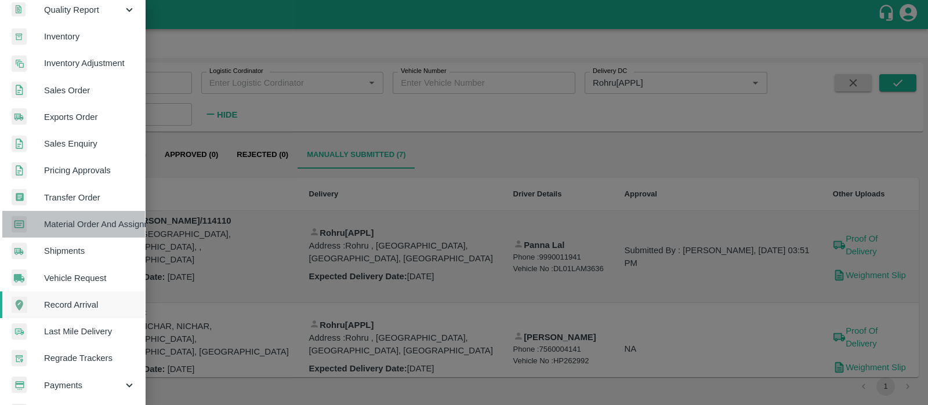
click at [98, 222] on span "Material Order And Assignment" at bounding box center [90, 224] width 92 height 13
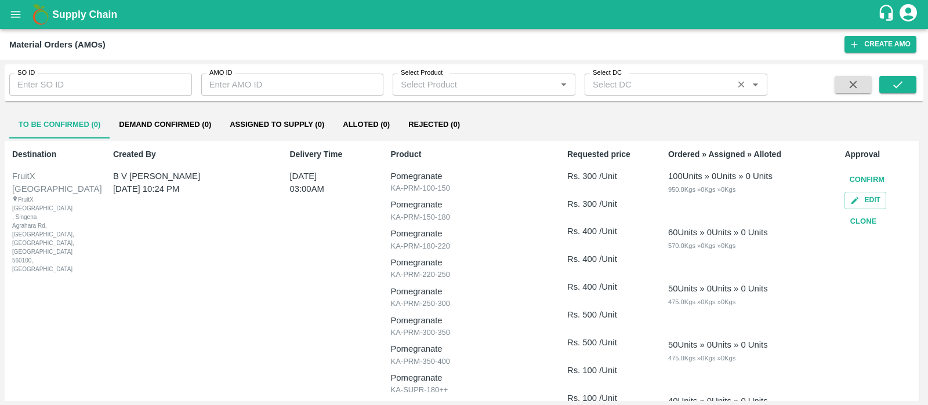
click at [645, 80] on input "Select DC" at bounding box center [658, 84] width 141 height 15
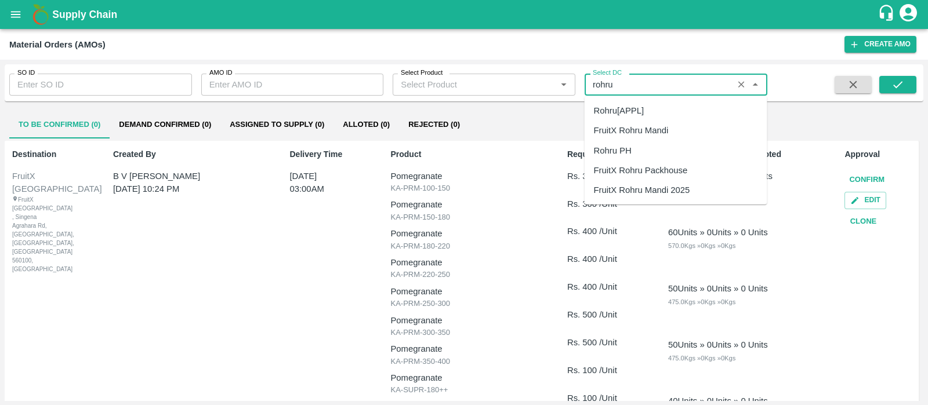
click at [665, 114] on div "Rohru[APPL]" at bounding box center [676, 111] width 183 height 20
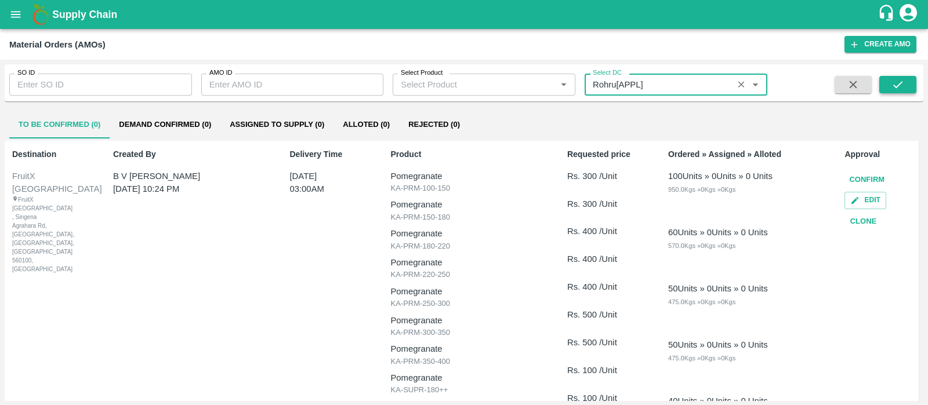
type input "Rohru[APPL]"
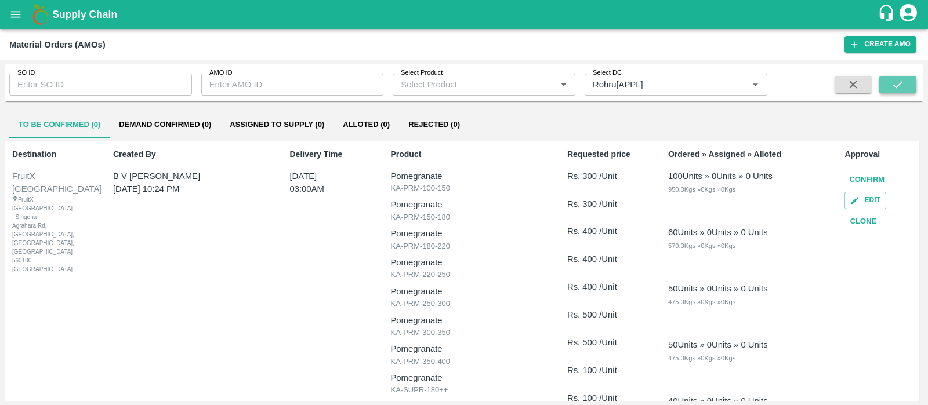
click at [892, 81] on icon "submit" at bounding box center [897, 84] width 13 height 13
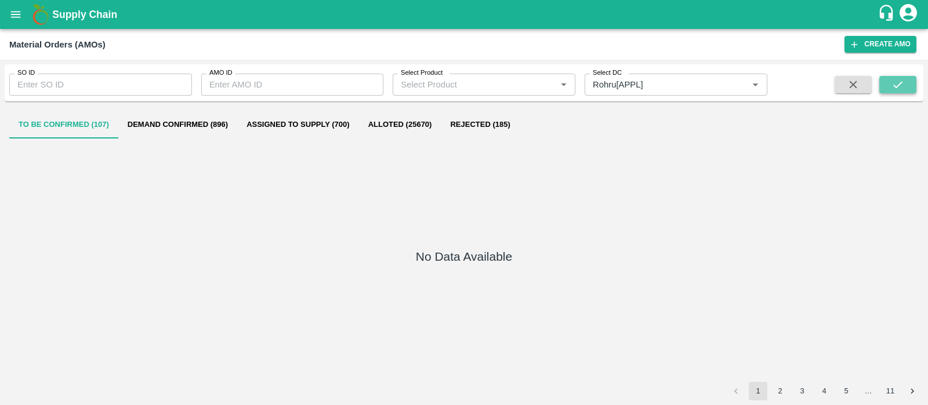
click at [897, 88] on icon "submit" at bounding box center [897, 84] width 13 height 13
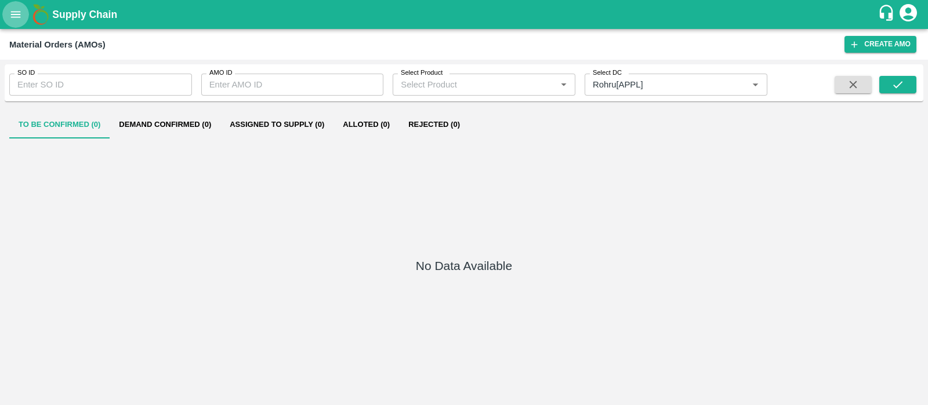
click at [21, 18] on icon "open drawer" at bounding box center [15, 14] width 13 height 13
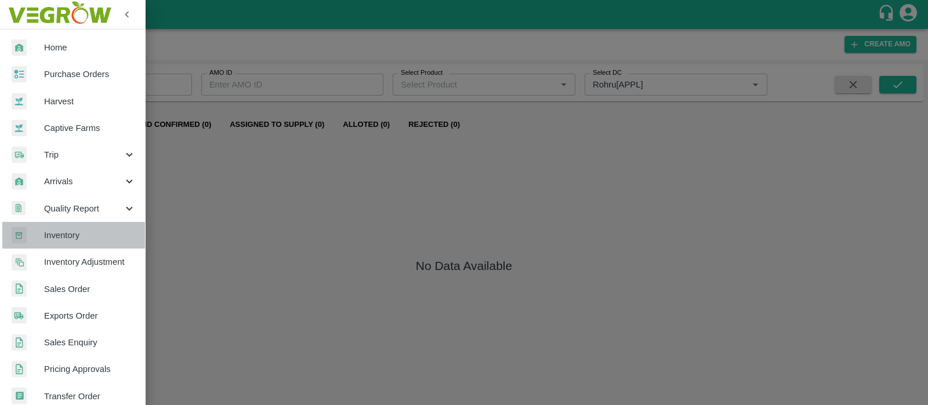
click at [86, 240] on span "Inventory" at bounding box center [90, 235] width 92 height 13
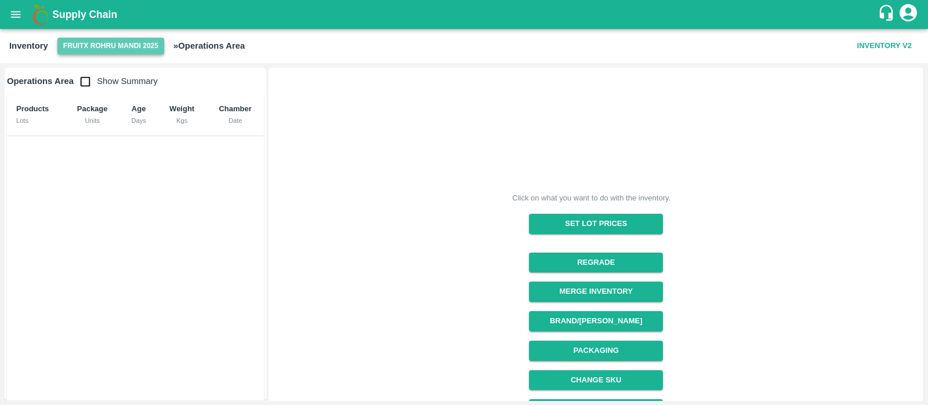
click at [122, 48] on button "FruitX Rohru Mandi 2025" at bounding box center [110, 46] width 107 height 17
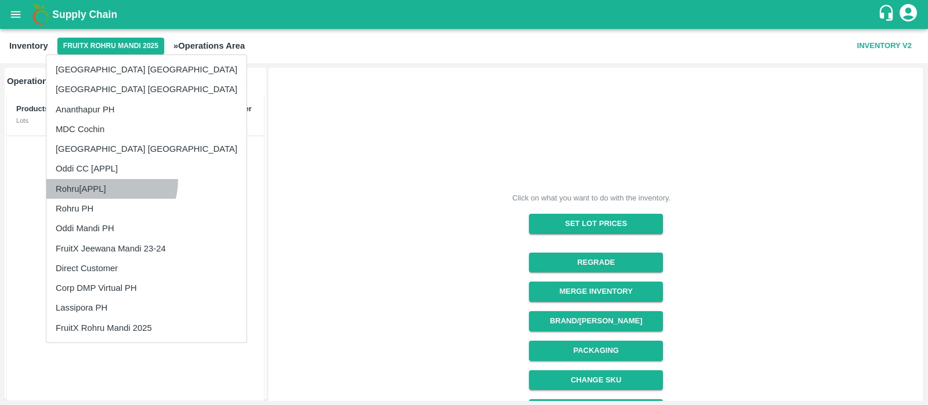
click at [108, 180] on li "Rohru[APPL]" at bounding box center [146, 189] width 200 height 20
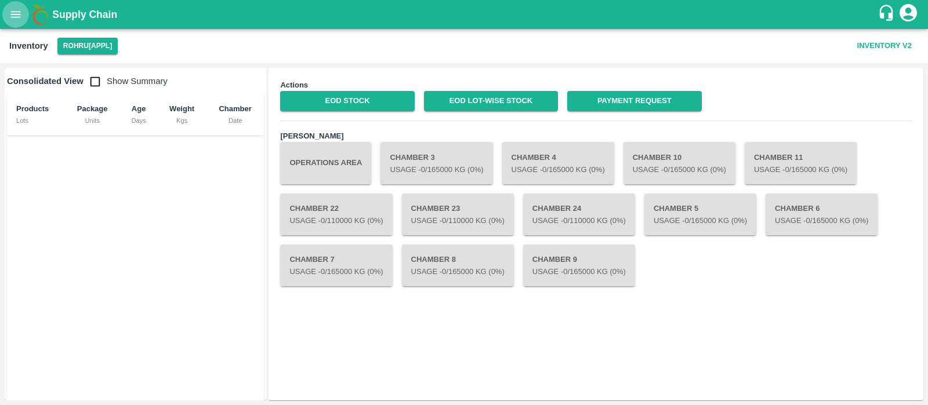
click at [17, 19] on icon "open drawer" at bounding box center [15, 14] width 13 height 13
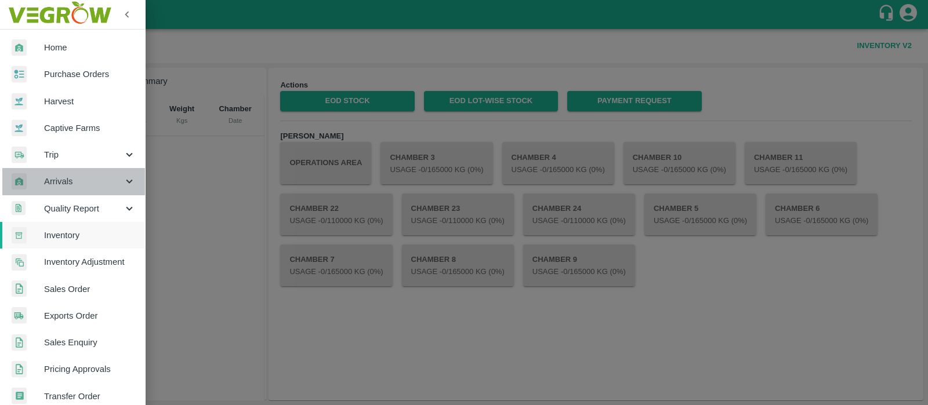
click at [73, 182] on span "Arrivals" at bounding box center [83, 181] width 79 height 13
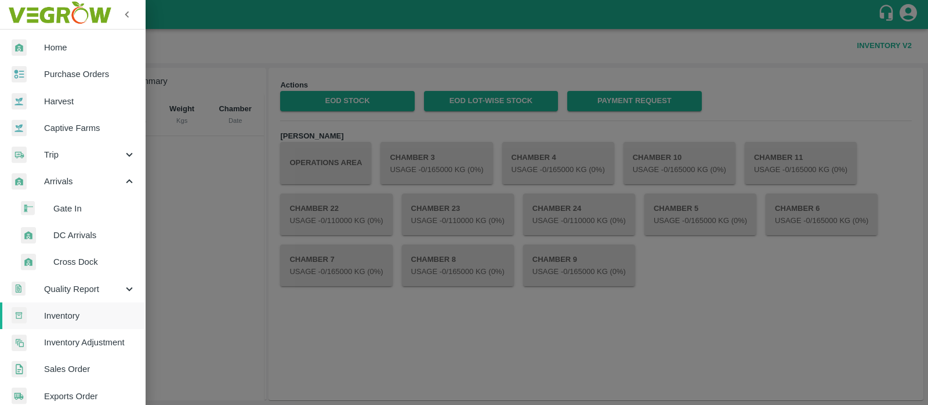
click at [76, 230] on span "DC Arrivals" at bounding box center [94, 235] width 82 height 13
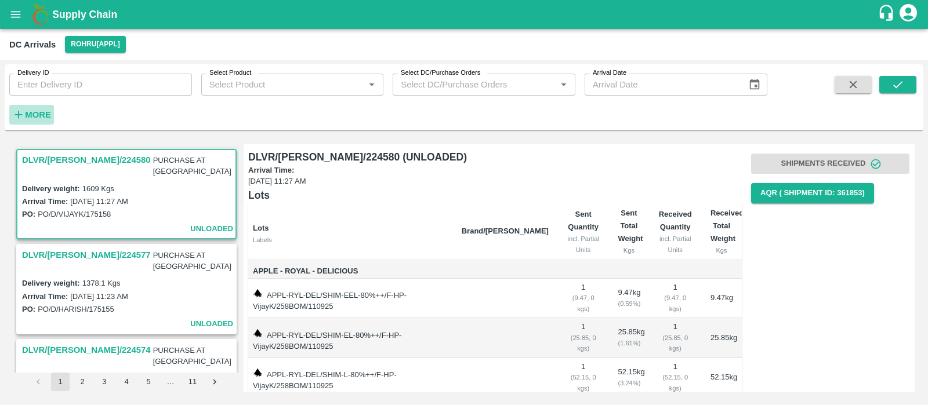
click at [36, 114] on strong "More" at bounding box center [38, 114] width 26 height 9
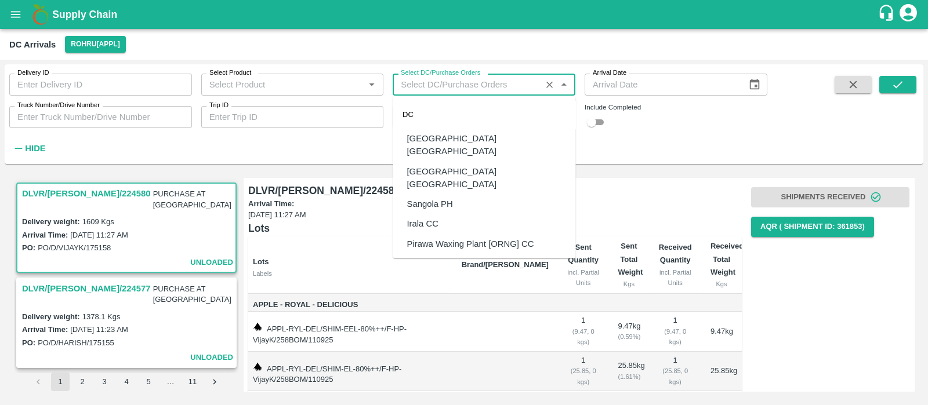
click at [480, 85] on input "Select DC/Purchase Orders" at bounding box center [466, 84] width 141 height 15
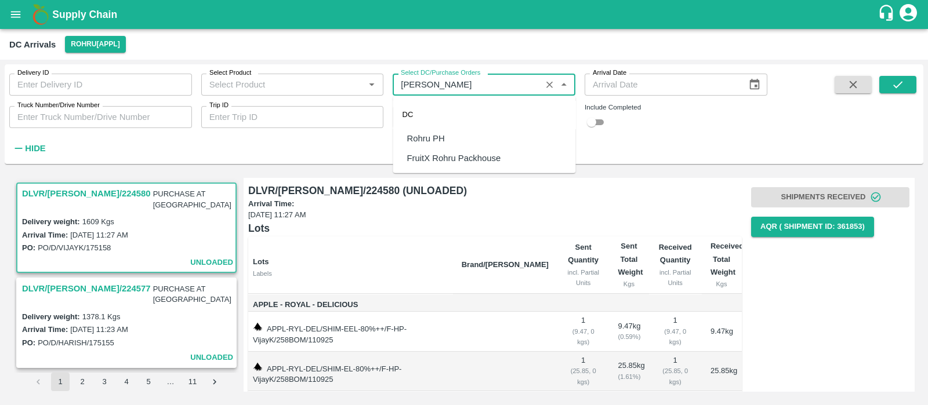
type input "rohru"
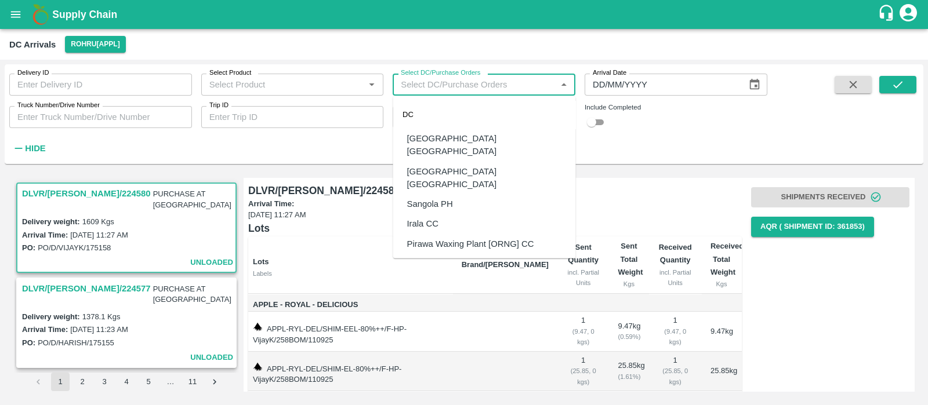
click at [638, 86] on input "DD/MM/YYYY" at bounding box center [662, 85] width 154 height 22
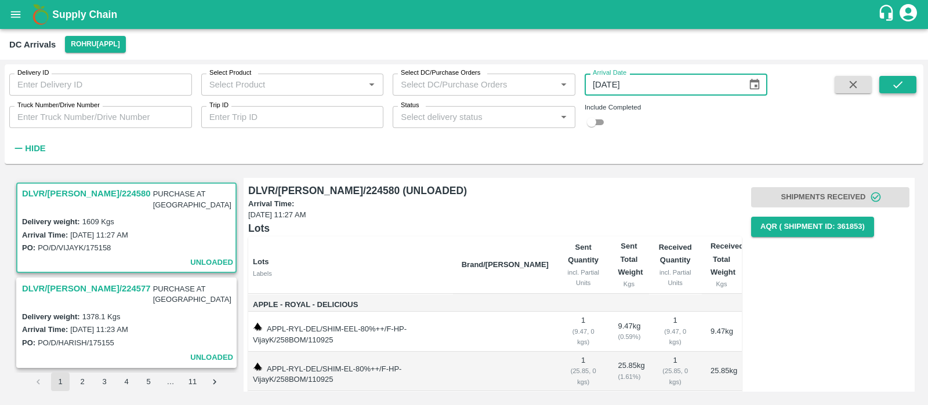
type input "[DATE]"
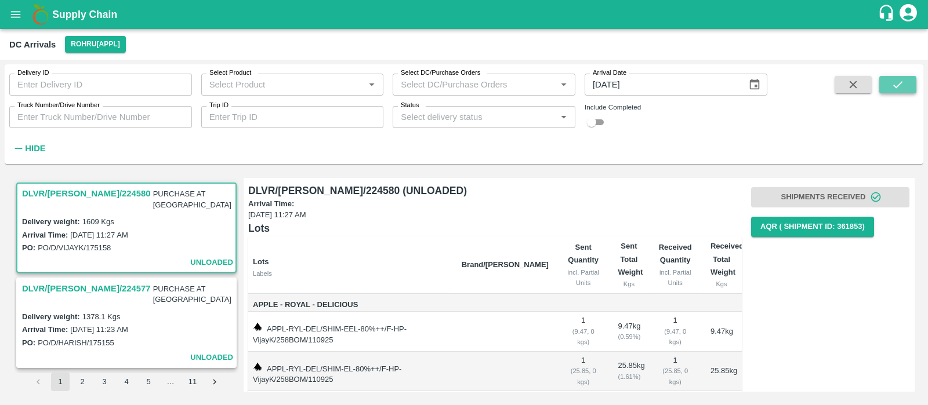
click at [890, 79] on button "submit" at bounding box center [897, 84] width 37 height 17
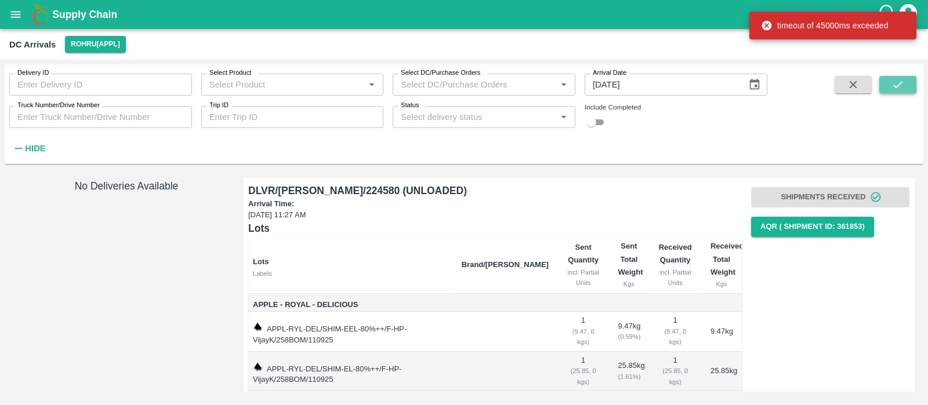
click at [893, 88] on icon "submit" at bounding box center [897, 84] width 13 height 13
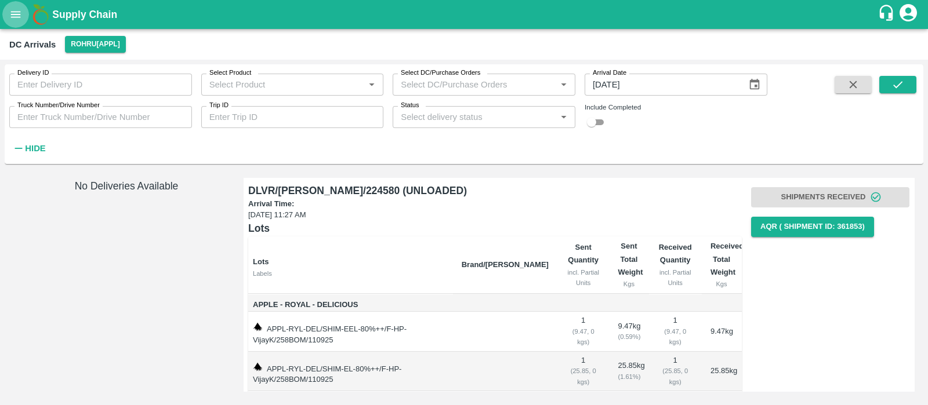
click at [12, 20] on icon "open drawer" at bounding box center [15, 14] width 13 height 13
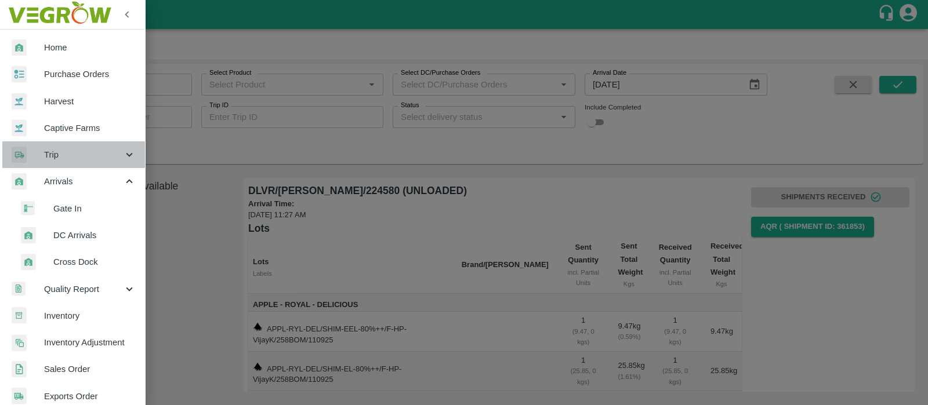
click at [78, 158] on span "Trip" at bounding box center [83, 154] width 79 height 13
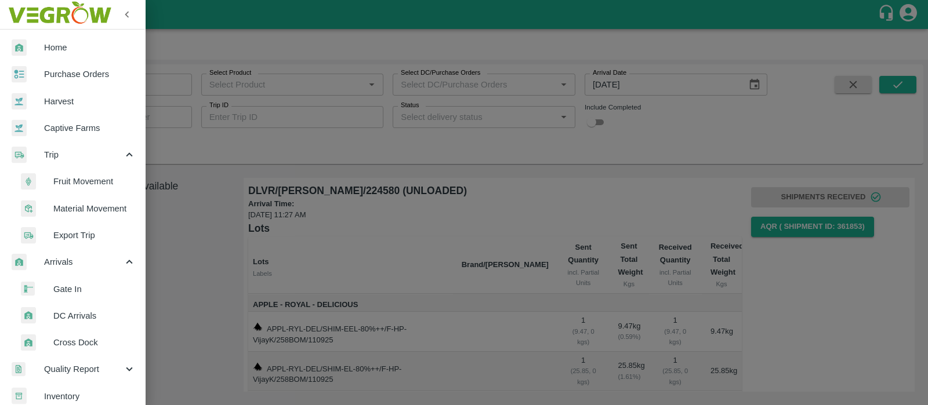
click at [95, 202] on span "Material Movement" at bounding box center [94, 208] width 82 height 13
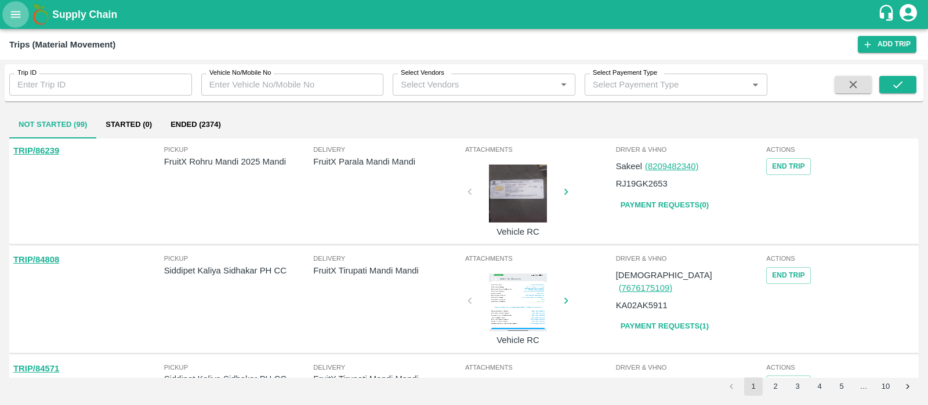
click at [18, 17] on icon "open drawer" at bounding box center [16, 14] width 10 height 6
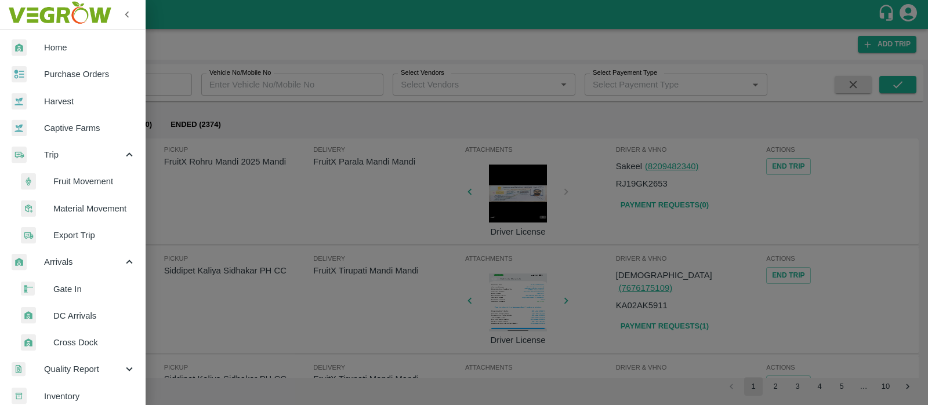
click at [93, 184] on span "Fruit Movement" at bounding box center [94, 181] width 82 height 13
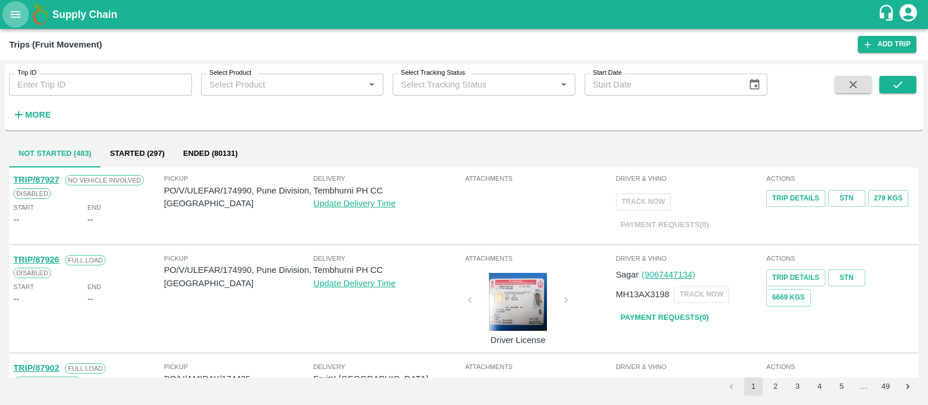
click at [8, 8] on button "open drawer" at bounding box center [15, 14] width 27 height 27
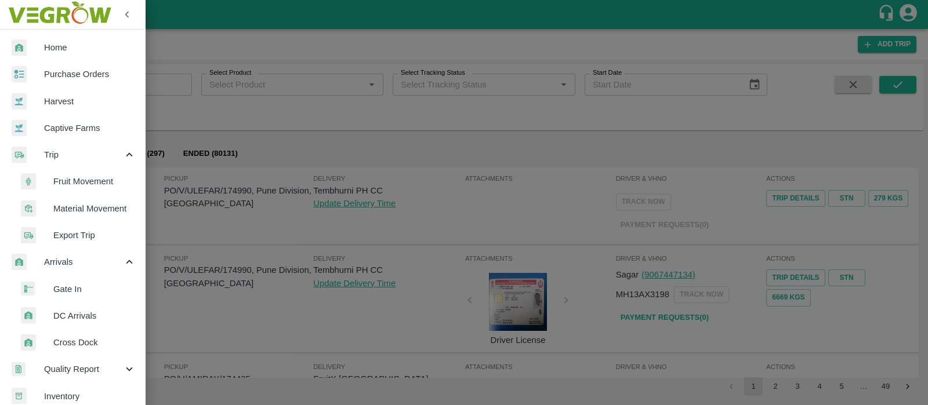
click at [94, 296] on li "Gate In" at bounding box center [77, 289] width 136 height 27
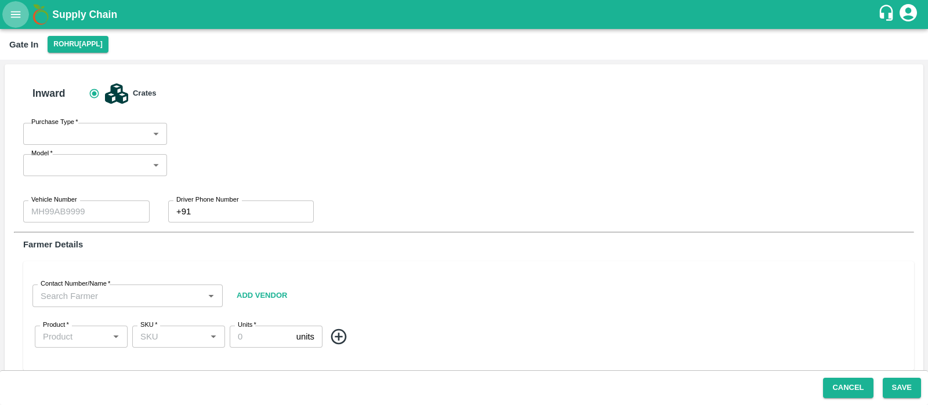
click at [17, 19] on icon "open drawer" at bounding box center [15, 14] width 13 height 13
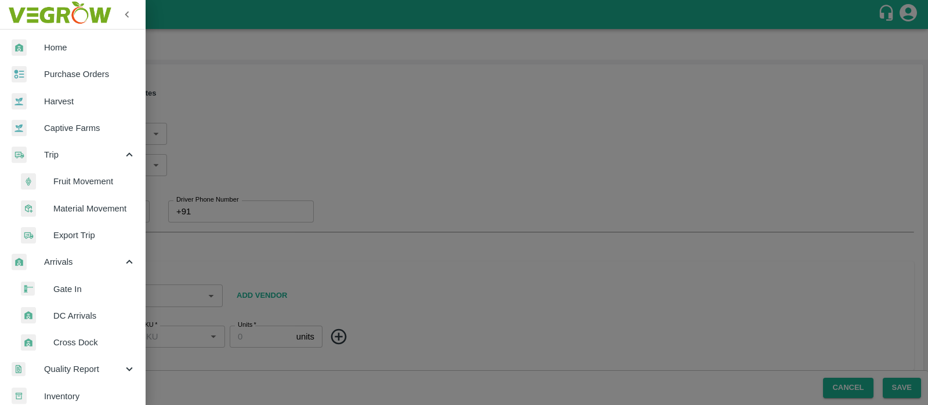
click at [273, 141] on div at bounding box center [464, 202] width 928 height 405
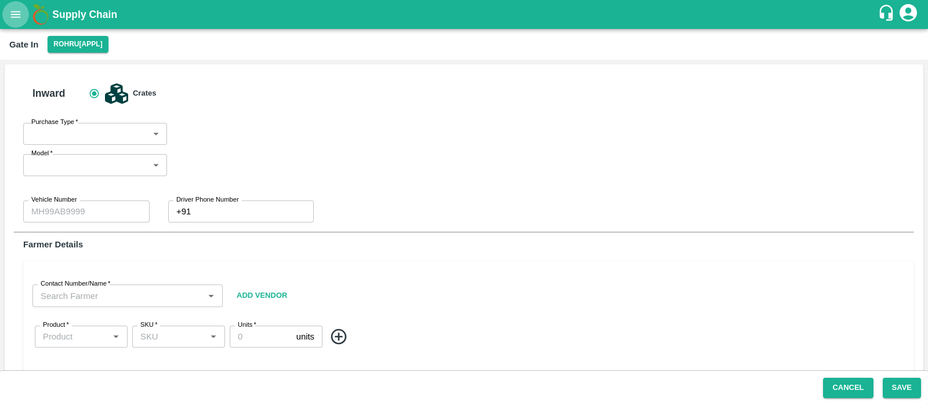
click at [21, 16] on icon "open drawer" at bounding box center [15, 14] width 13 height 13
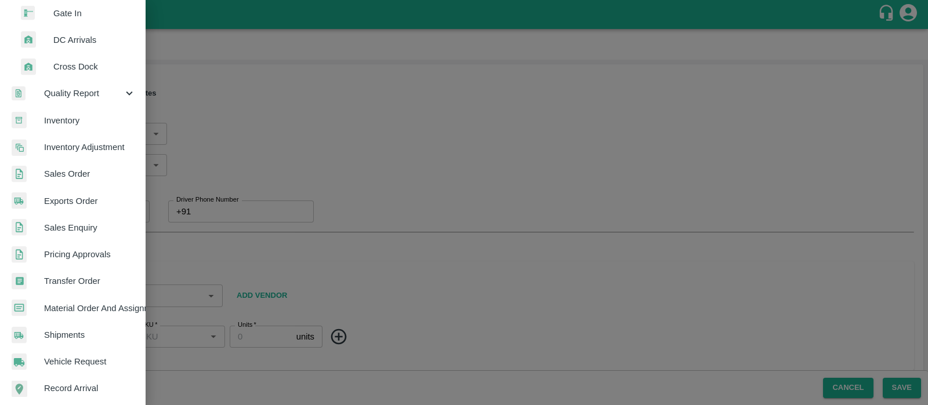
scroll to position [277, 0]
click at [72, 336] on span "Shipments" at bounding box center [90, 334] width 92 height 13
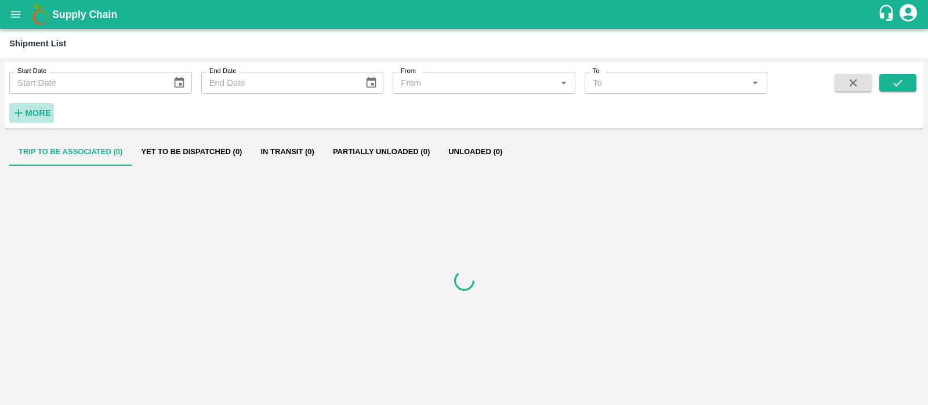
click at [45, 108] on strong "More" at bounding box center [38, 112] width 26 height 9
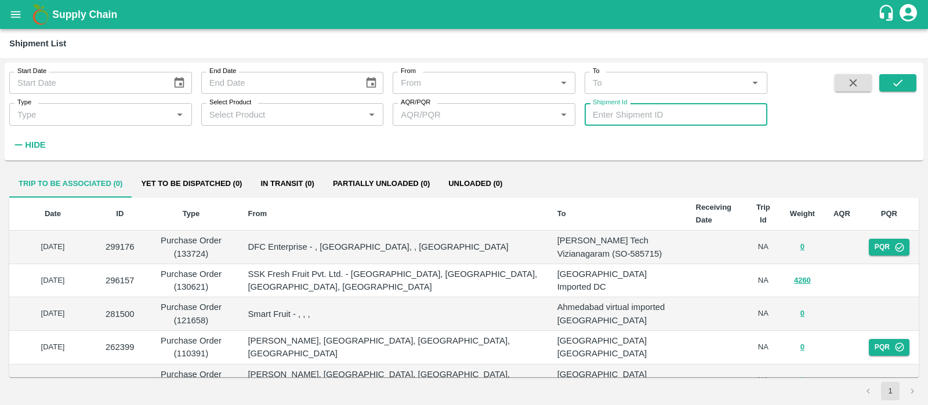
click at [634, 115] on input "Shipment Id" at bounding box center [676, 114] width 183 height 22
paste input "354970"
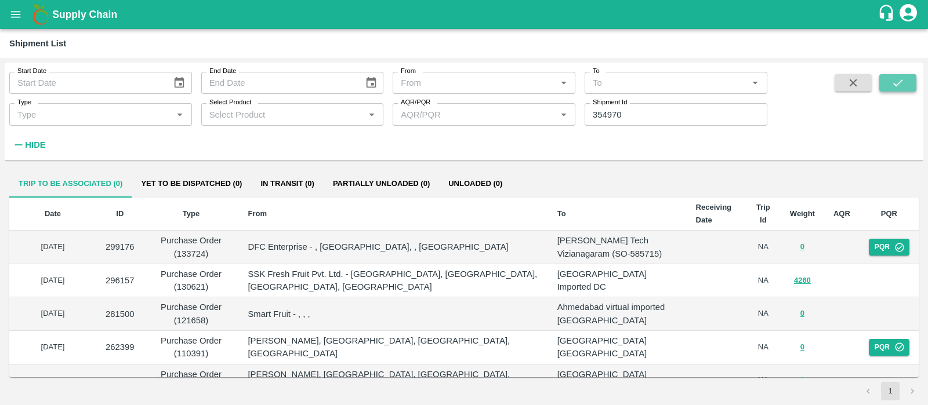
click at [893, 83] on icon "submit" at bounding box center [897, 83] width 13 height 13
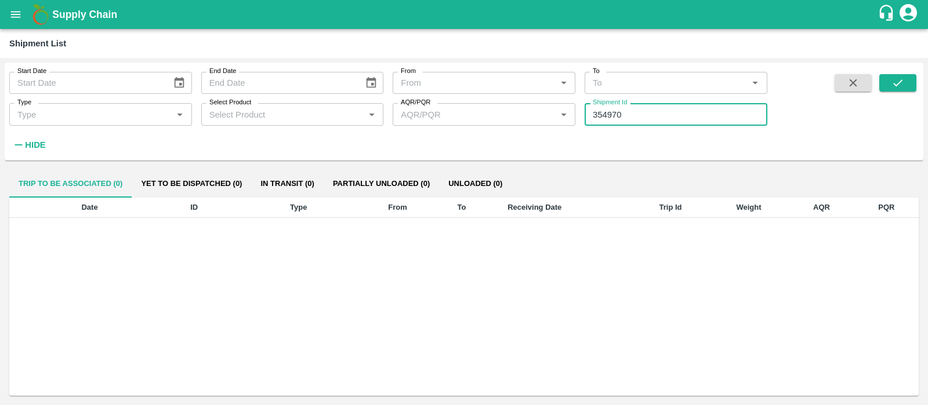
click at [632, 108] on input "354970" at bounding box center [676, 114] width 183 height 22
type input "354970"
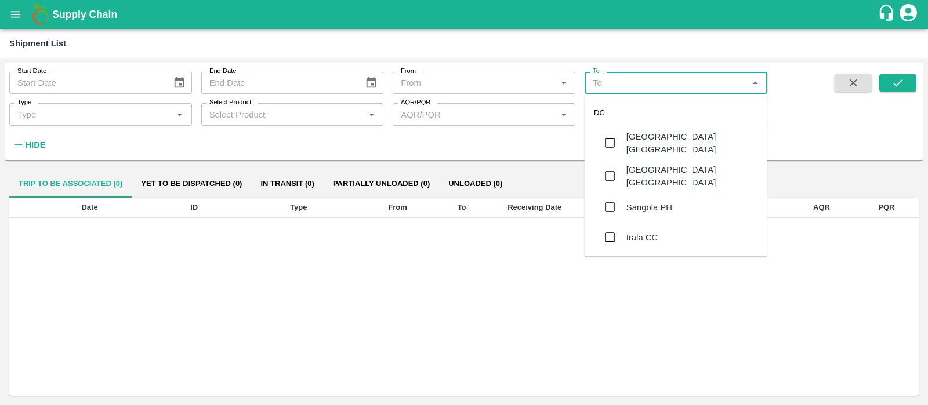
click at [602, 85] on input "To" at bounding box center [666, 82] width 157 height 15
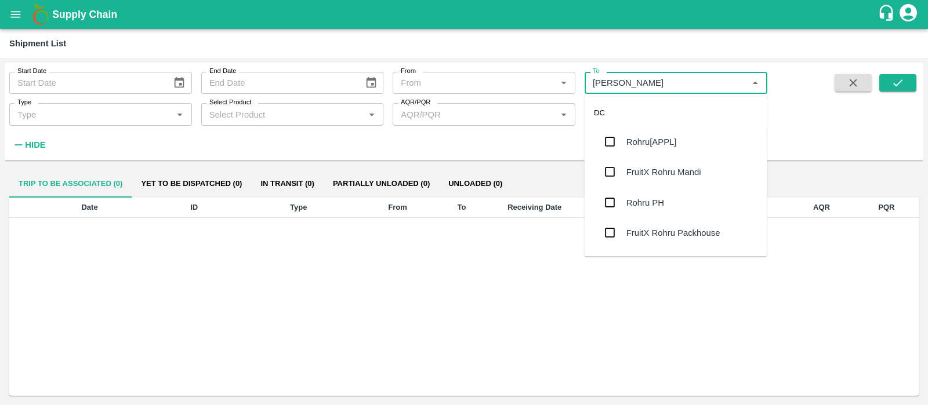
type input "rohru"
click at [654, 148] on div "Rohru[APPL]" at bounding box center [651, 142] width 50 height 13
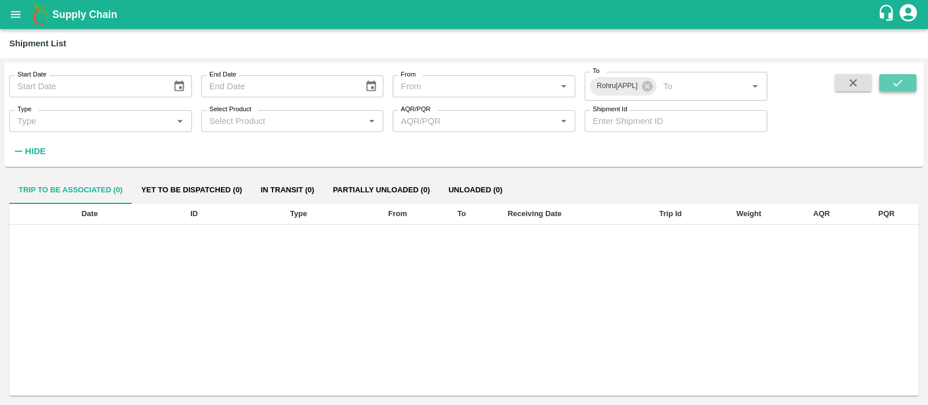
click at [889, 79] on button "submit" at bounding box center [897, 82] width 37 height 17
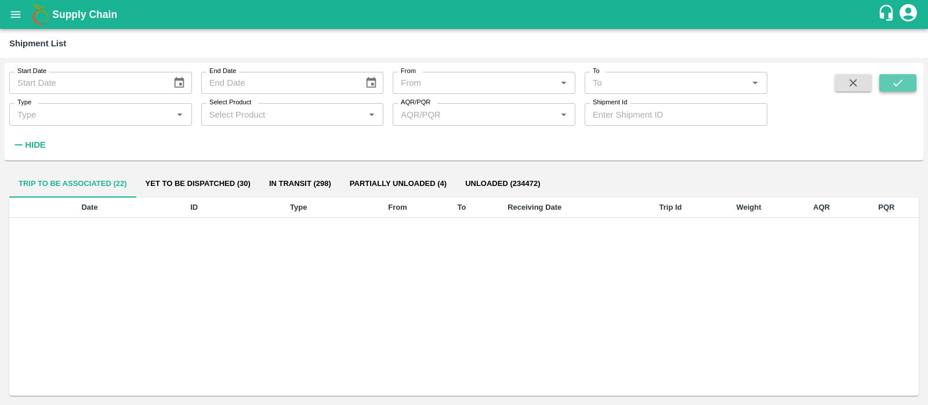
click at [904, 74] on button "submit" at bounding box center [897, 82] width 37 height 17
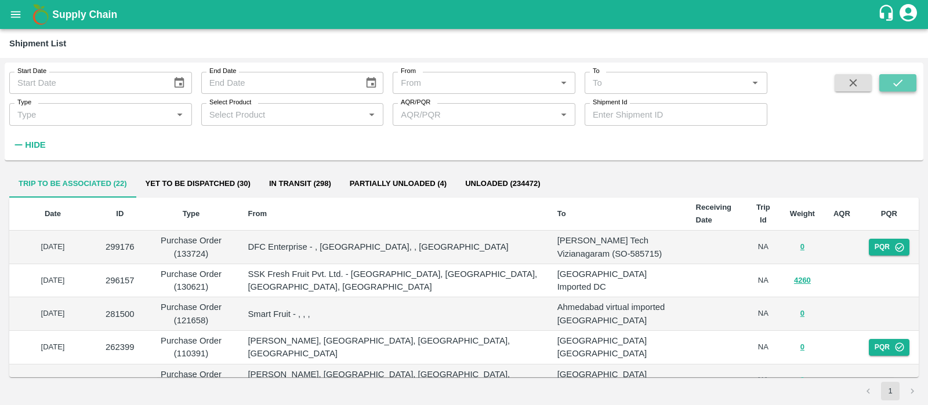
click at [895, 84] on icon "submit" at bounding box center [897, 82] width 9 height 7
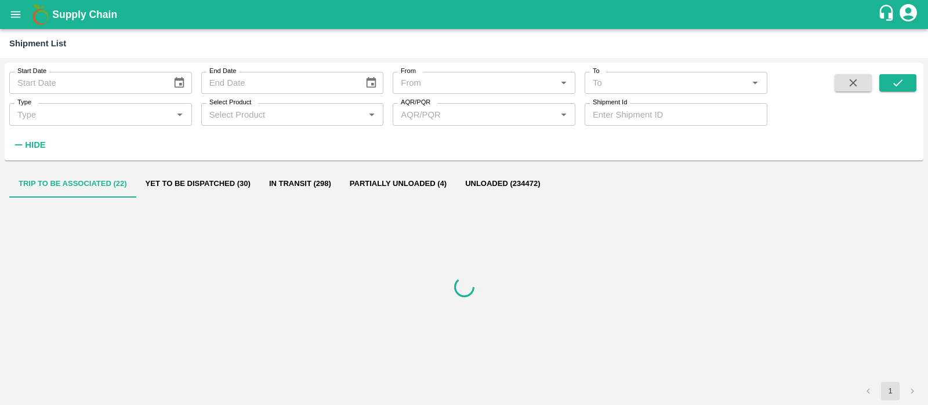
click at [609, 77] on input "To" at bounding box center [666, 82] width 157 height 15
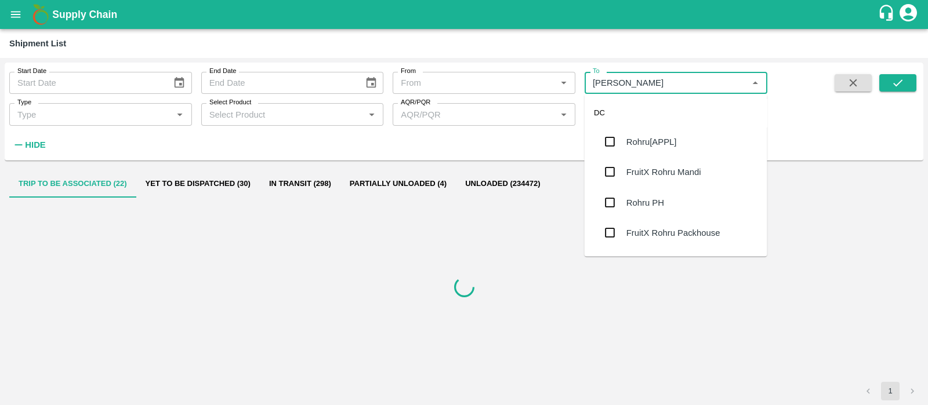
type input "rohru"
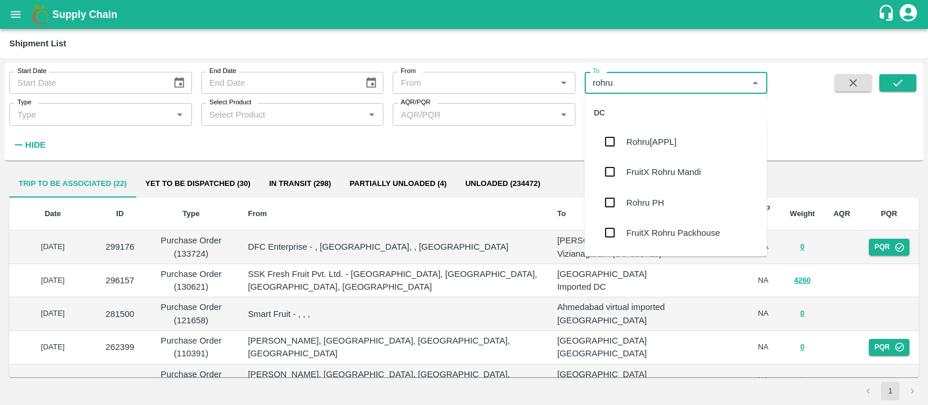
click at [633, 146] on div "Rohru[APPL]" at bounding box center [651, 142] width 50 height 13
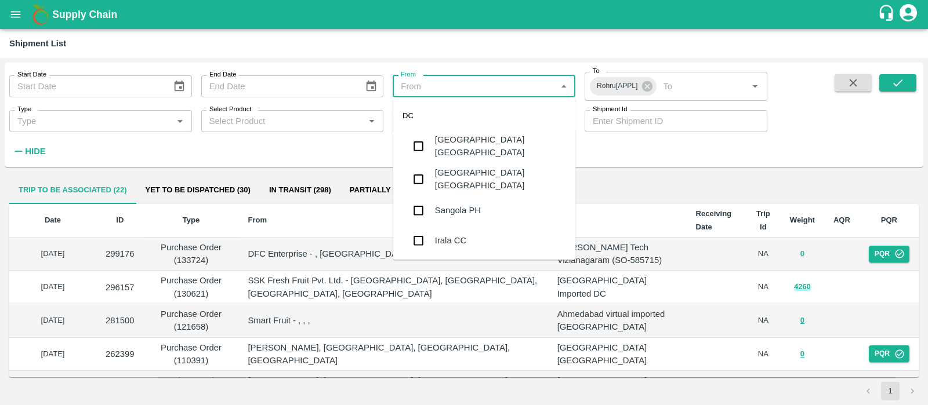
click at [447, 84] on input "From" at bounding box center [474, 86] width 157 height 15
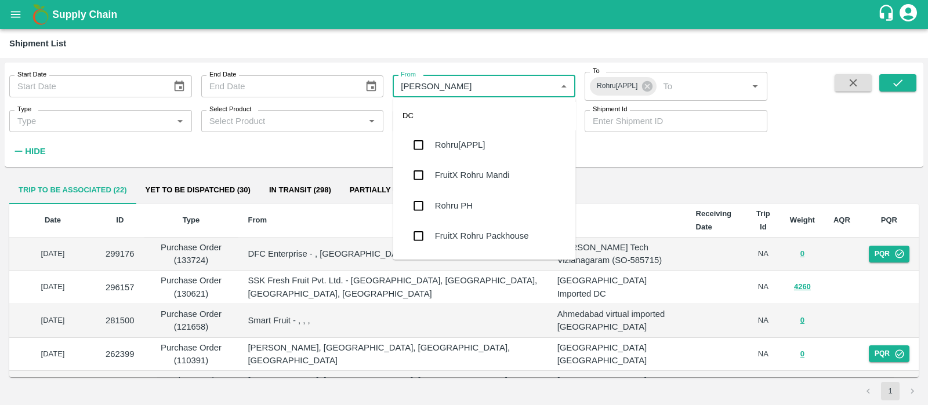
type input "rohru"
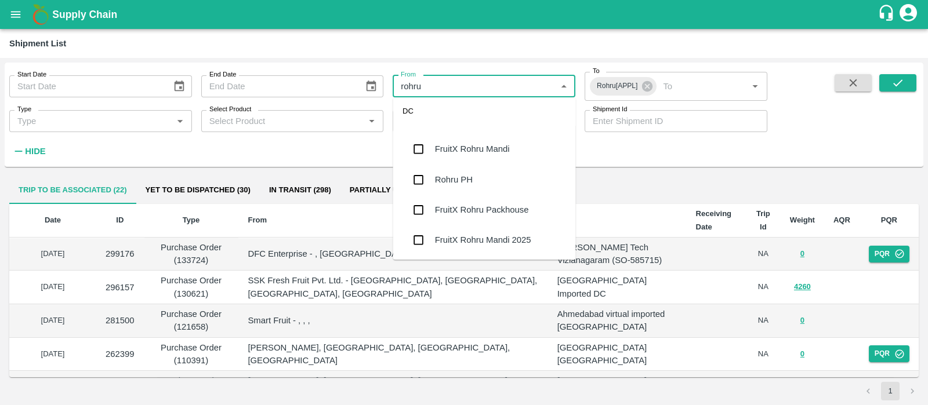
click at [502, 245] on div "FruitX Rohru Mandi 2025" at bounding box center [483, 240] width 96 height 13
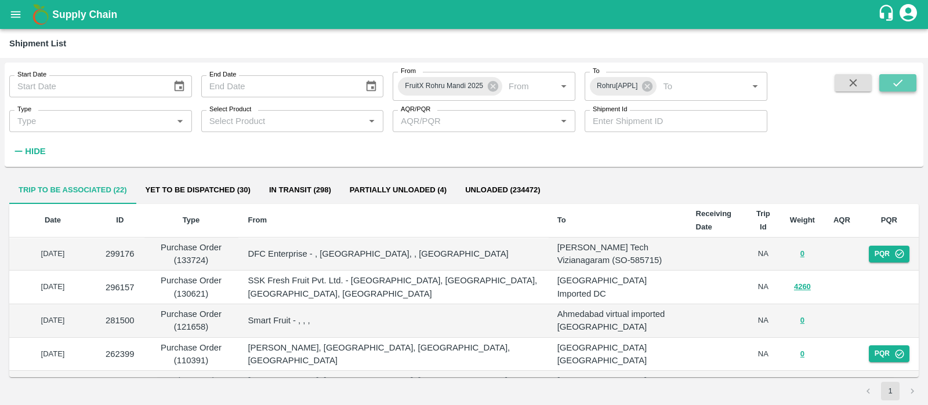
click at [890, 81] on button "submit" at bounding box center [897, 82] width 37 height 17
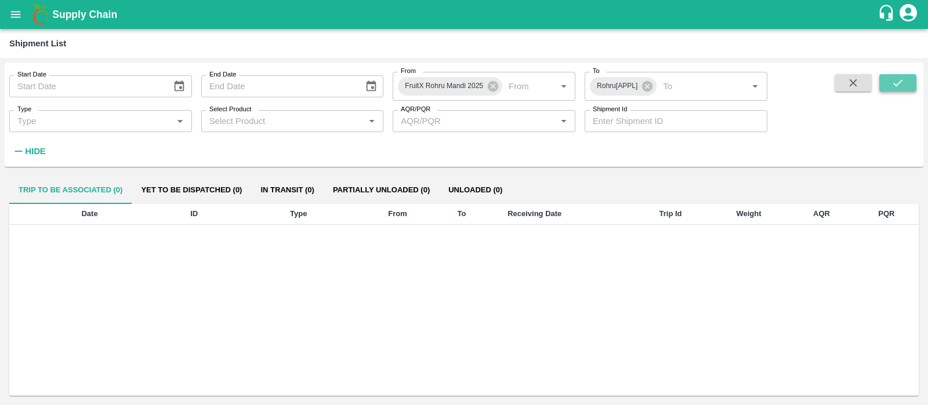
click at [890, 81] on button "submit" at bounding box center [897, 82] width 37 height 17
